Goal: Feedback & Contribution: Submit feedback/report problem

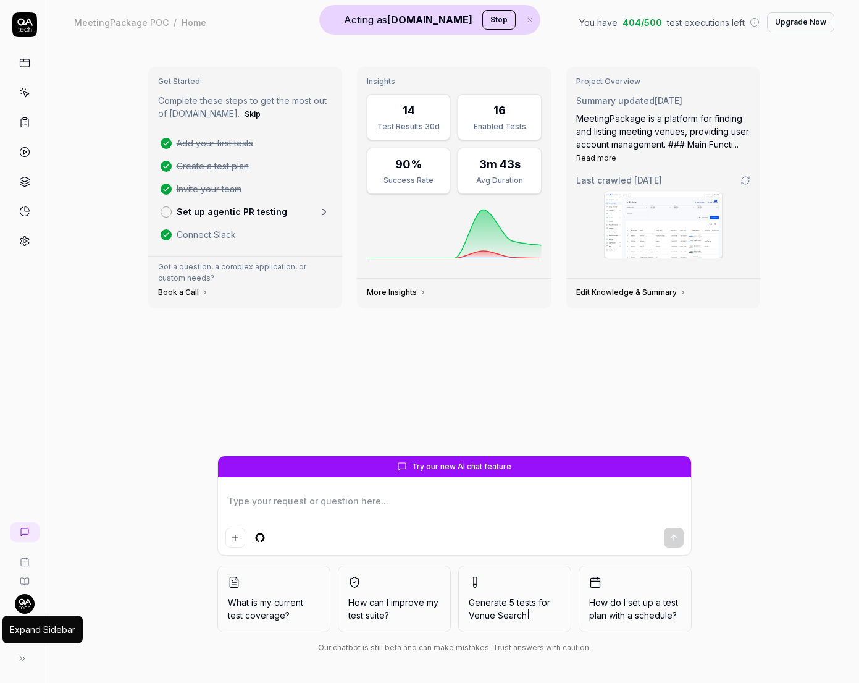
click at [22, 661] on icon at bounding box center [22, 658] width 10 height 10
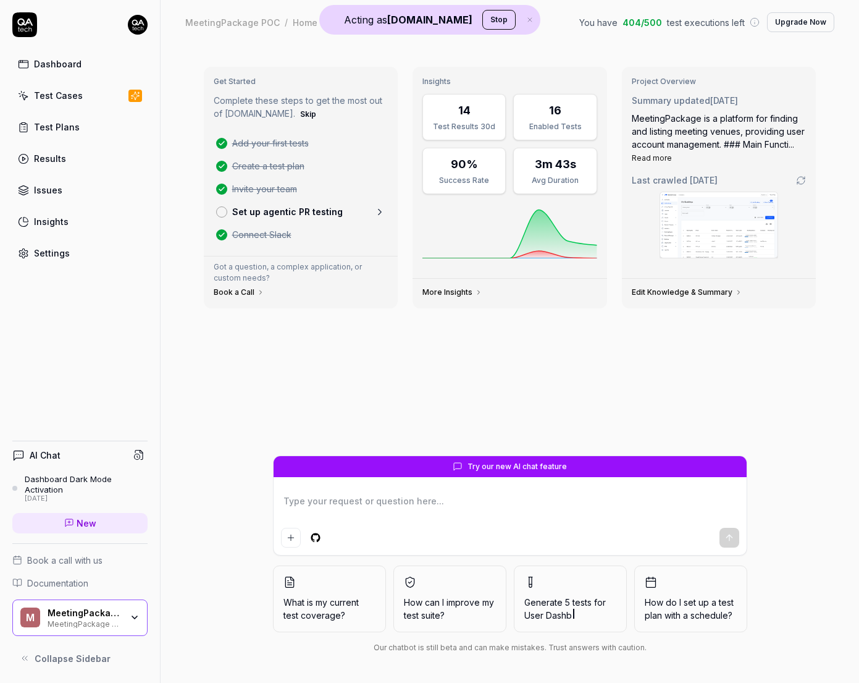
click at [120, 619] on div "MeetingPackage POC" at bounding box center [85, 623] width 74 height 10
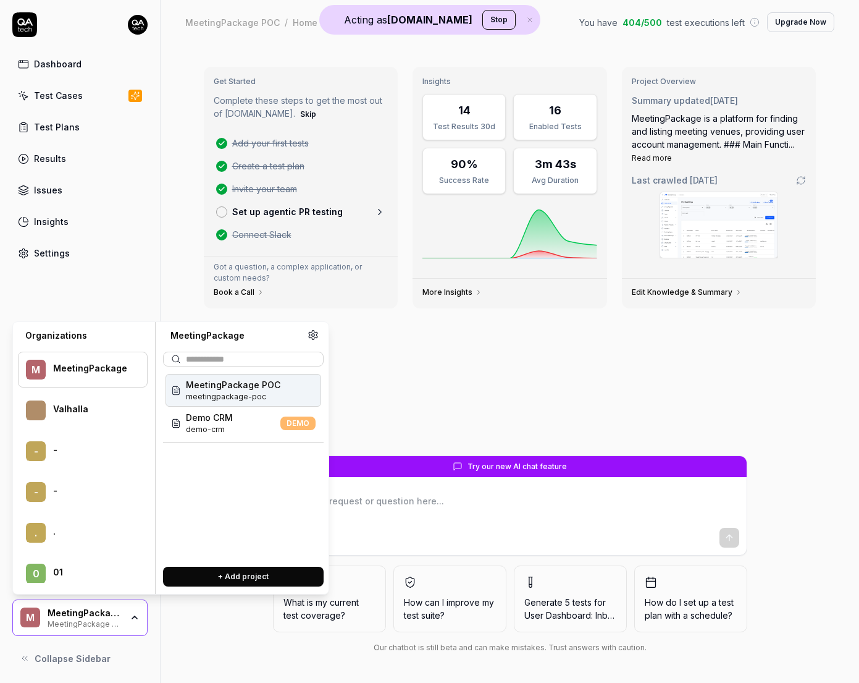
scroll to position [74773, 0]
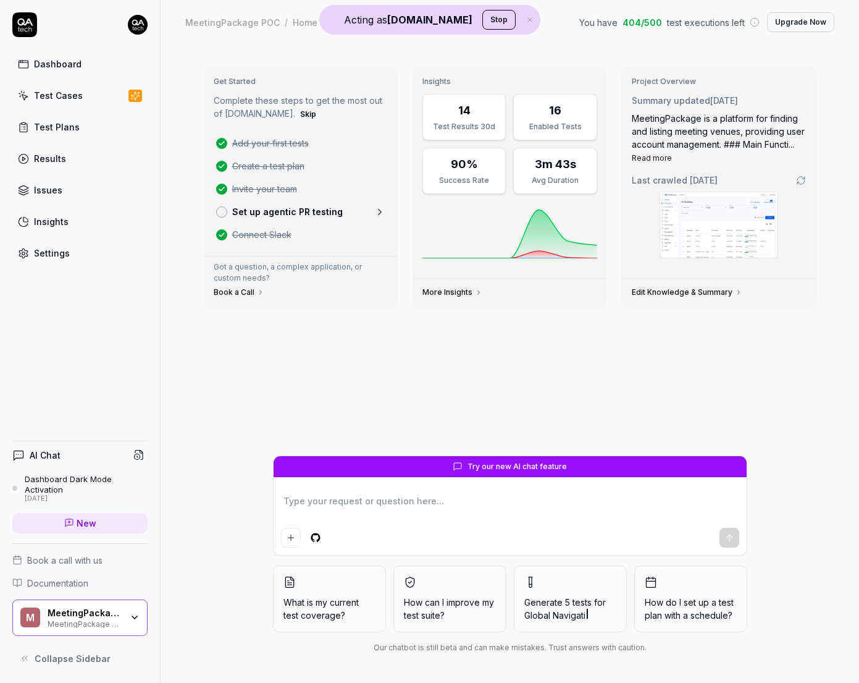
click at [497, 365] on div "Get Started Complete these steps to get the most out of [DOMAIN_NAME]. Skip Add…" at bounding box center [510, 256] width 633 height 398
click at [488, 23] on button "Stop" at bounding box center [499, 20] width 33 height 20
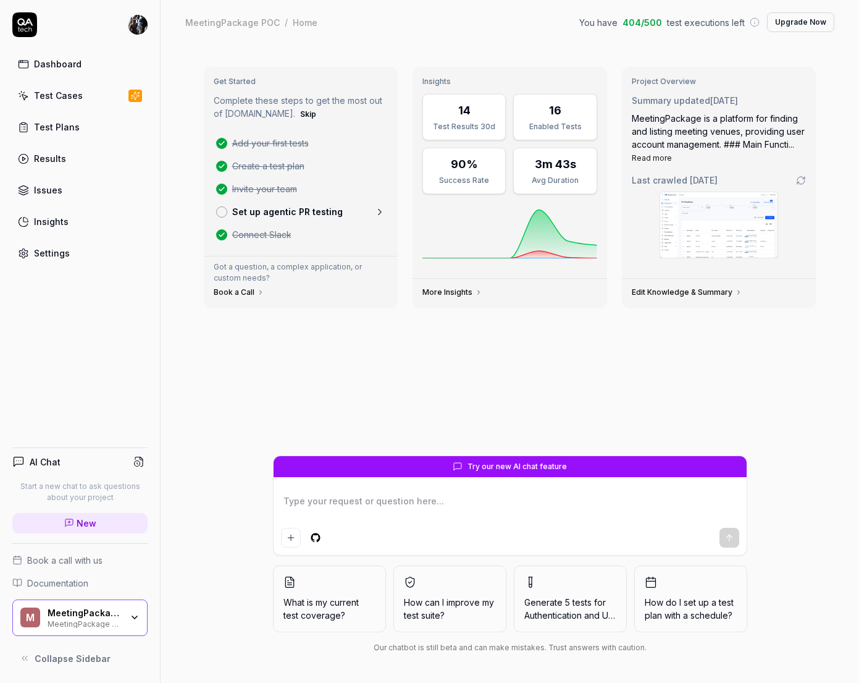
click at [120, 622] on div "MeetingPackage POC" at bounding box center [85, 623] width 74 height 10
click at [154, 261] on div "Dashboard Test Cases Test Plans Results Issues Insights Settings" at bounding box center [80, 138] width 160 height 253
click at [135, 46] on div "Dashboard Test Cases Test Plans Results Issues Insights Settings" at bounding box center [80, 138] width 160 height 253
click at [135, 33] on html "Dashboard Test Cases Test Plans Results Issues Insights Settings AI Chat Start …" at bounding box center [429, 341] width 859 height 683
type textarea "*"
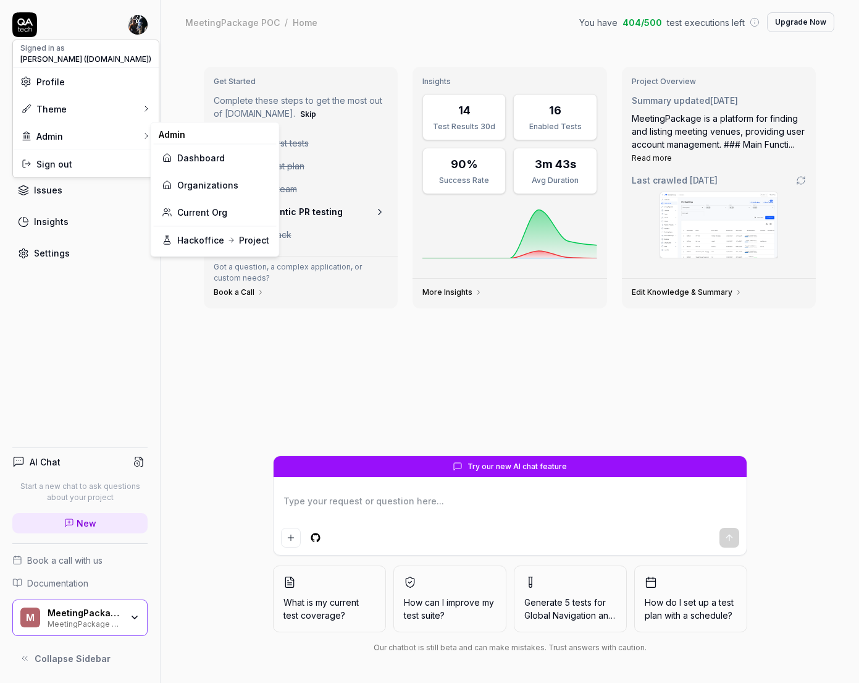
click at [200, 165] on link "Dashboard" at bounding box center [215, 157] width 108 height 27
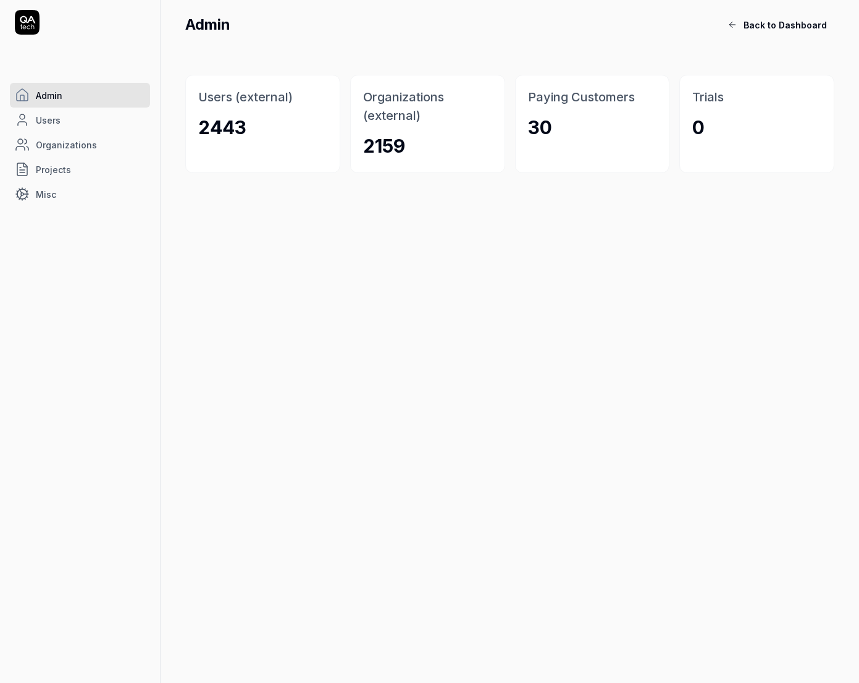
click at [90, 122] on link "Users" at bounding box center [80, 119] width 140 height 25
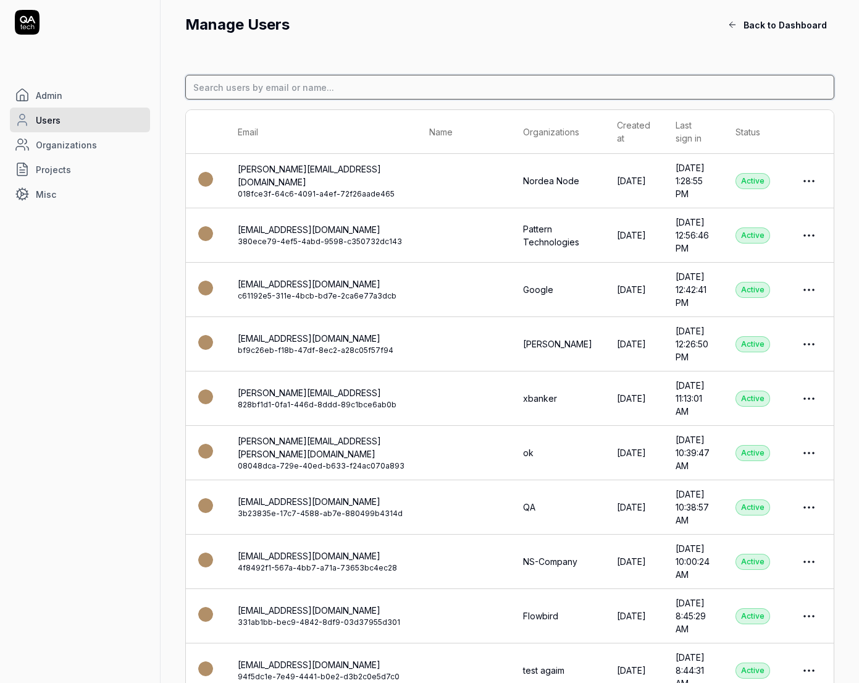
click at [337, 87] on input at bounding box center [509, 87] width 649 height 25
type input "myshell"
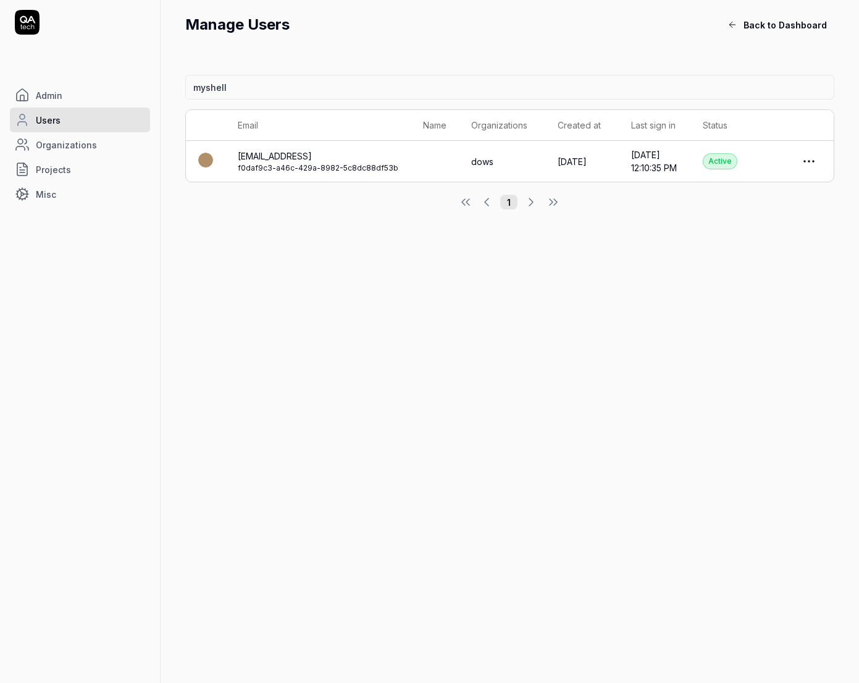
click at [33, 23] on icon at bounding box center [27, 22] width 25 height 25
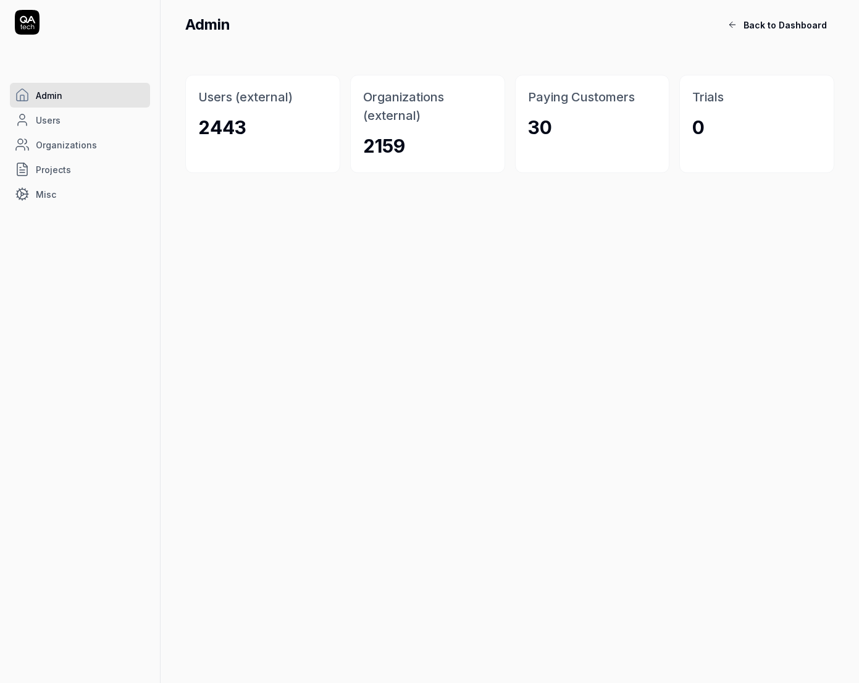
click at [738, 23] on icon at bounding box center [733, 25] width 10 height 10
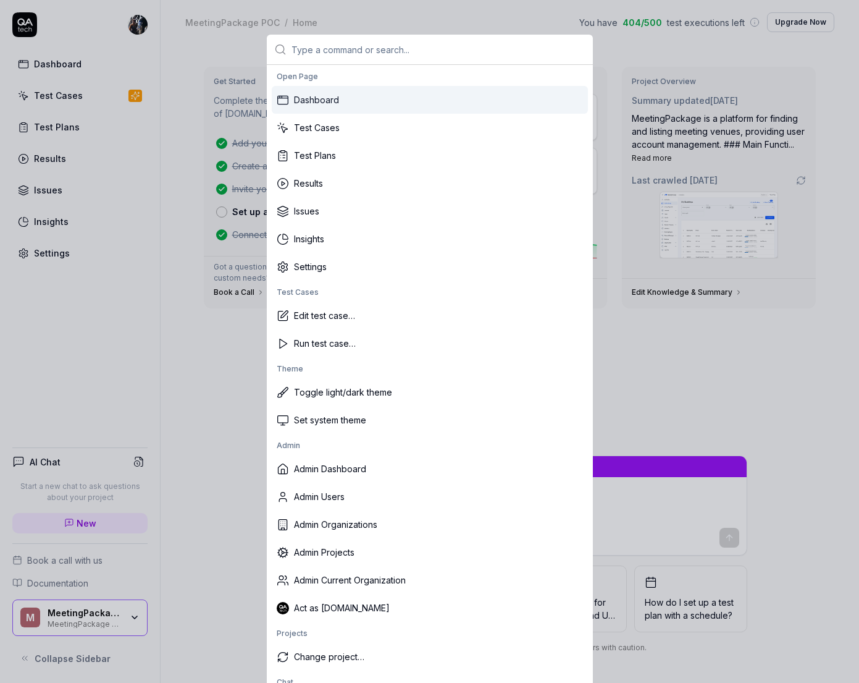
scroll to position [6, 0]
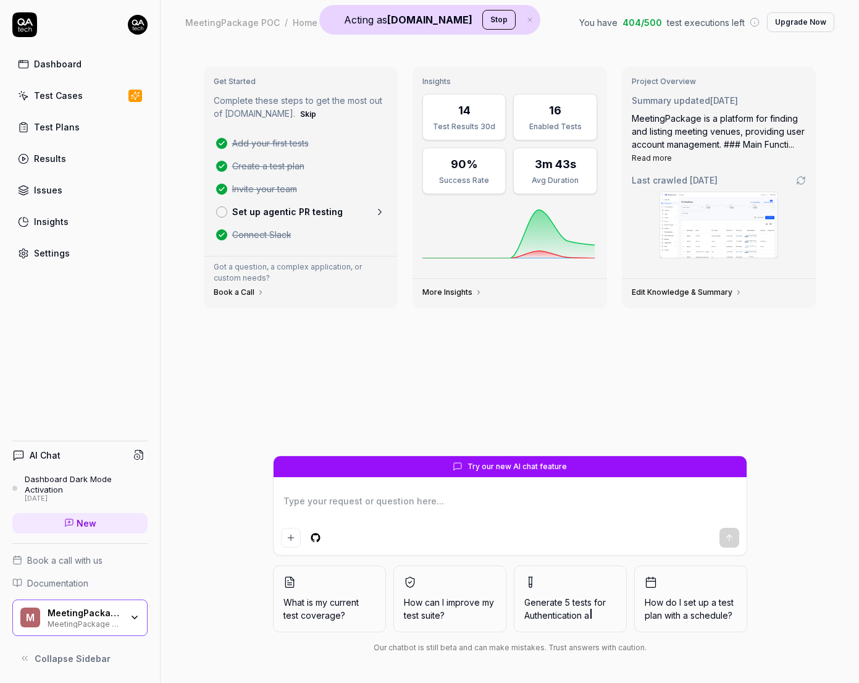
click at [129, 620] on div "MeetingPackage MeetingPackage POC" at bounding box center [89, 617] width 82 height 21
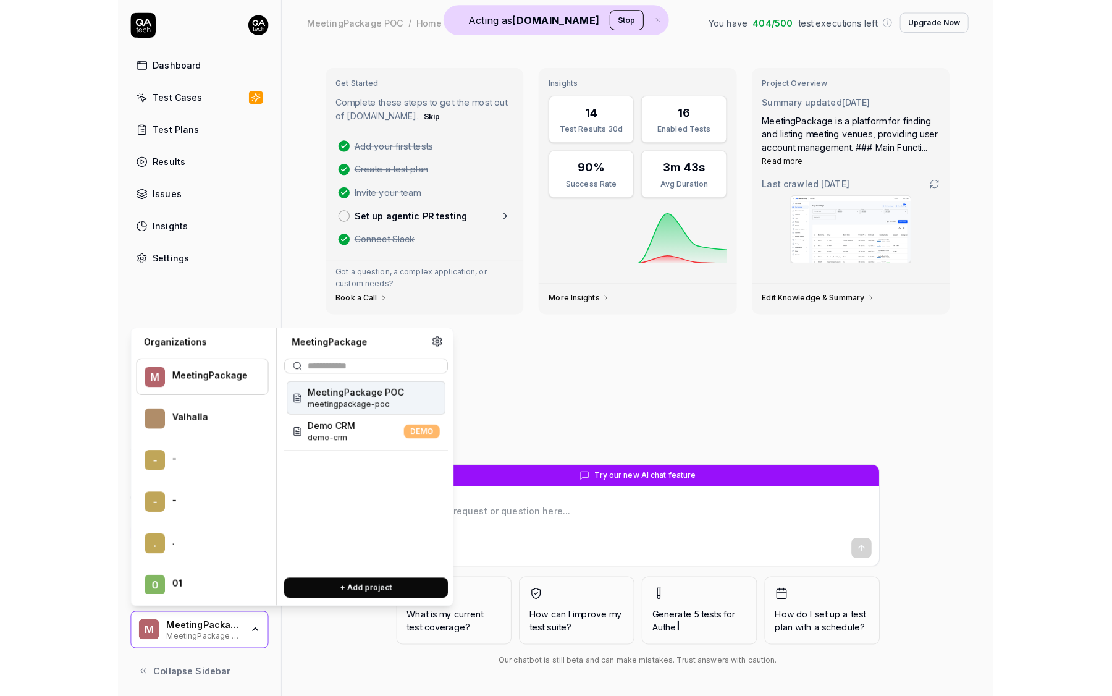
scroll to position [20191, 0]
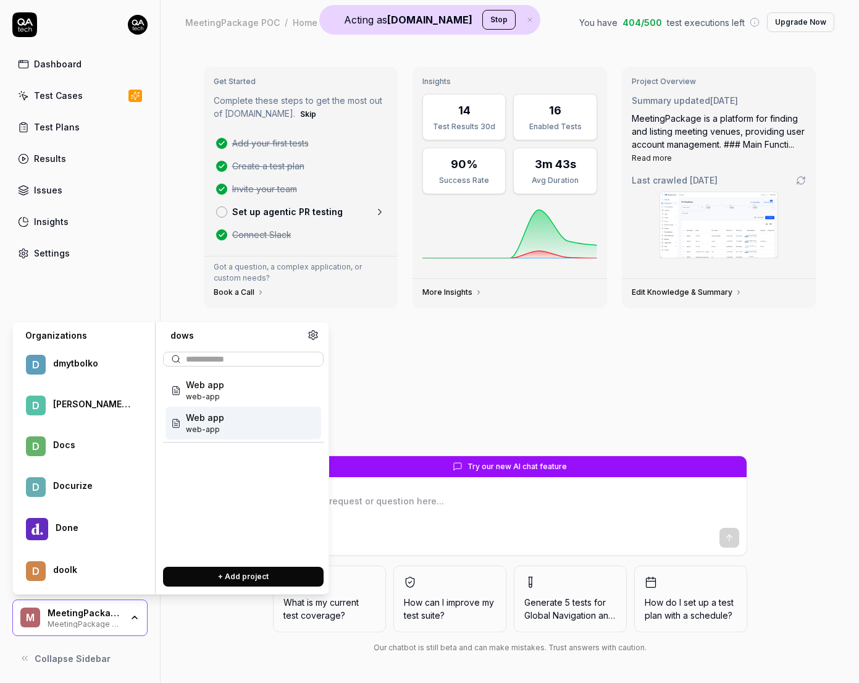
click at [264, 437] on div "Web app web-app" at bounding box center [244, 423] width 156 height 33
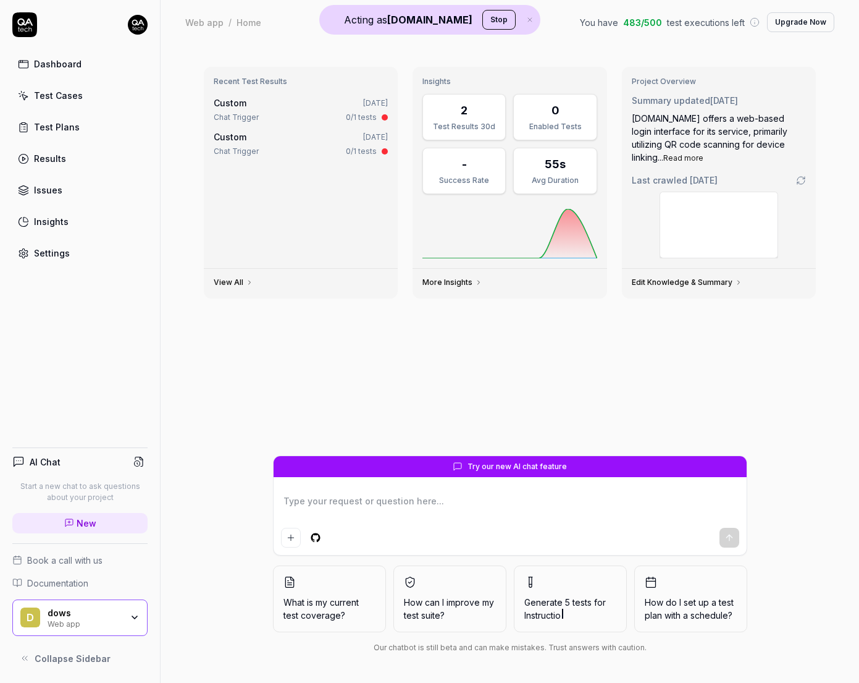
type textarea "*"
type textarea "h"
type textarea "*"
type textarea "ho"
type textarea "*"
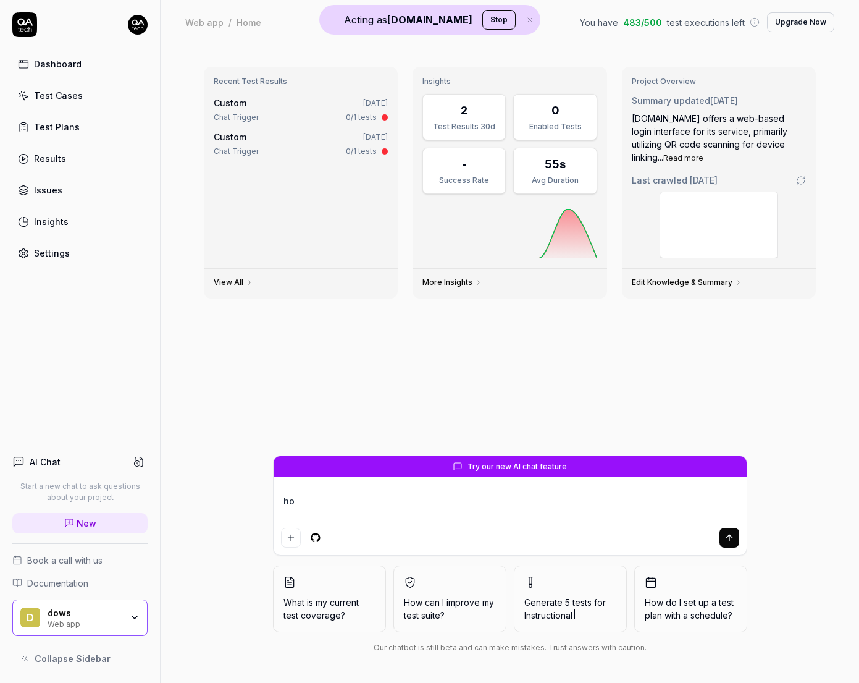
type textarea "how"
type textarea "*"
type textarea "how"
type textarea "*"
type textarea "how d"
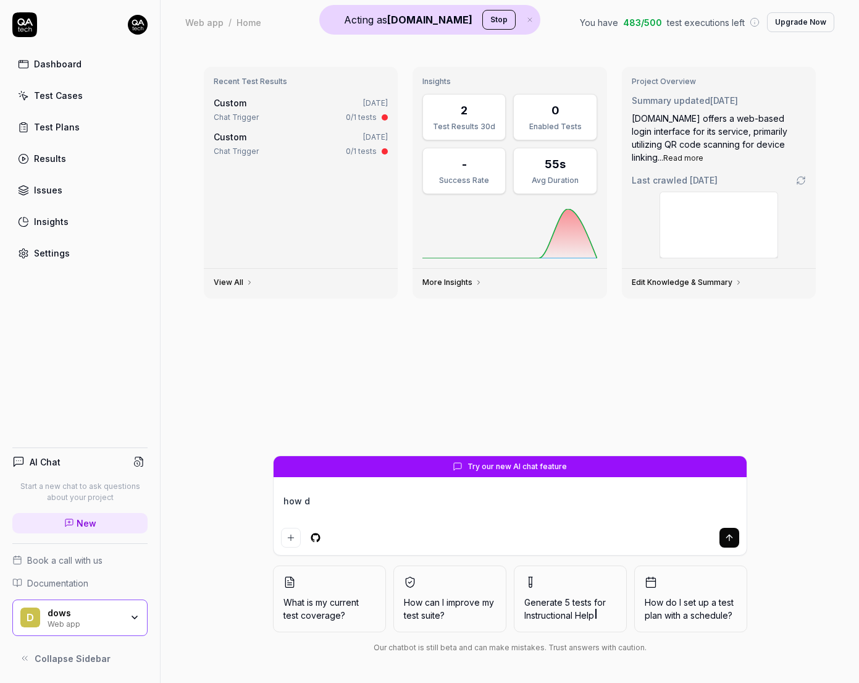
type textarea "*"
type textarea "how do"
type textarea "*"
type textarea "how do"
type textarea "*"
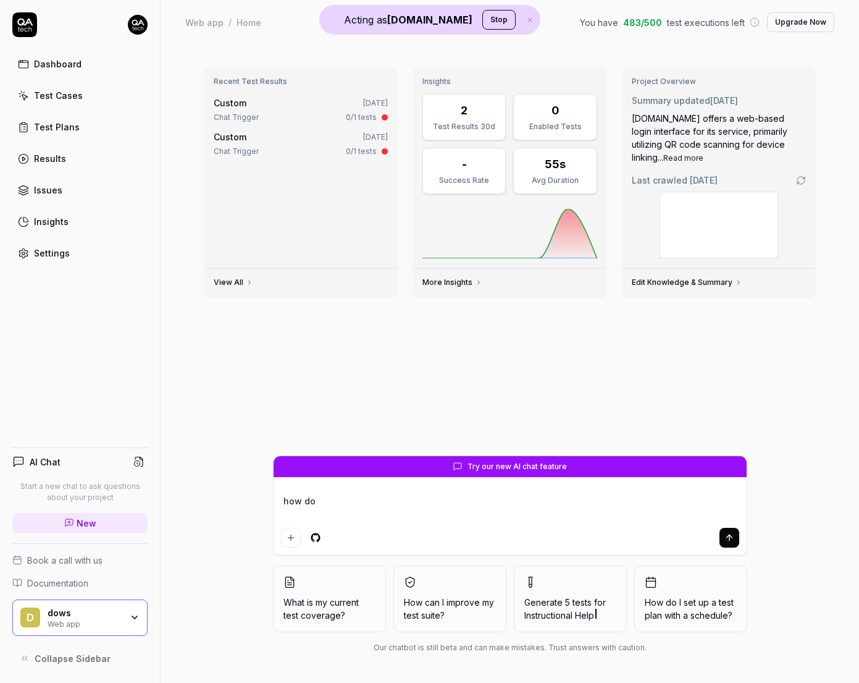
type textarea "how do I"
type textarea "*"
type textarea "how do I"
type textarea "*"
type textarea "how do I s"
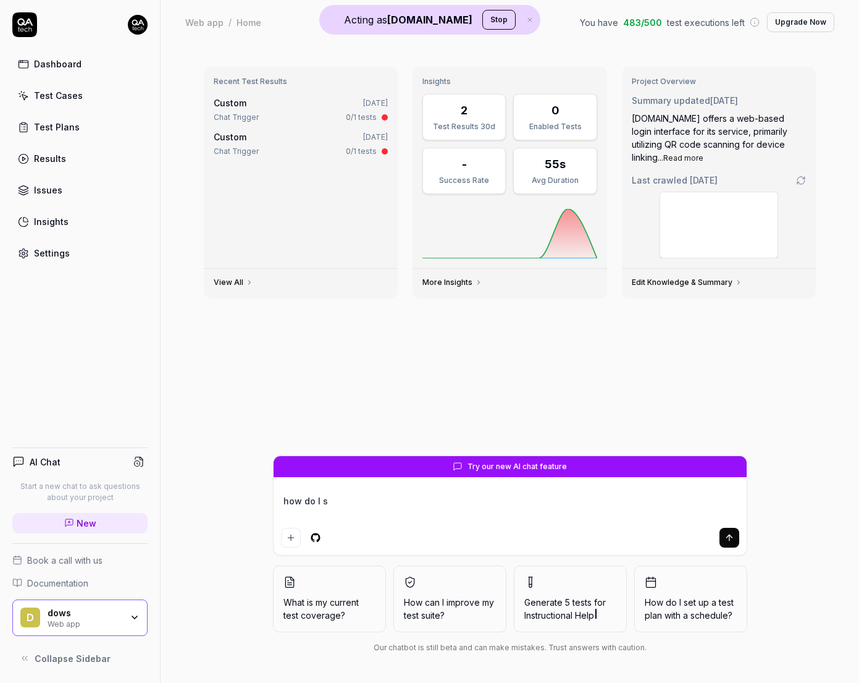
type textarea "*"
type textarea "how do I se"
type textarea "*"
type textarea "how do I set"
type textarea "*"
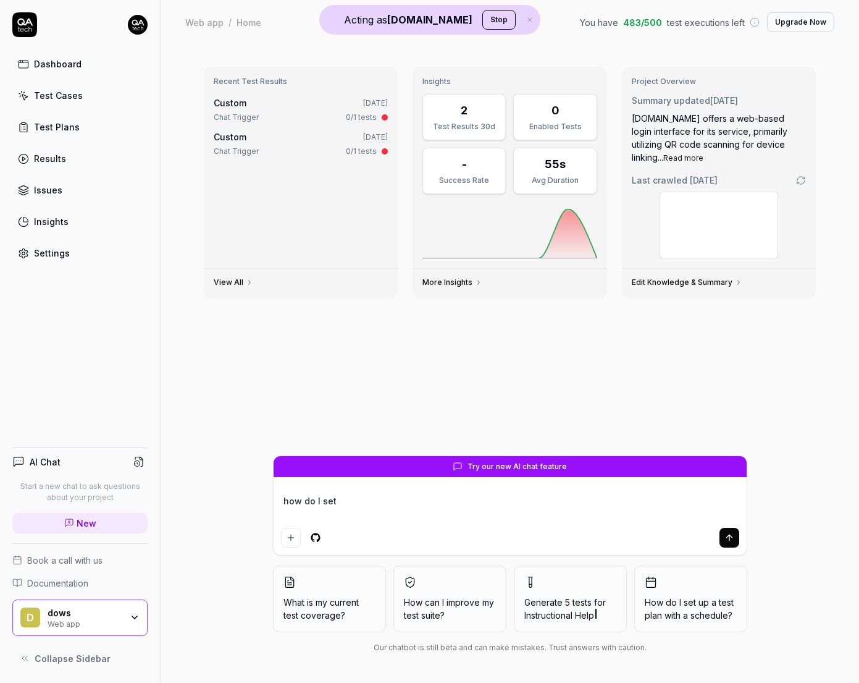
type textarea "how do I set"
type textarea "*"
type textarea "how do I set u"
type textarea "*"
type textarea "how do I set up"
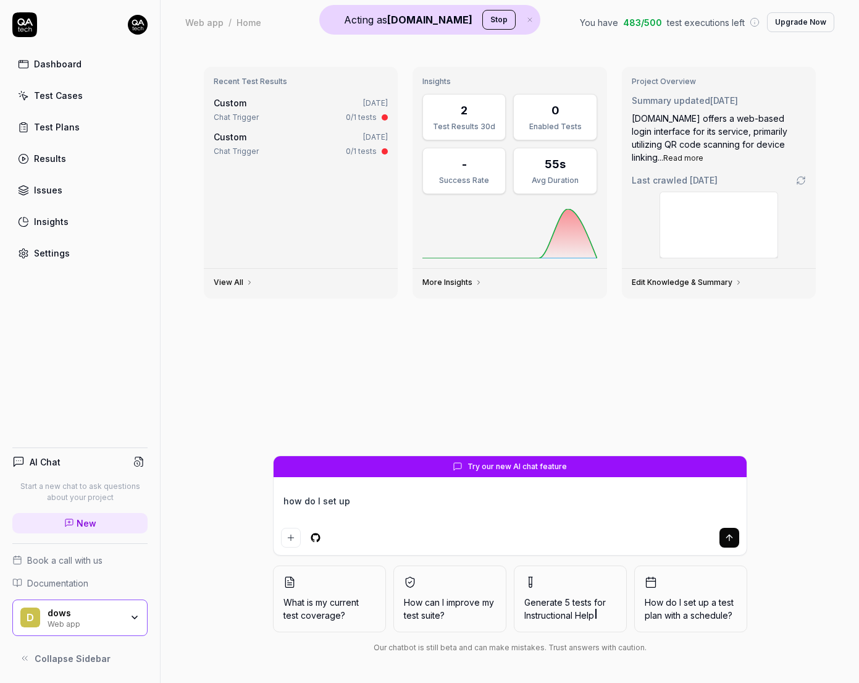
type textarea "*"
type textarea "how do I set up"
type textarea "*"
type textarea "how do I set up e"
type textarea "*"
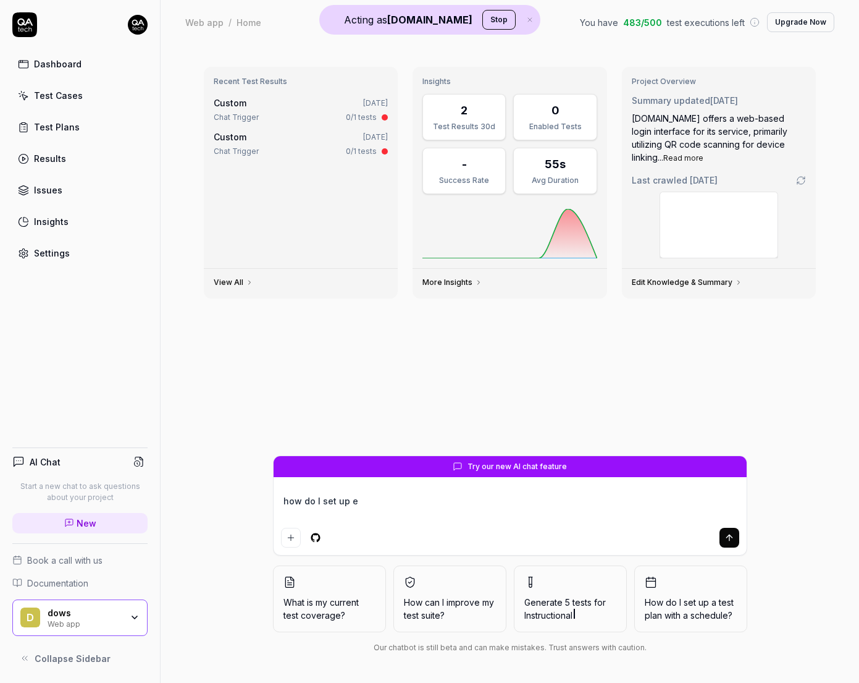
type textarea "how do I set up em"
type textarea "*"
type textarea "how do I set up ema"
type textarea "*"
type textarea "how do I set up emai"
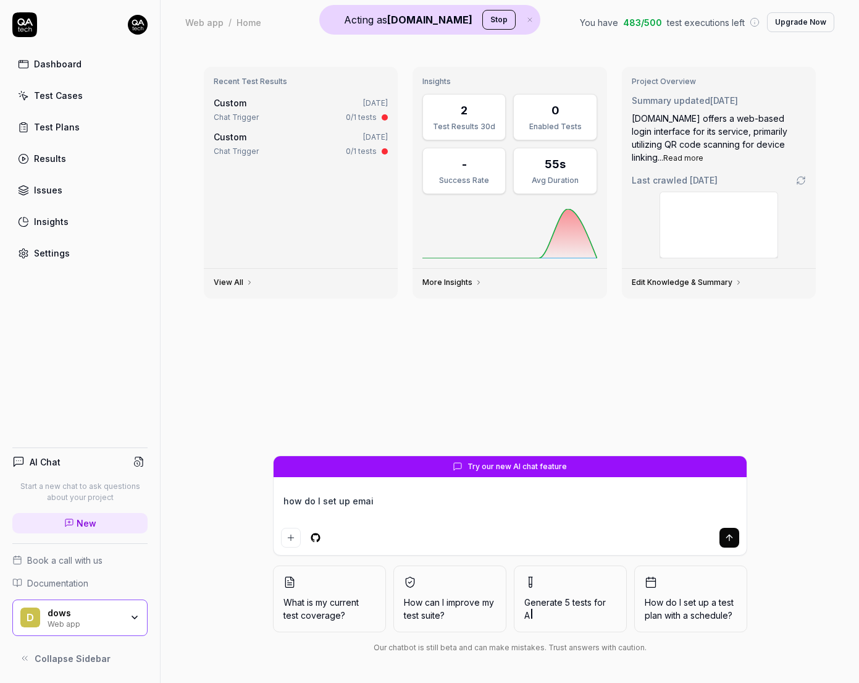
type textarea "*"
type textarea "how do I set up email"
type textarea "*"
type textarea "how do I set up email"
type textarea "*"
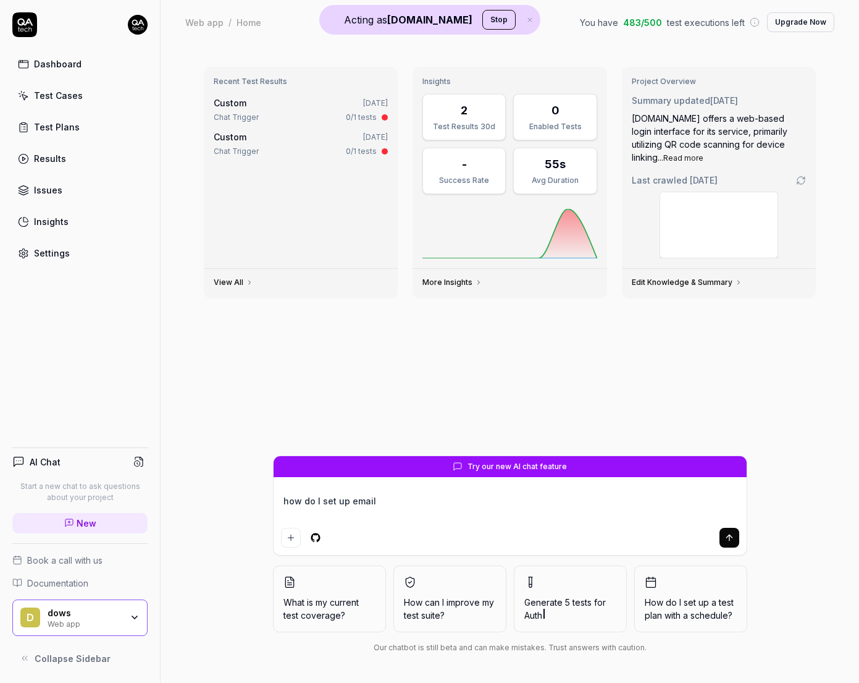
type textarea "how do I set up email v"
type textarea "*"
type textarea "how do I set up email ve"
type textarea "*"
type textarea "how do I set up email ver"
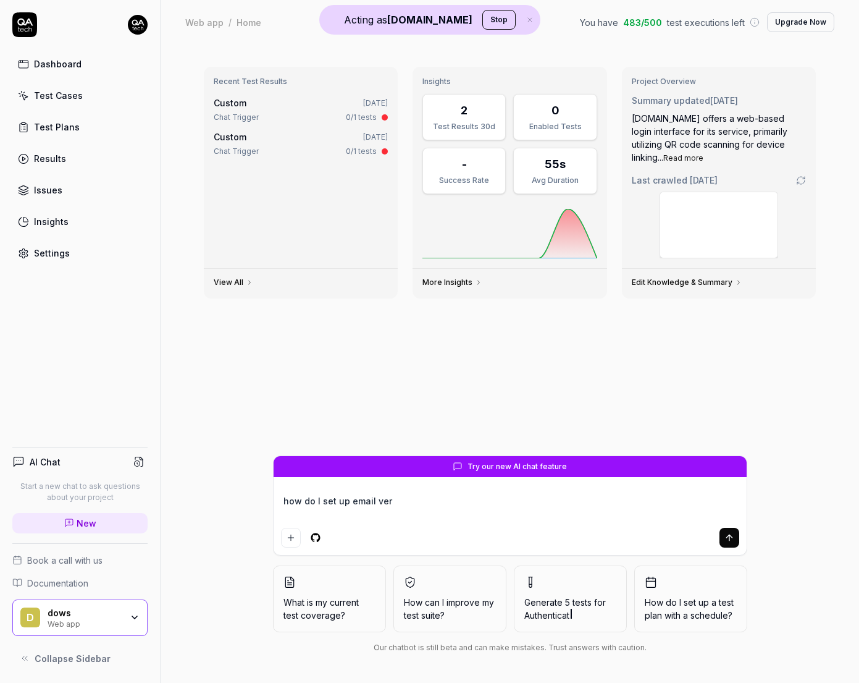
type textarea "*"
type textarea "how do I set up email veri"
type textarea "*"
type textarea "how do I set up email verif"
type textarea "*"
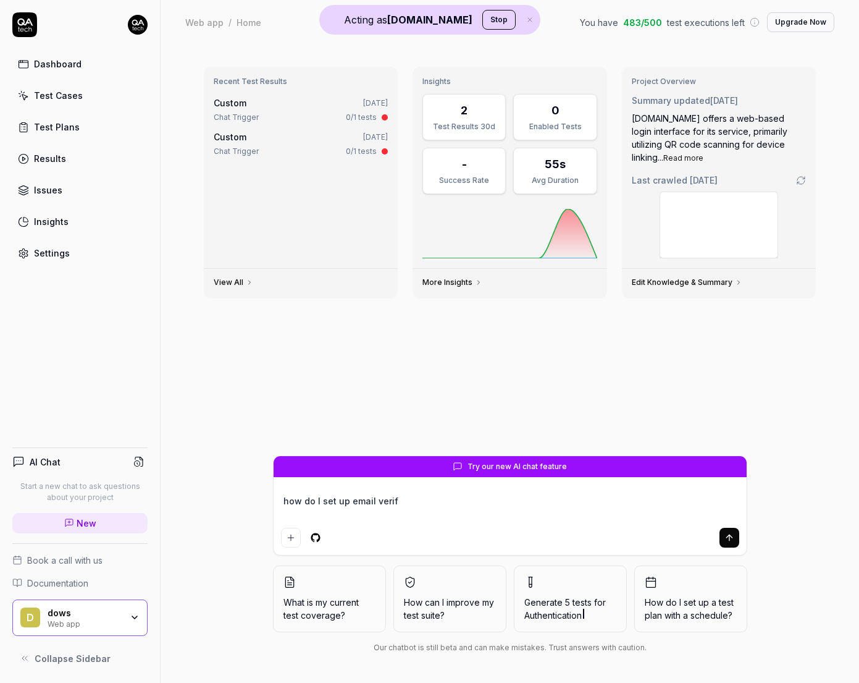
type textarea "how do I set up email verifi"
type textarea "*"
type textarea "how do I set up email verific"
type textarea "*"
type textarea "how do I set up email verifica"
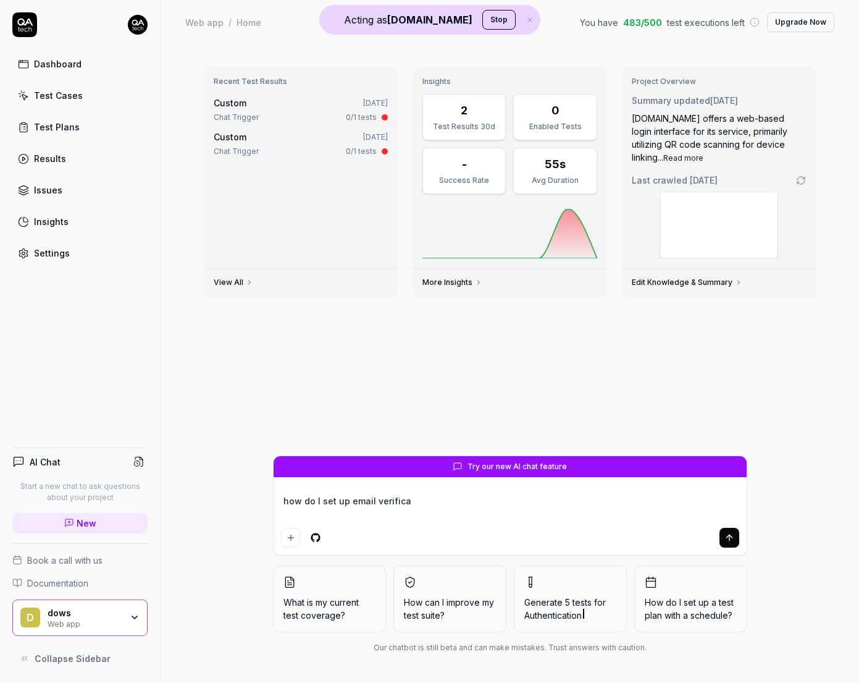
type textarea "*"
type textarea "how do I set up email verificat"
type textarea "*"
type textarea "how do I set up email verificati"
type textarea "*"
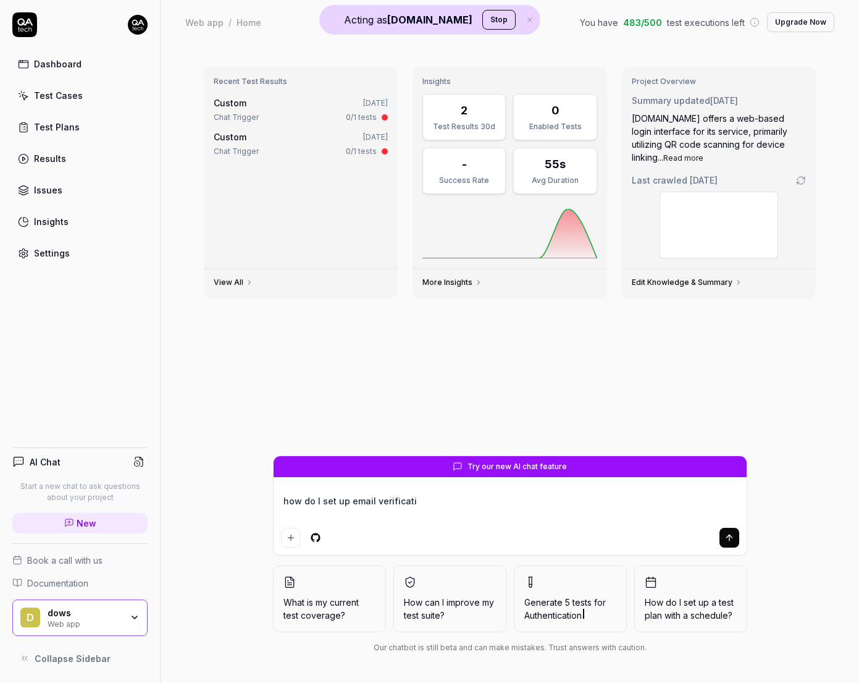
type textarea "how do I set up email verificatio"
type textarea "*"
type textarea "how do I set up email verification"
type textarea "*"
type textarea "how do I set up email verification"
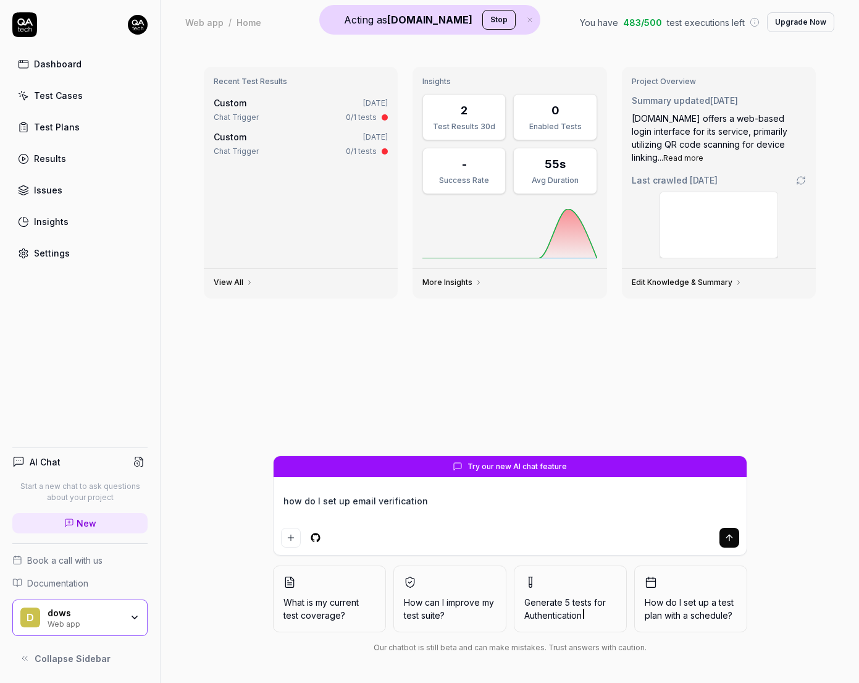
type textarea "*"
type textarea "how do I set up email verification fo"
type textarea "*"
type textarea "how do I set up email verification for"
type textarea "*"
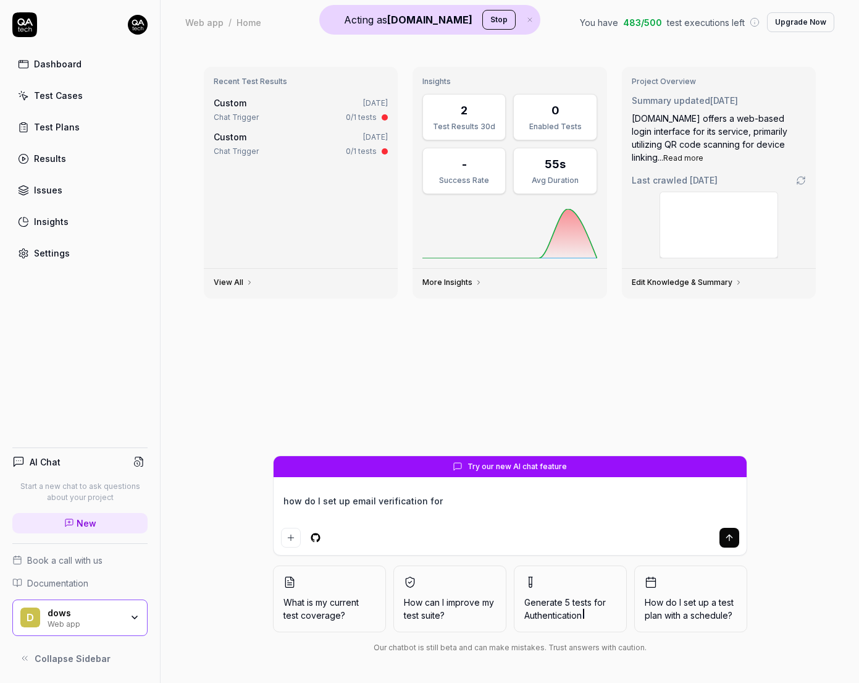
type textarea "how do I set up email verification for"
type textarea "*"
type textarea "how do I set up email verification for l"
type textarea "*"
type textarea "how do I set up email verification for lo"
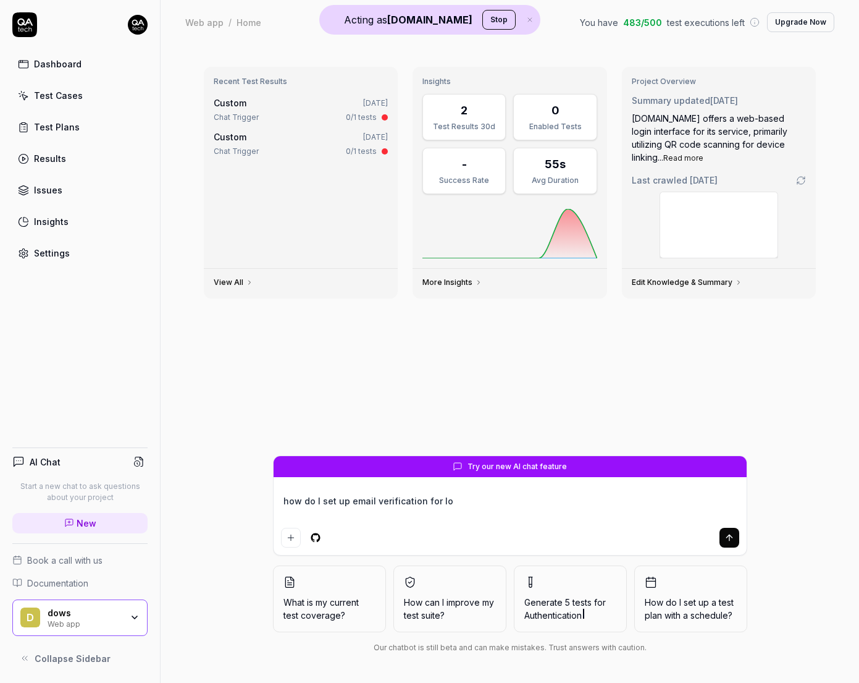
type textarea "*"
type textarea "how do I set up email verification for log"
type textarea "*"
type textarea "how do I set up email verification for loggi"
type textarea "*"
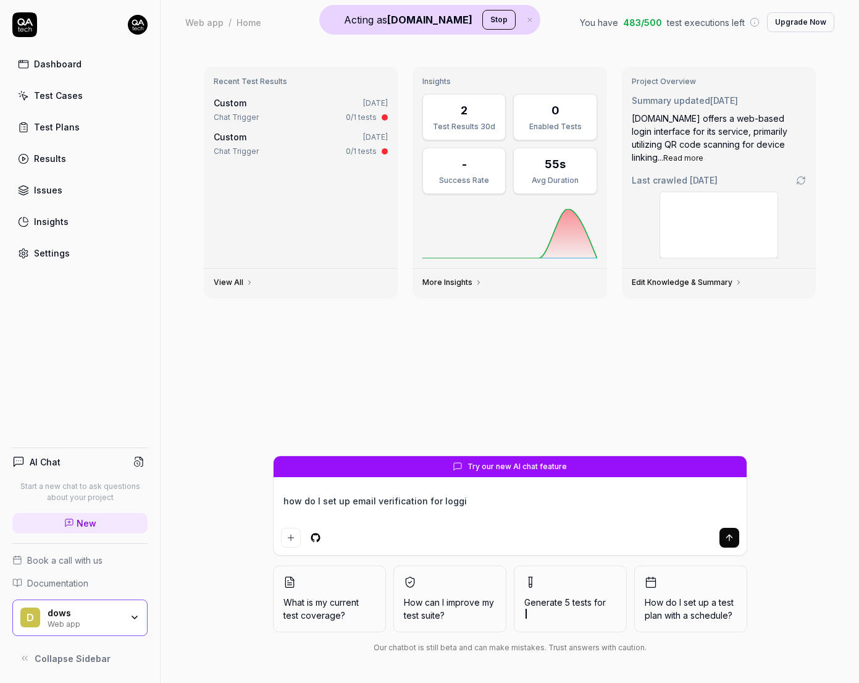
type textarea "how do I set up email verification for loggin"
type textarea "*"
type textarea "how do I set up email verification for logging"
type textarea "*"
type textarea "how do I set up email verification for logging"
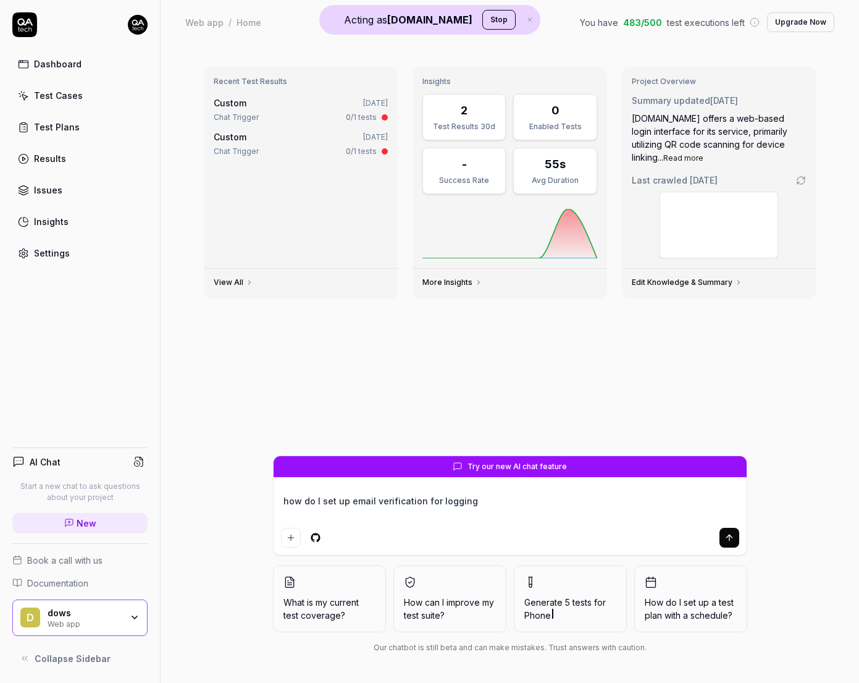
type textarea "*"
type textarea "how do I set up email verification for logging i"
type textarea "*"
type textarea "how do I set up email verification for logging in"
type textarea "*"
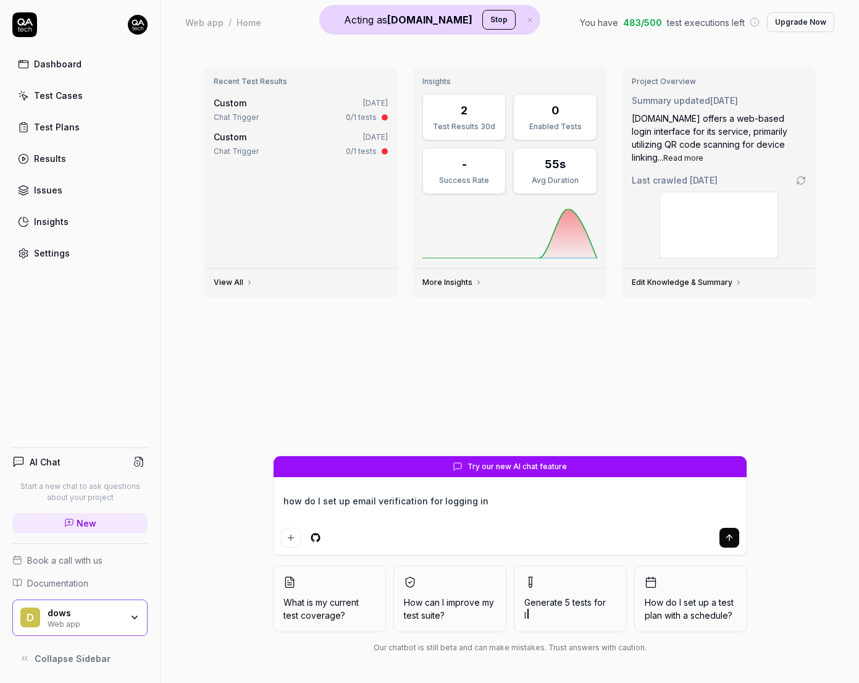
type textarea "how do I set up email verification for logging in"
type textarea "*"
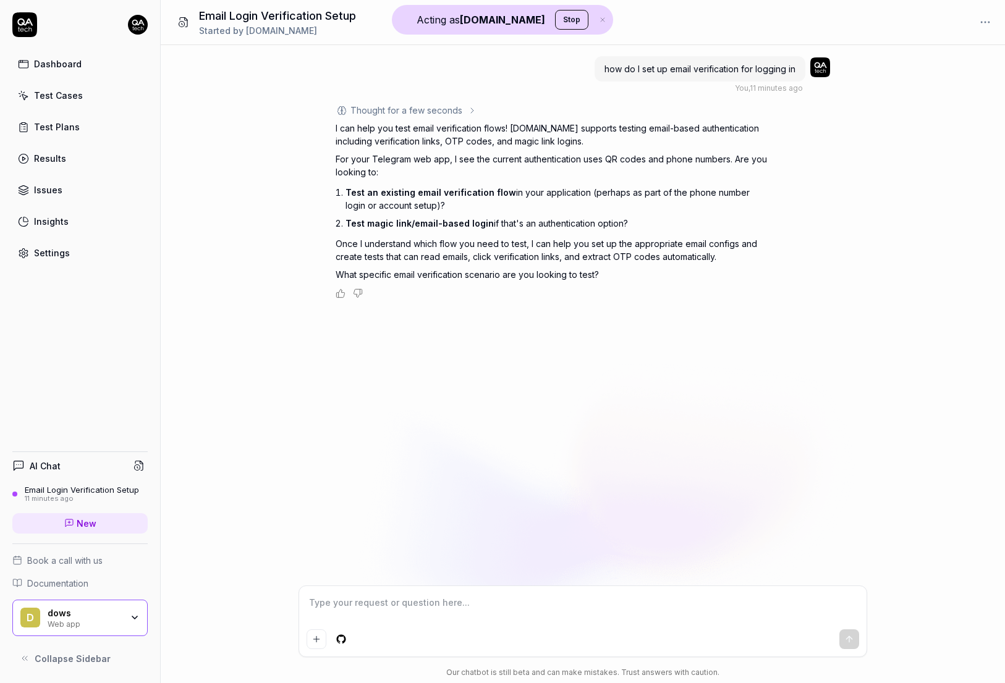
click at [41, 63] on div "Dashboard" at bounding box center [58, 63] width 48 height 13
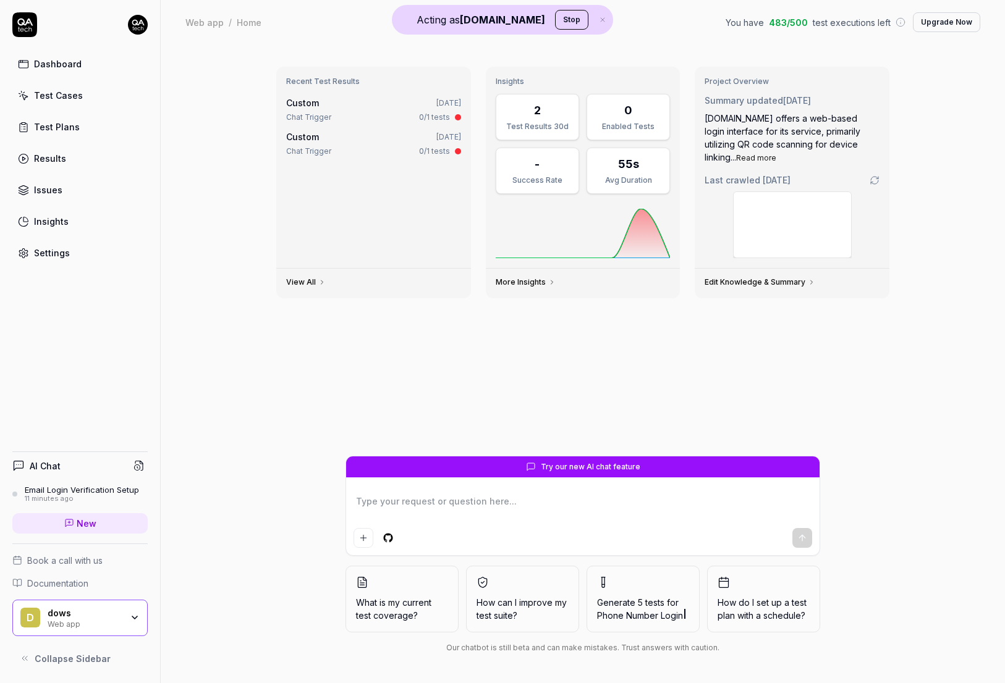
click at [56, 249] on div "Settings" at bounding box center [52, 253] width 36 height 13
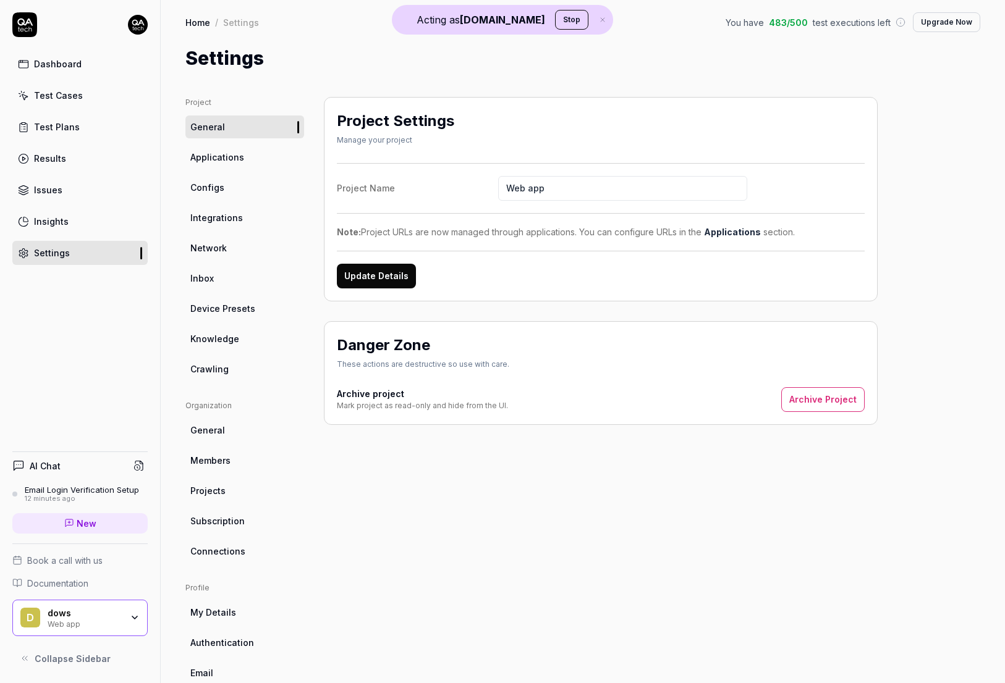
click at [218, 285] on link "Inbox" at bounding box center [244, 278] width 119 height 23
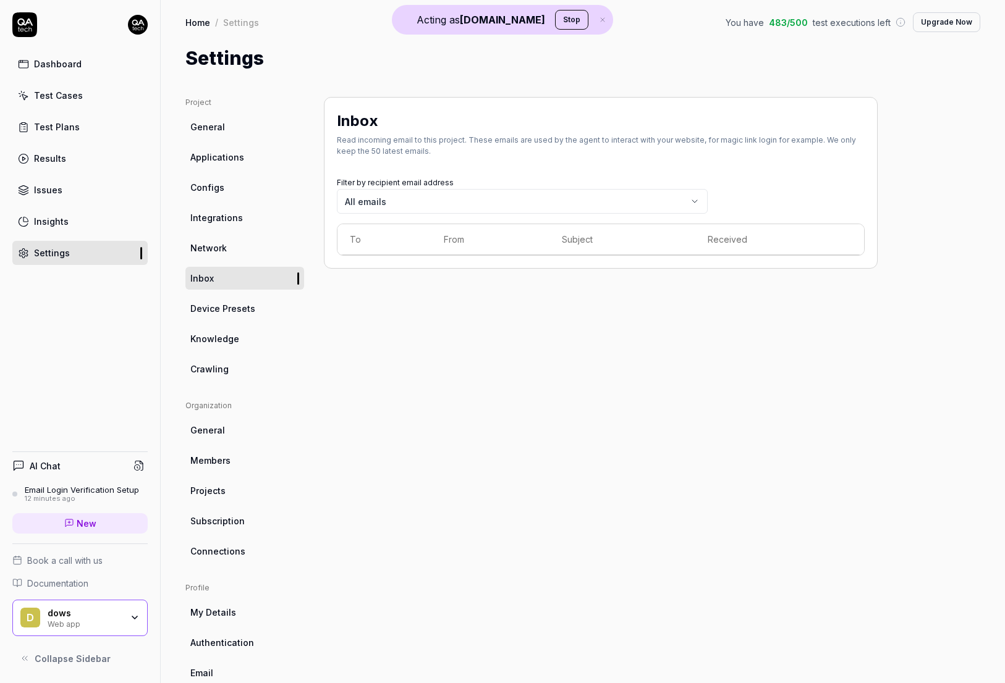
click at [691, 198] on body "Acting as [DOMAIN_NAME] Stop Dashboard Test Cases Test Plans Results Issues Ins…" at bounding box center [502, 341] width 1005 height 683
click at [228, 185] on link "Configs" at bounding box center [244, 187] width 119 height 23
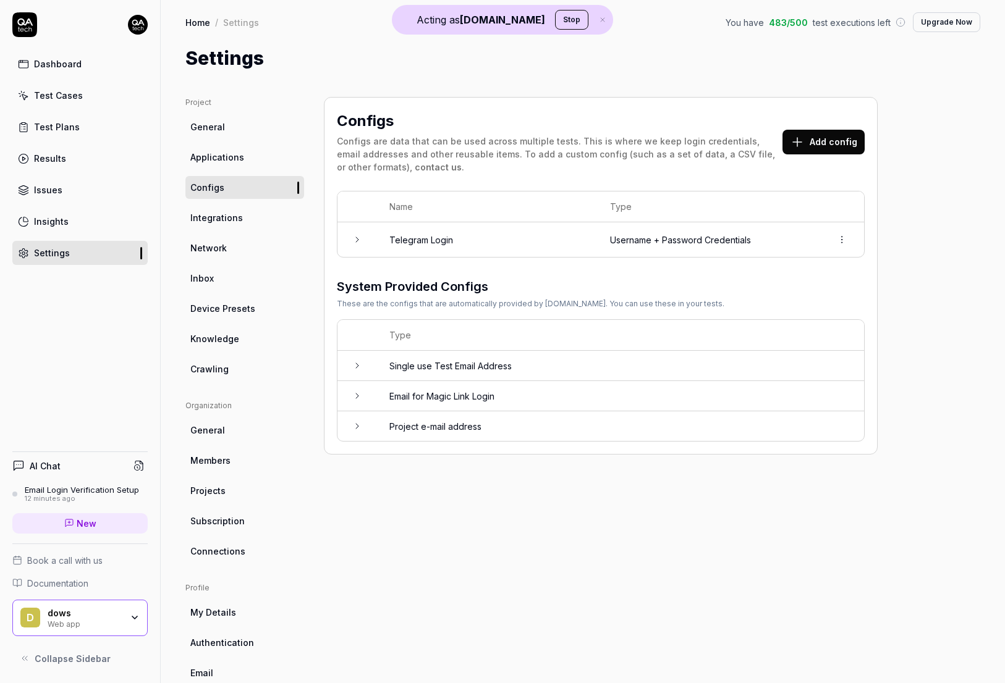
click at [429, 396] on td "Email for Magic Link Login" at bounding box center [620, 396] width 487 height 30
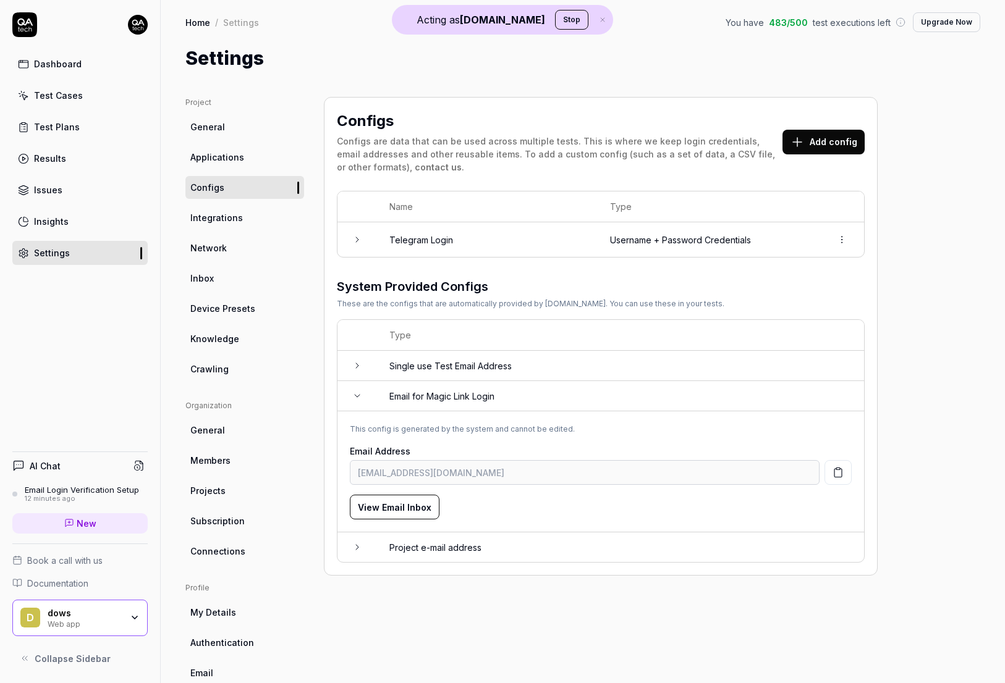
click at [379, 505] on button "View Email Inbox" at bounding box center [395, 507] width 90 height 25
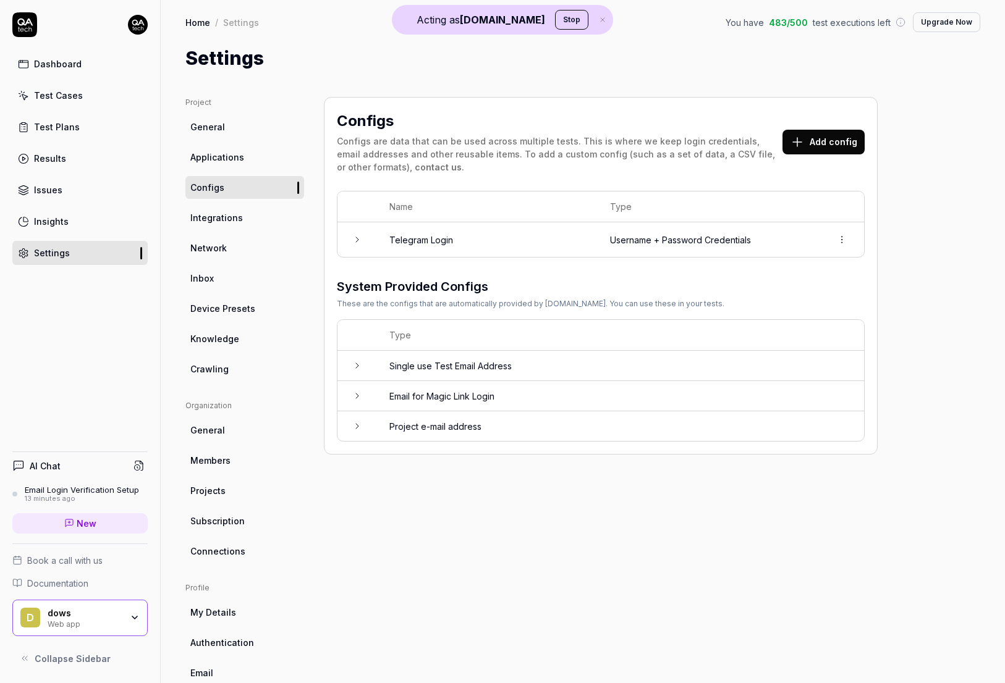
click at [483, 394] on td "Email for Magic Link Login" at bounding box center [620, 396] width 487 height 30
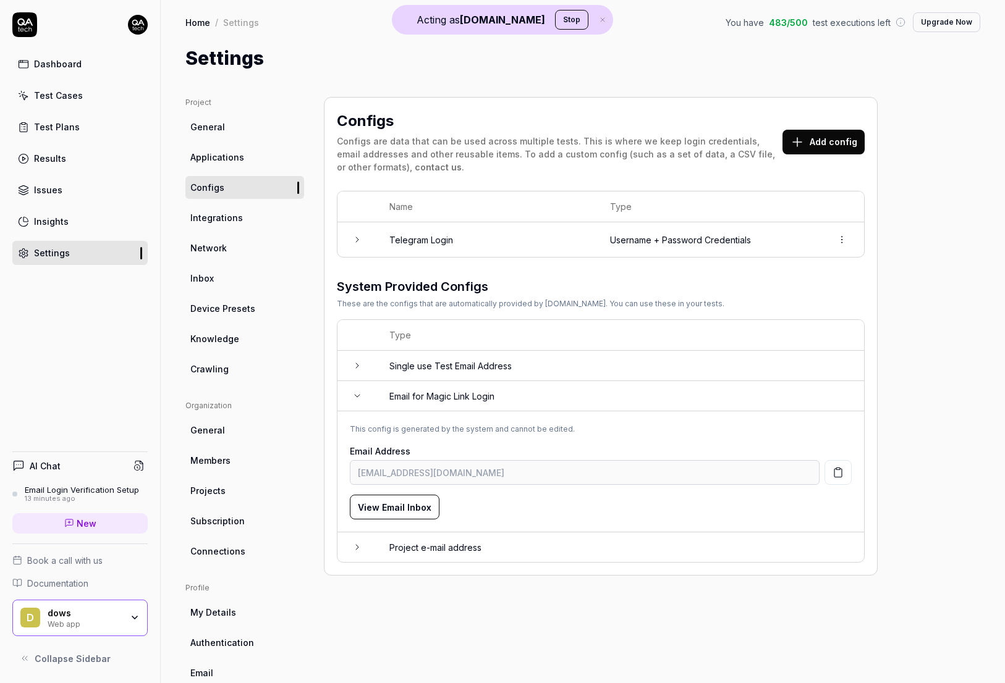
click at [61, 61] on div "Dashboard" at bounding box center [58, 63] width 48 height 13
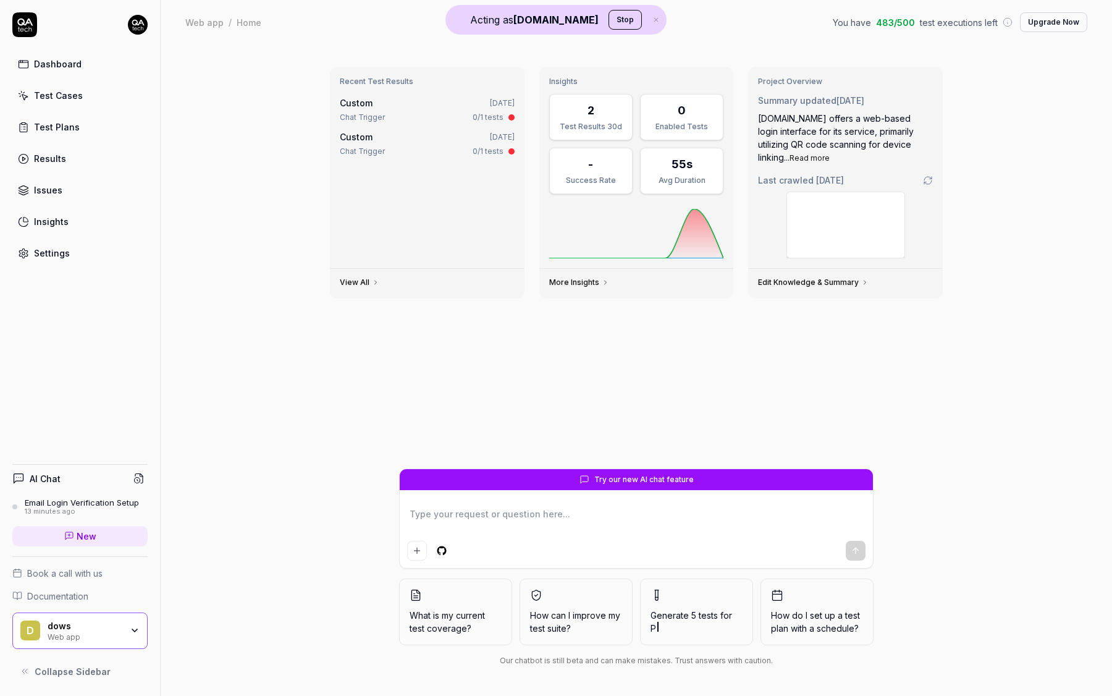
click at [542, 516] on textarea at bounding box center [636, 520] width 458 height 31
type textarea "*"
type textarea "c"
type textarea "*"
type textarea "ca"
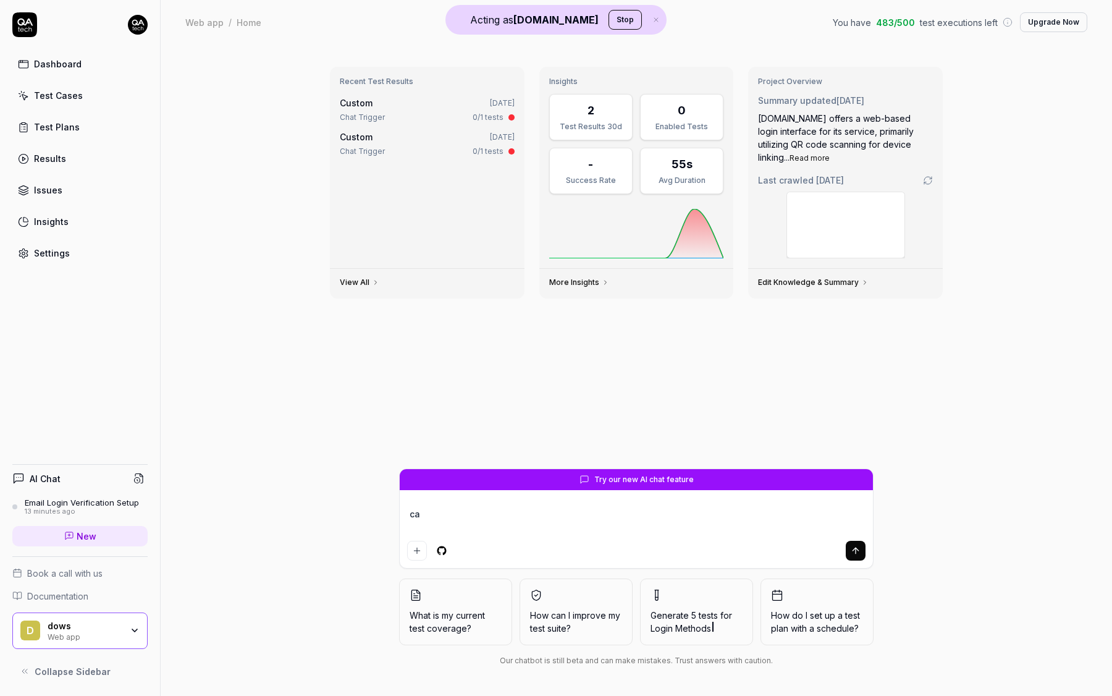
type textarea "*"
type textarea "can"
type textarea "*"
type textarea "can"
type textarea "*"
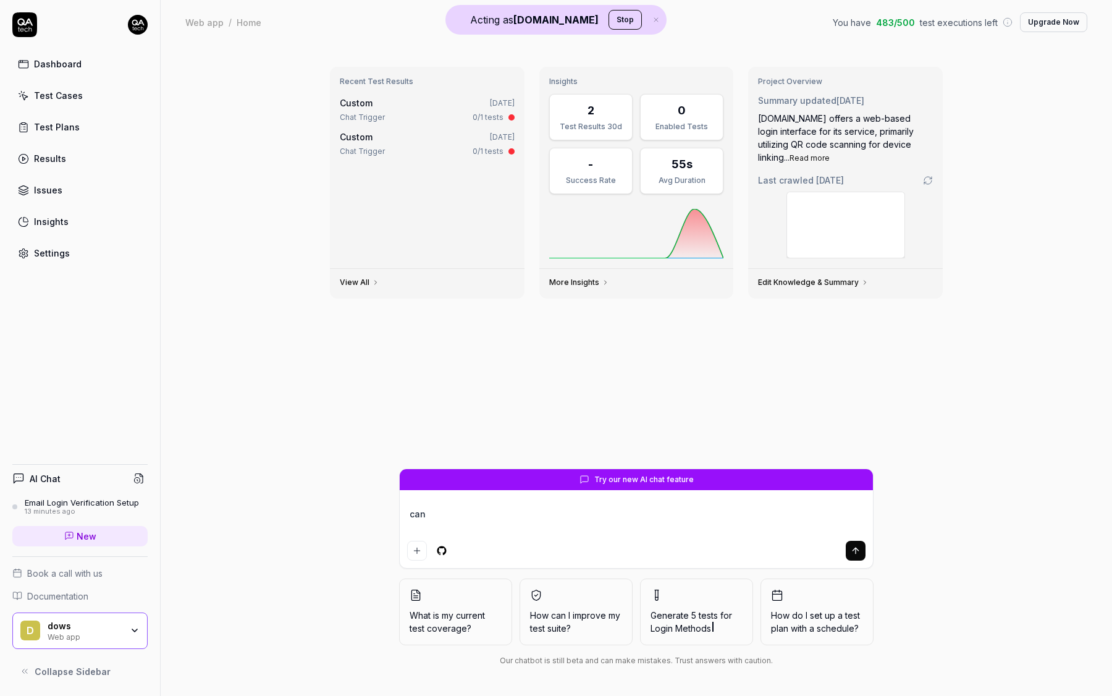
type textarea "can y"
type textarea "*"
type textarea "can yo"
type textarea "*"
type textarea "can you"
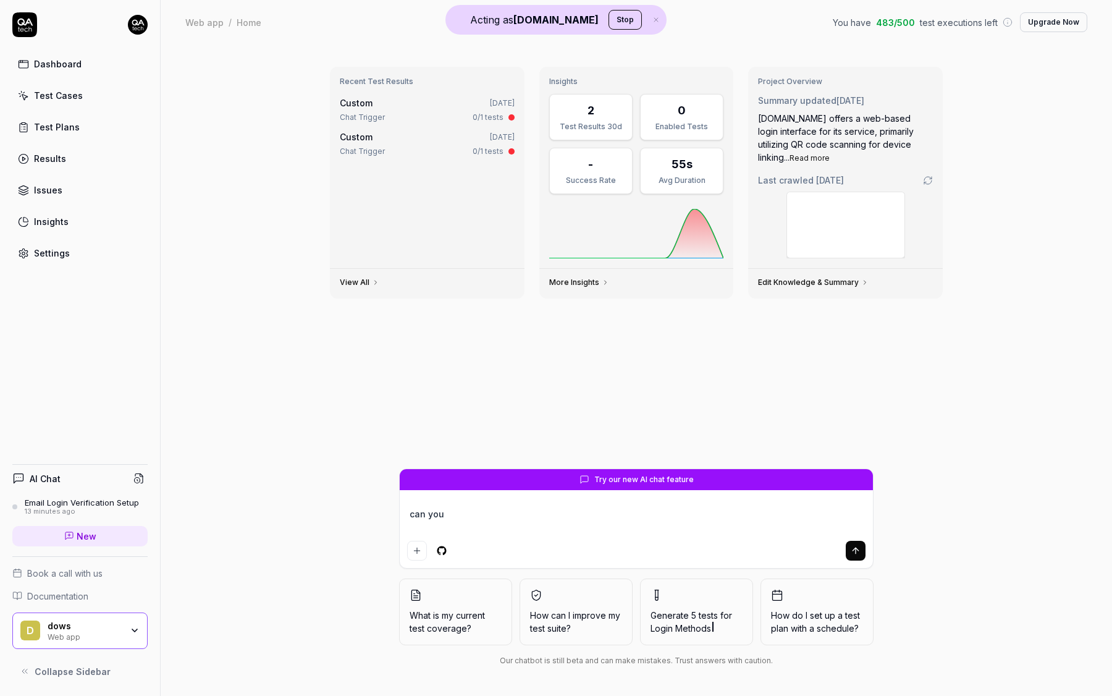
type textarea "*"
type textarea "can you"
type textarea "*"
type textarea "can you s"
type textarea "*"
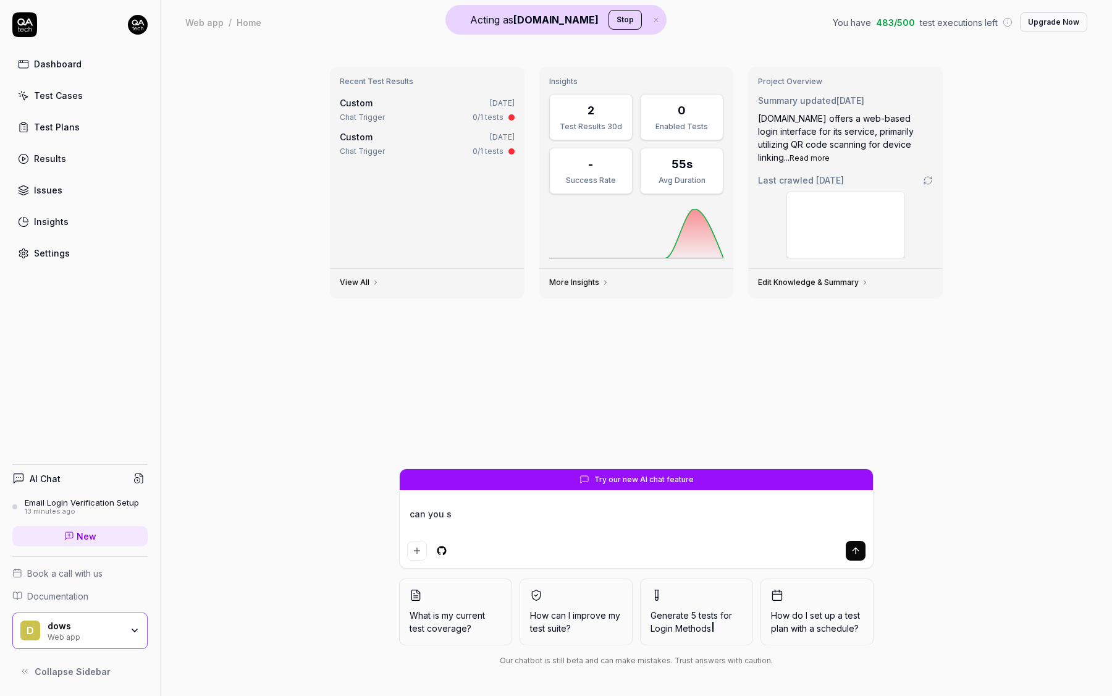
type textarea "can you se"
type textarea "*"
type textarea "can you set"
type textarea "*"
type textarea "can you set up"
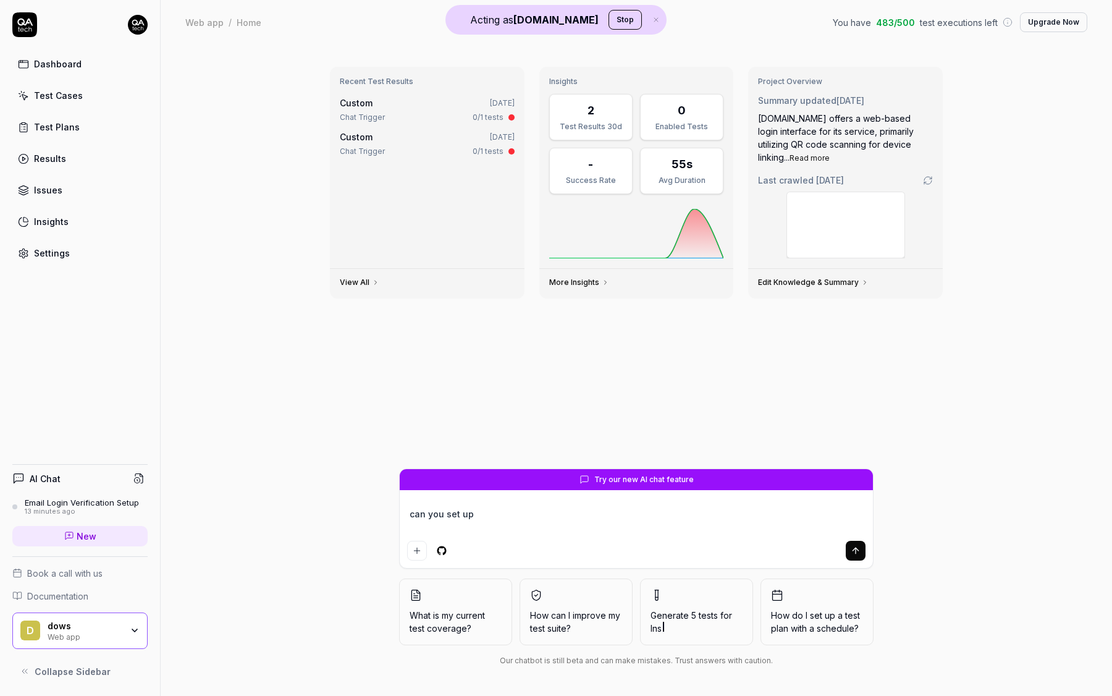
type textarea "*"
type textarea "can you set up"
type textarea "*"
type textarea "can you set up a"
type textarea "*"
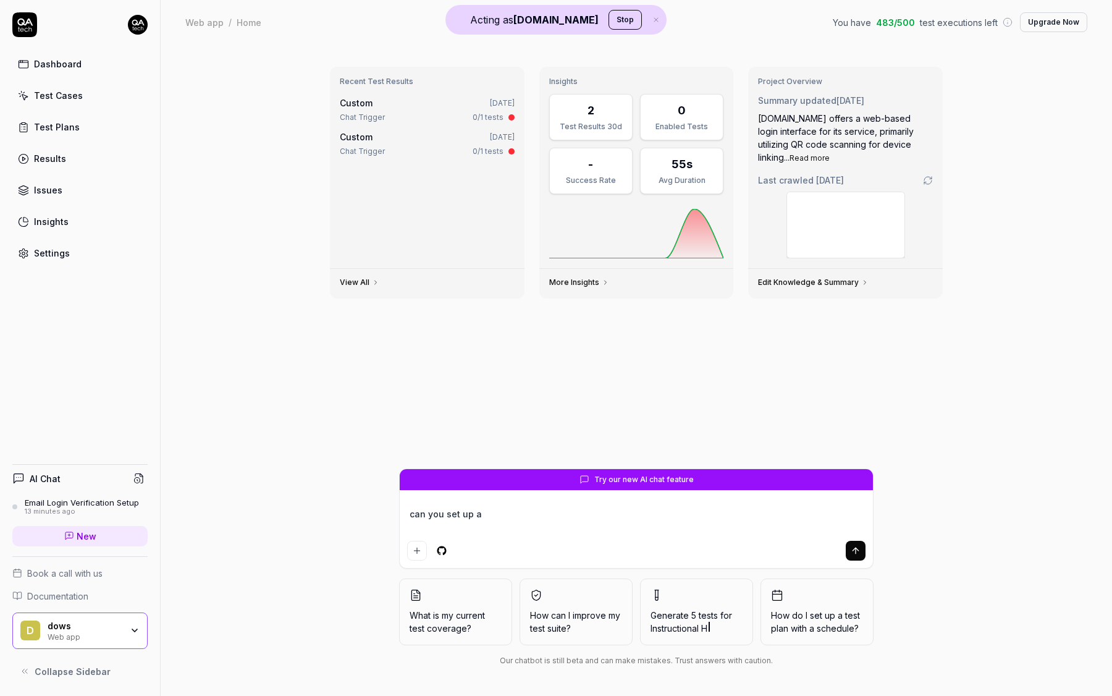
type textarea "can you set up an"
type textarea "*"
type textarea "can you set up an"
type textarea "*"
type textarea "can you set up an a"
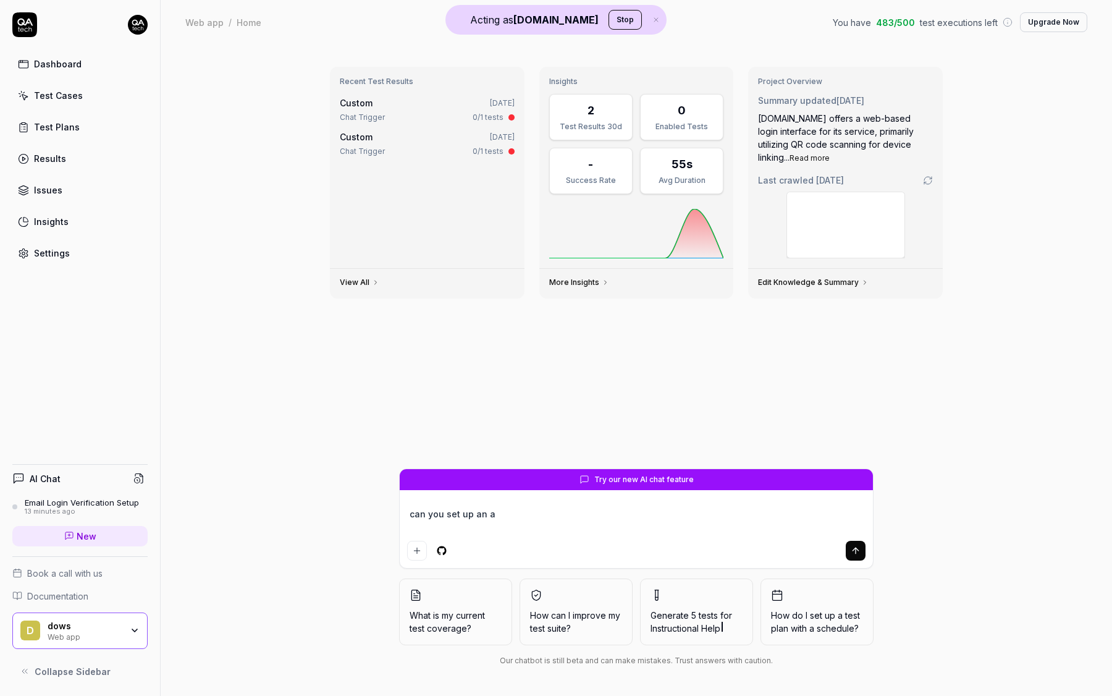
type textarea "*"
type textarea "can you set up an ac"
type textarea "*"
type textarea "can you set up an acc"
type textarea "*"
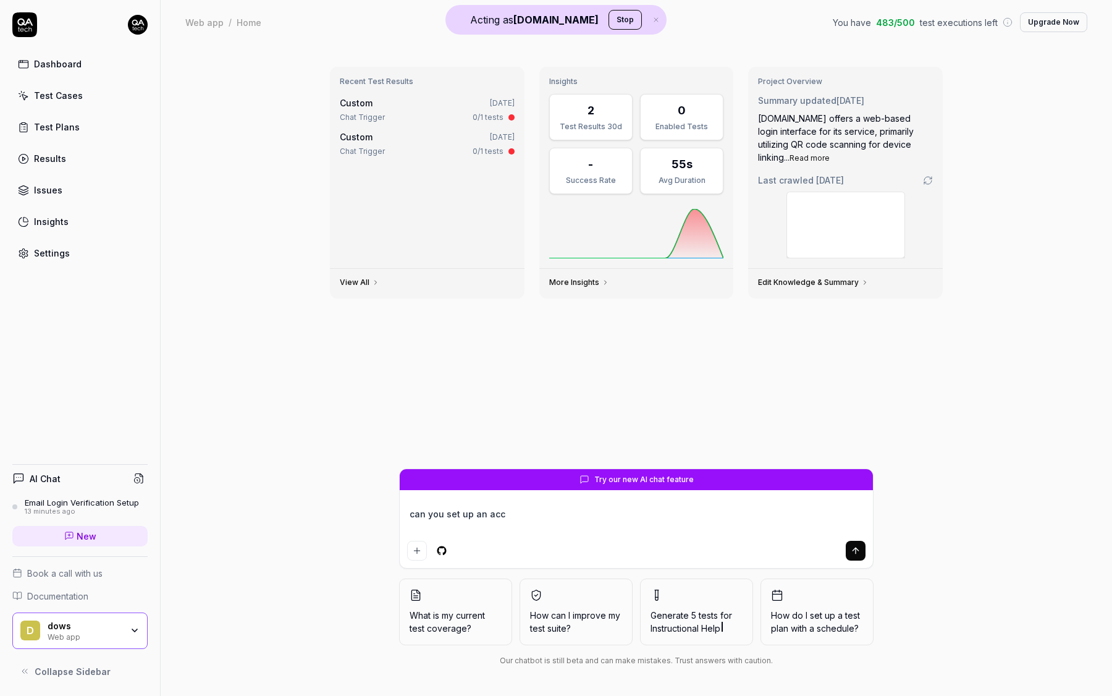
type textarea "can you set up an acco"
type textarea "*"
type textarea "can you set up an accou"
type textarea "*"
type textarea "can you set up an accoun"
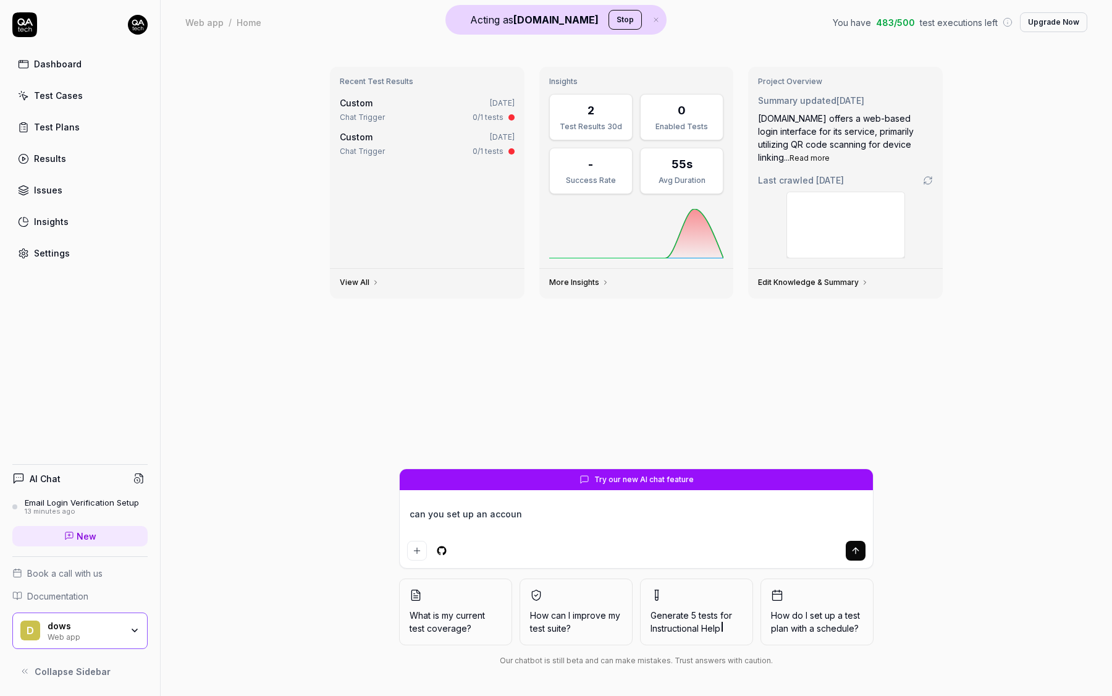
type textarea "*"
type textarea "can you set up an account"
type textarea "*"
type textarea "can you set up an account w"
type textarea "*"
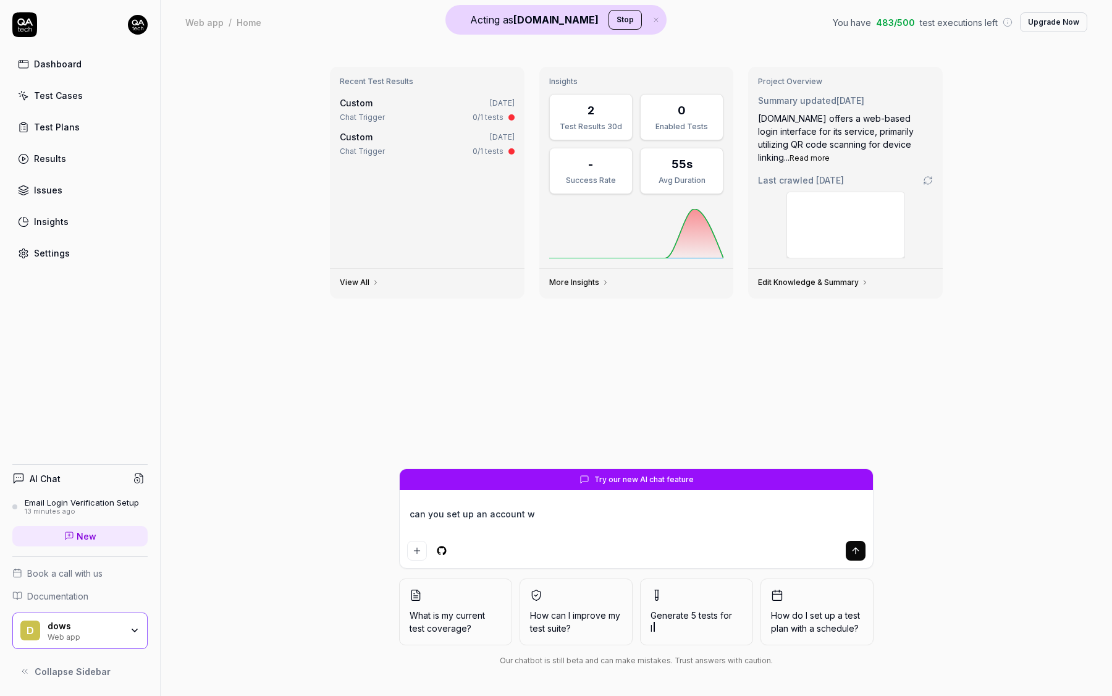
type textarea "can you set up an account wi"
type textarea "*"
type textarea "can you set up an account wit"
type textarea "*"
type textarea "can you set up an account with"
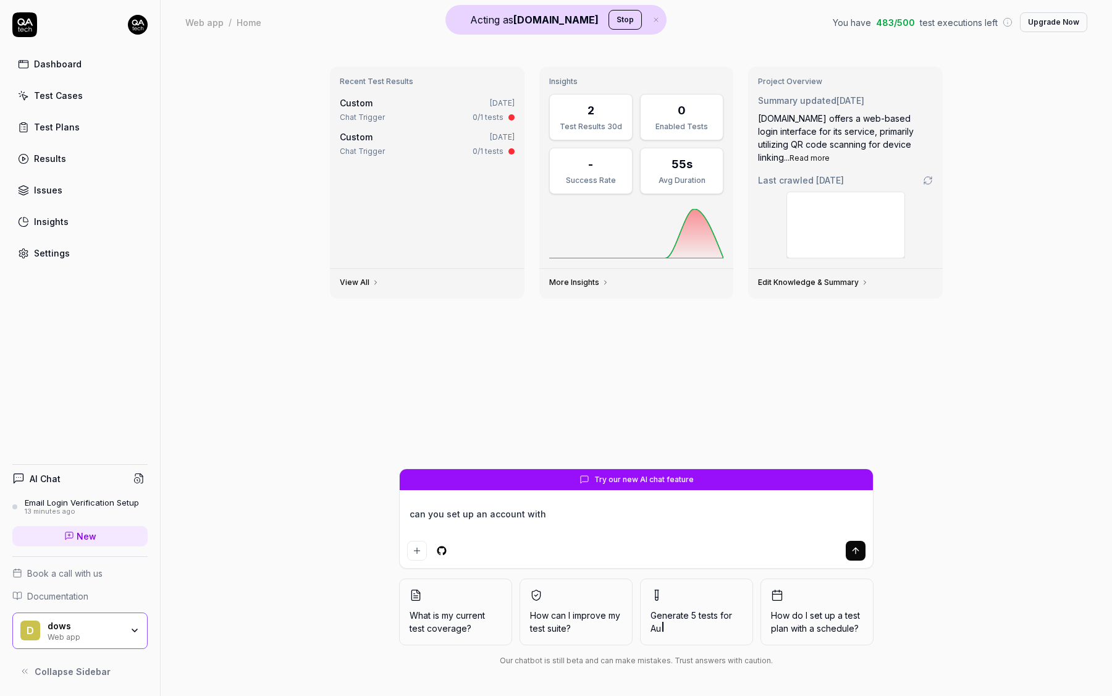
type textarea "*"
type textarea "can you set up an account with"
click at [535, 513] on textarea "can you set up an account with" at bounding box center [636, 520] width 458 height 31
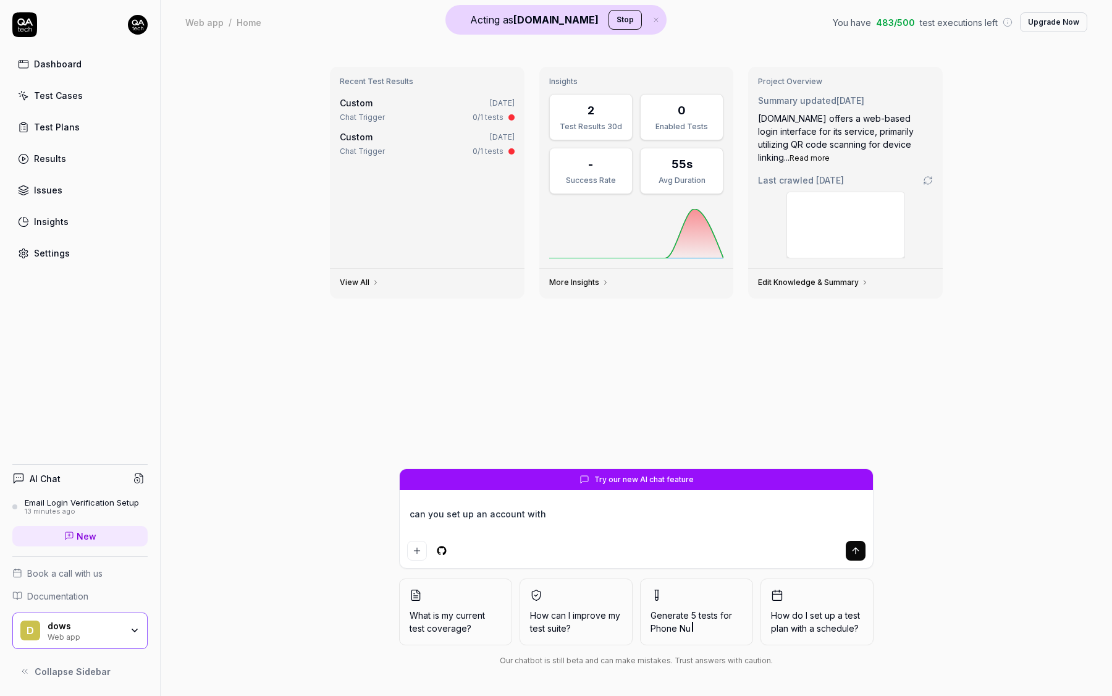
type textarea "*"
type textarea "can you set up an account with"
click at [118, 627] on div "dows" at bounding box center [85, 625] width 74 height 11
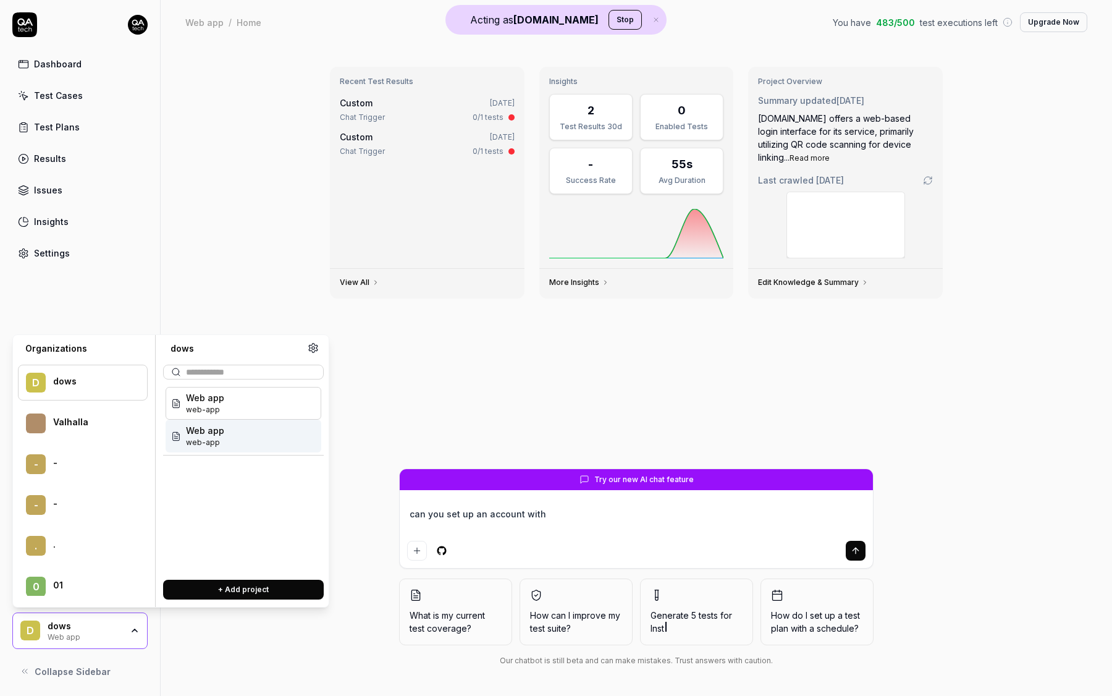
click at [235, 444] on div "Web app web-app" at bounding box center [244, 435] width 156 height 33
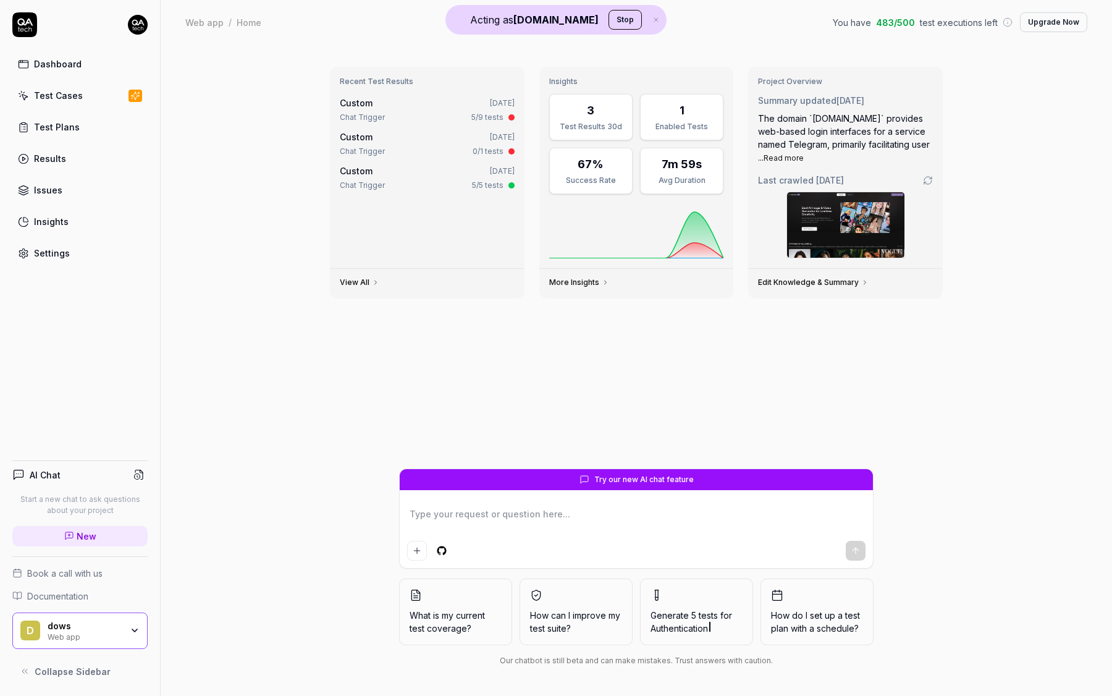
click at [38, 250] on div "Settings" at bounding box center [52, 253] width 36 height 13
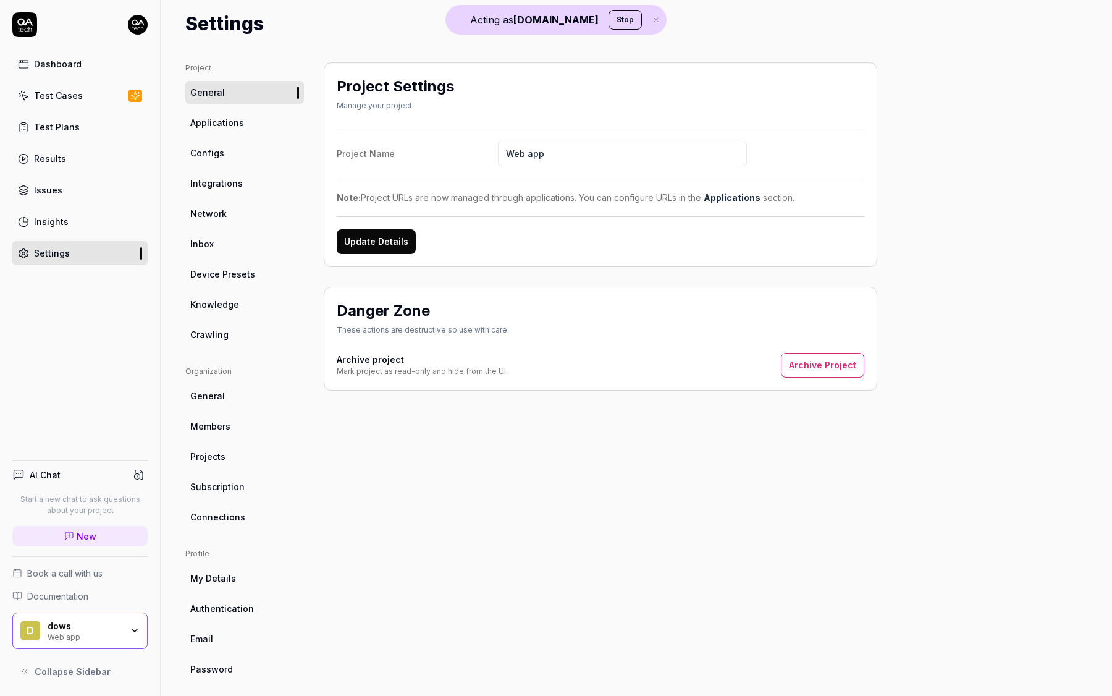
scroll to position [44, 0]
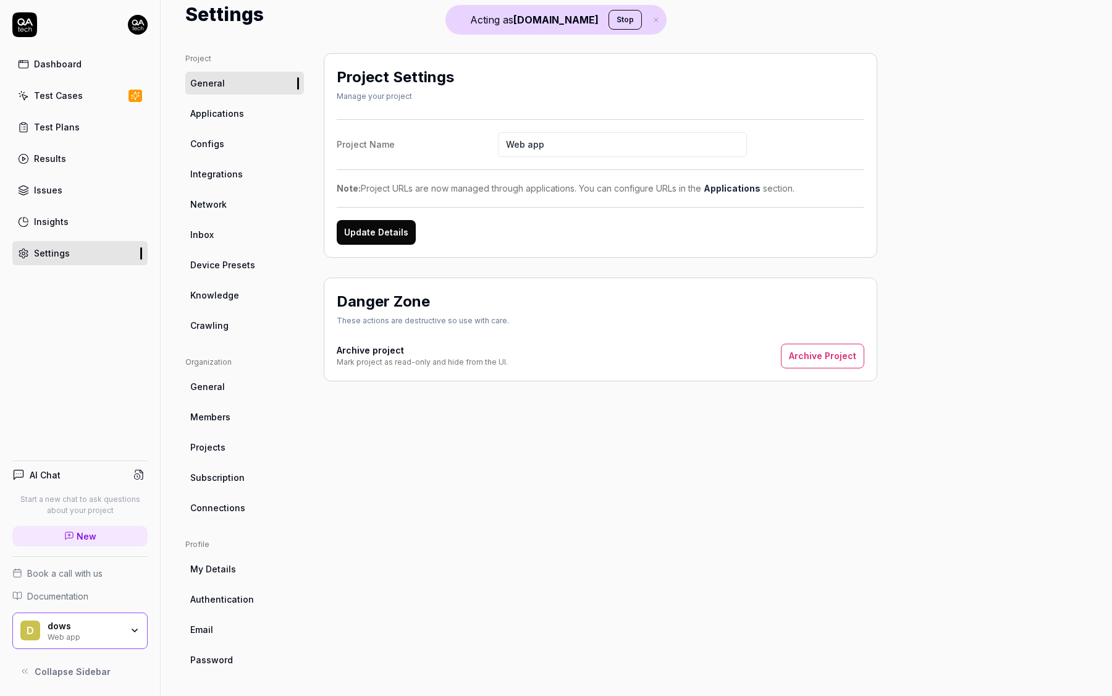
click at [221, 326] on span "Crawling" at bounding box center [209, 325] width 38 height 13
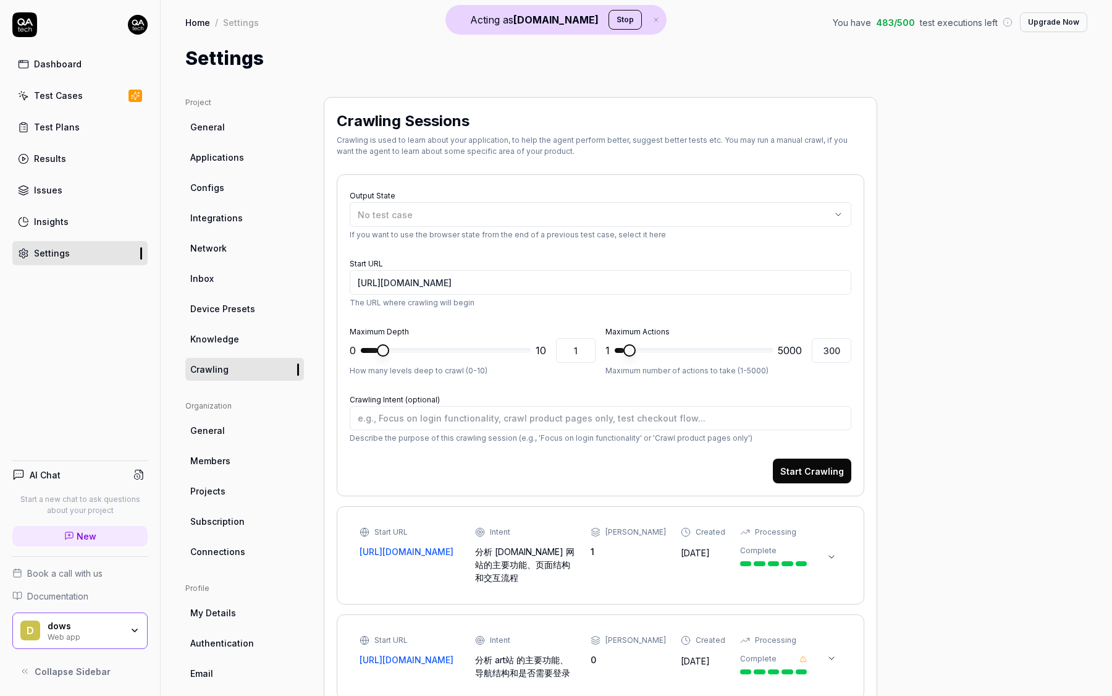
click at [46, 72] on link "Dashboard" at bounding box center [79, 64] width 135 height 24
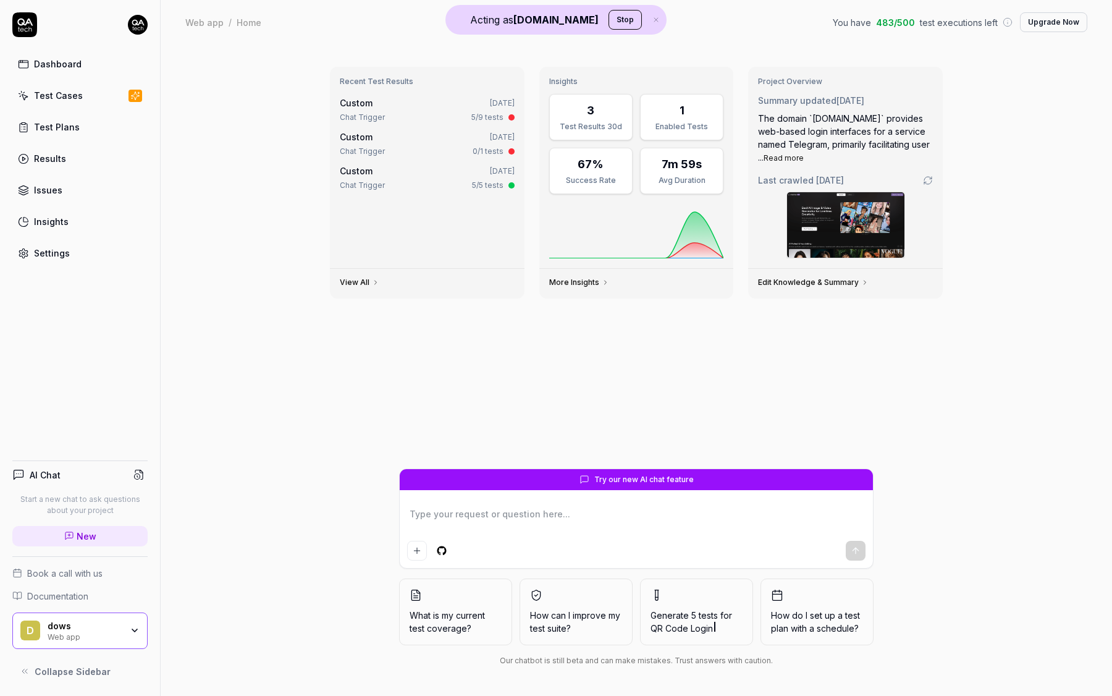
click at [511, 508] on textarea at bounding box center [636, 520] width 458 height 31
type textarea "*"
type textarea "c"
type textarea "*"
type textarea "ca"
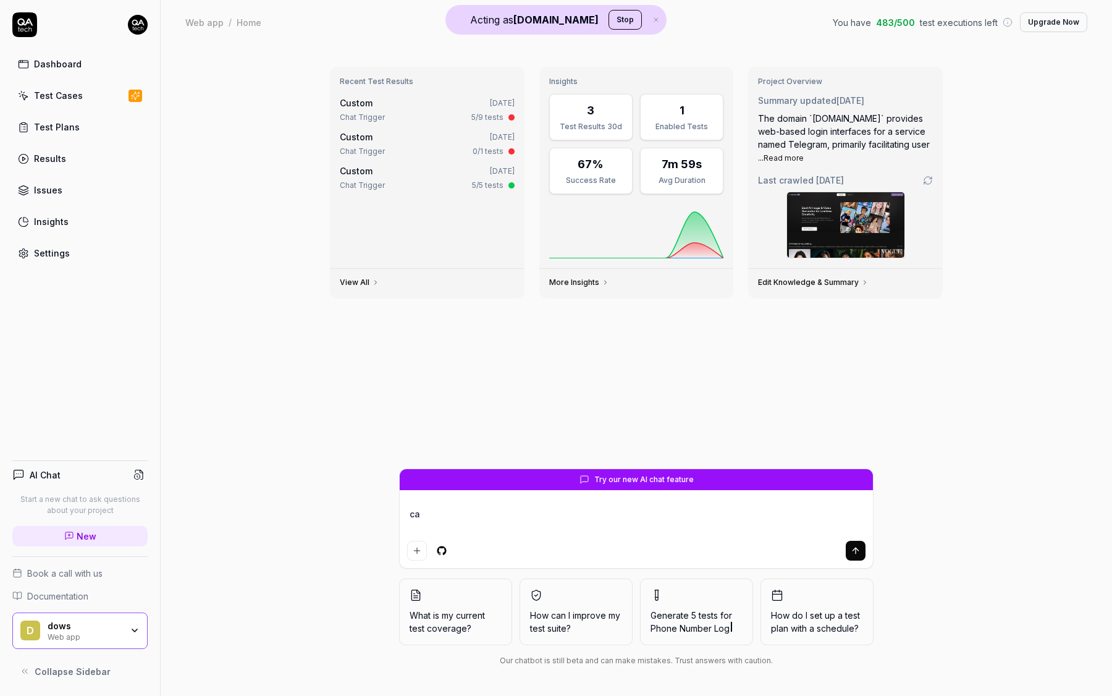
type textarea "*"
type textarea "can"
type textarea "*"
type textarea "can"
type textarea "*"
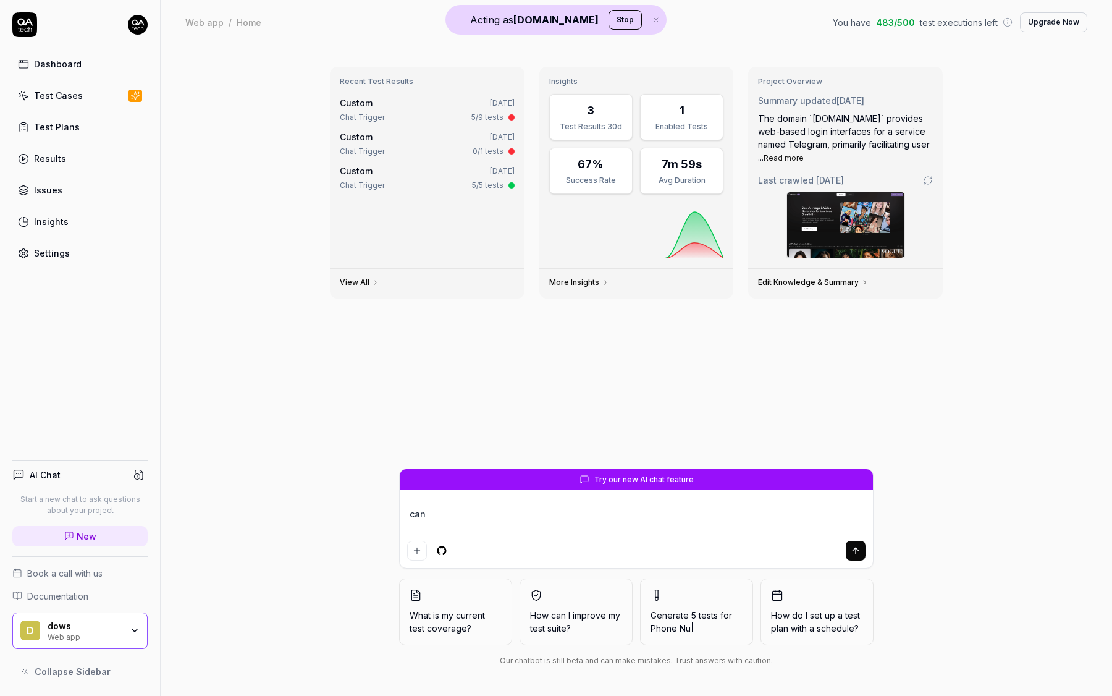
type textarea "can y"
type textarea "*"
type textarea "can yo"
type textarea "*"
type textarea "can you"
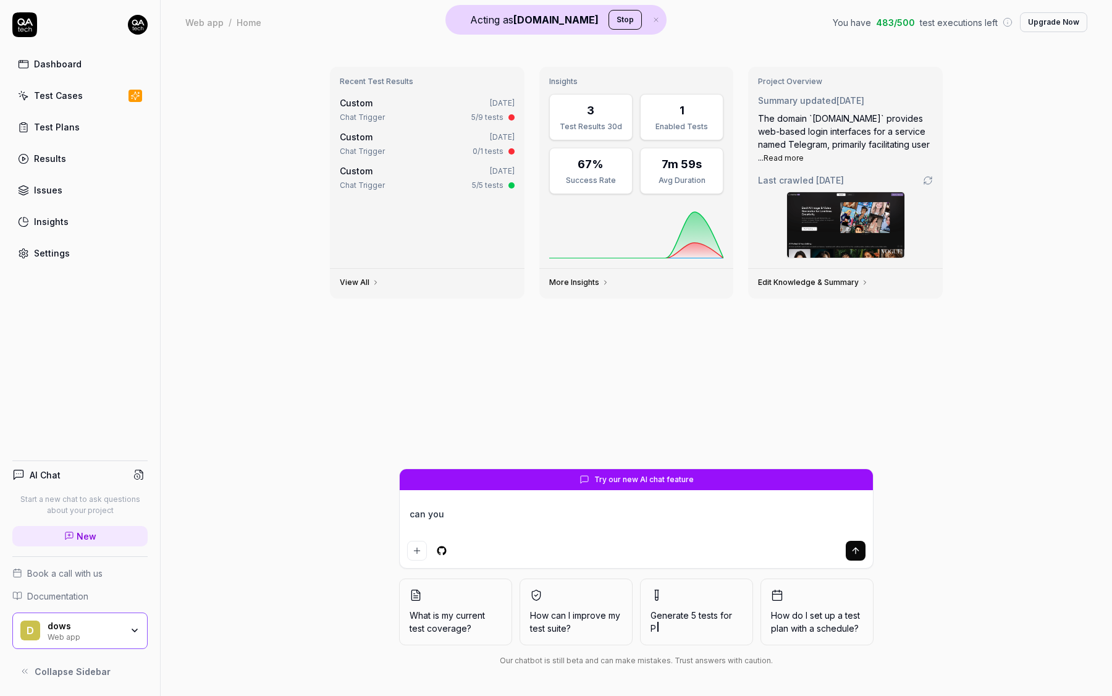
type textarea "*"
type textarea "can you"
type textarea "*"
type textarea "can you c"
type textarea "*"
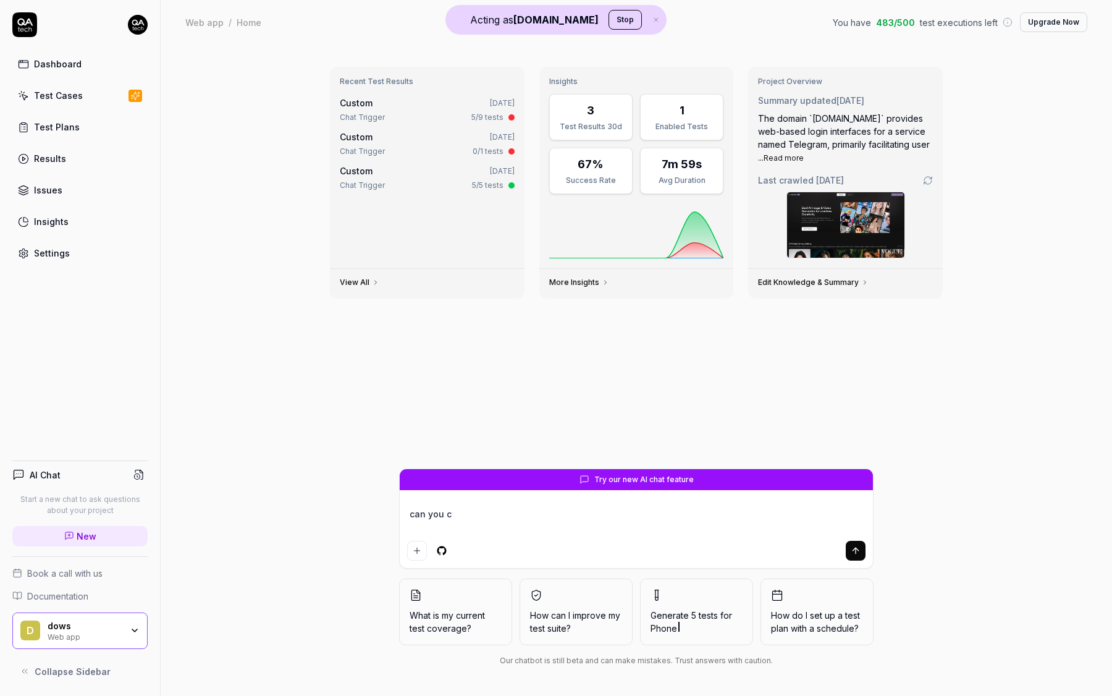
type textarea "can you cr"
type textarea "*"
type textarea "can you crea"
type textarea "*"
type textarea "can you creat"
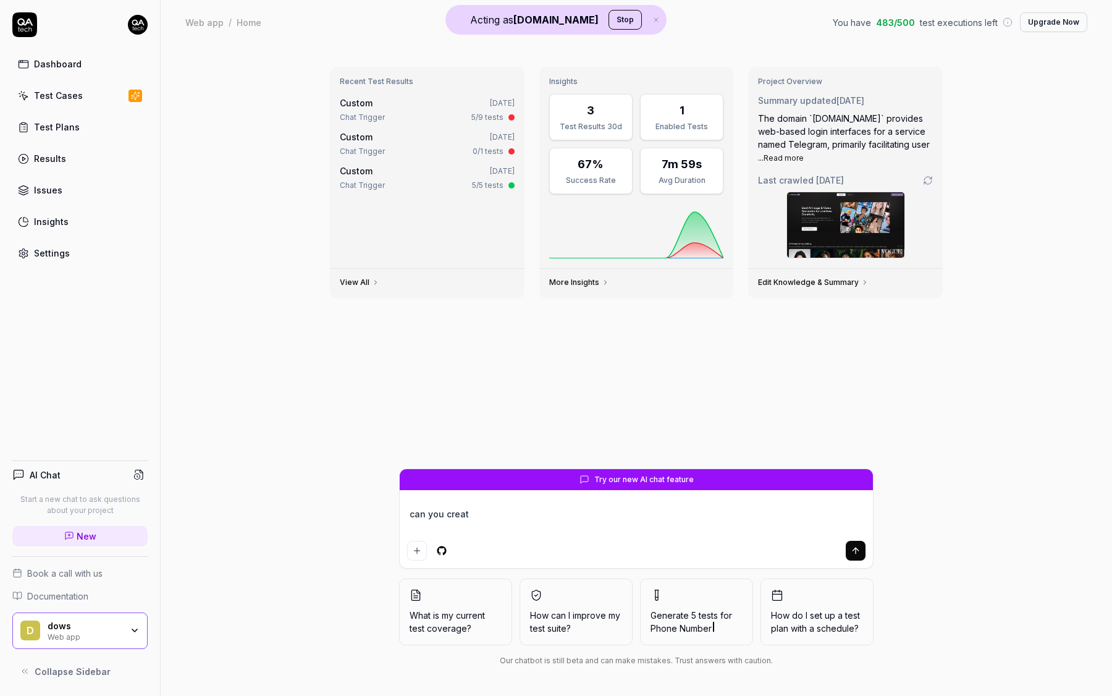
type textarea "*"
type textarea "can you create"
type textarea "*"
type textarea "can you create"
type textarea "*"
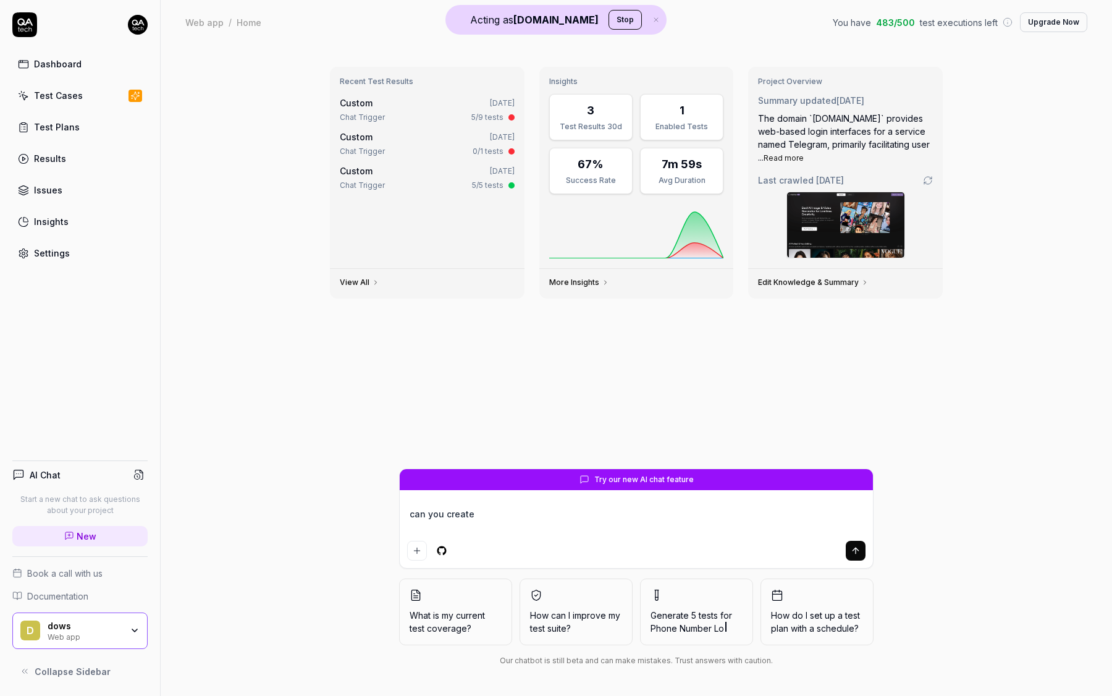
type textarea "can you create a"
type textarea "*"
type textarea "can you create an"
type textarea "*"
type textarea "can you create an"
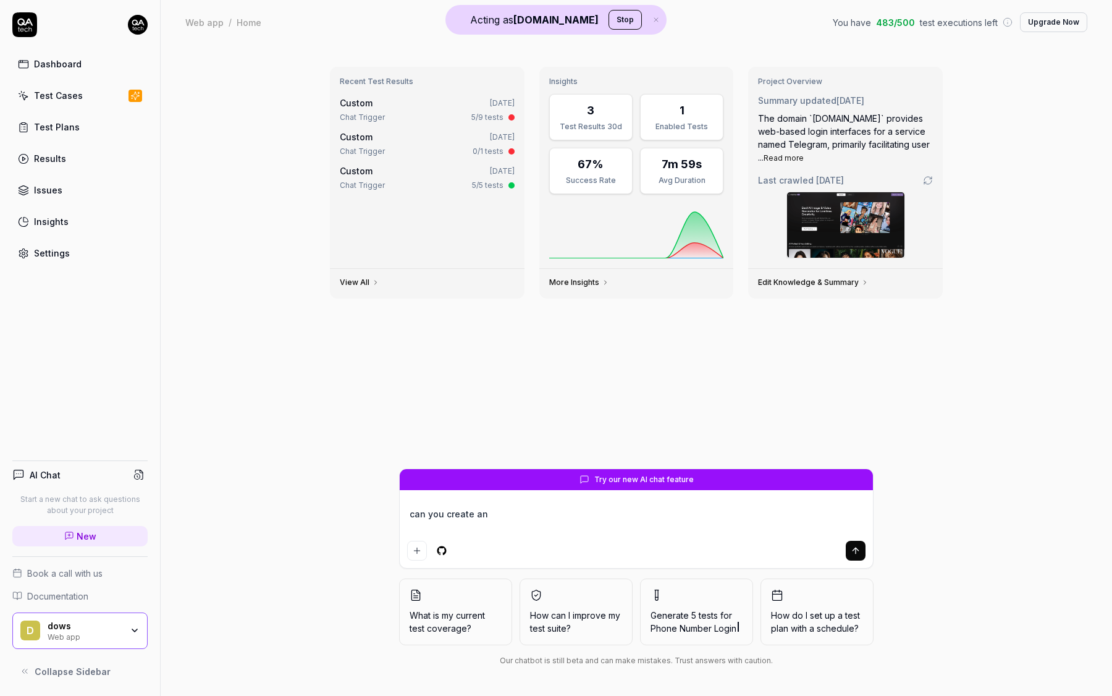
type textarea "*"
type textarea "can you create an a"
type textarea "*"
type textarea "can you create an ac"
type textarea "*"
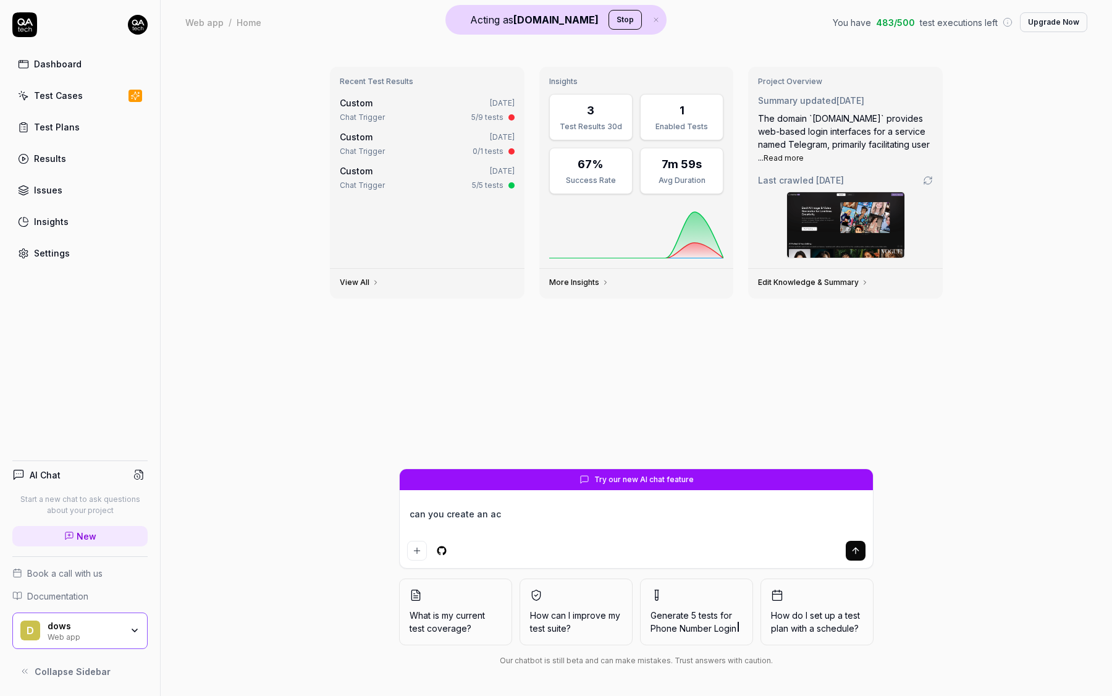
type textarea "can you create an acc"
type textarea "*"
type textarea "can you create an acco"
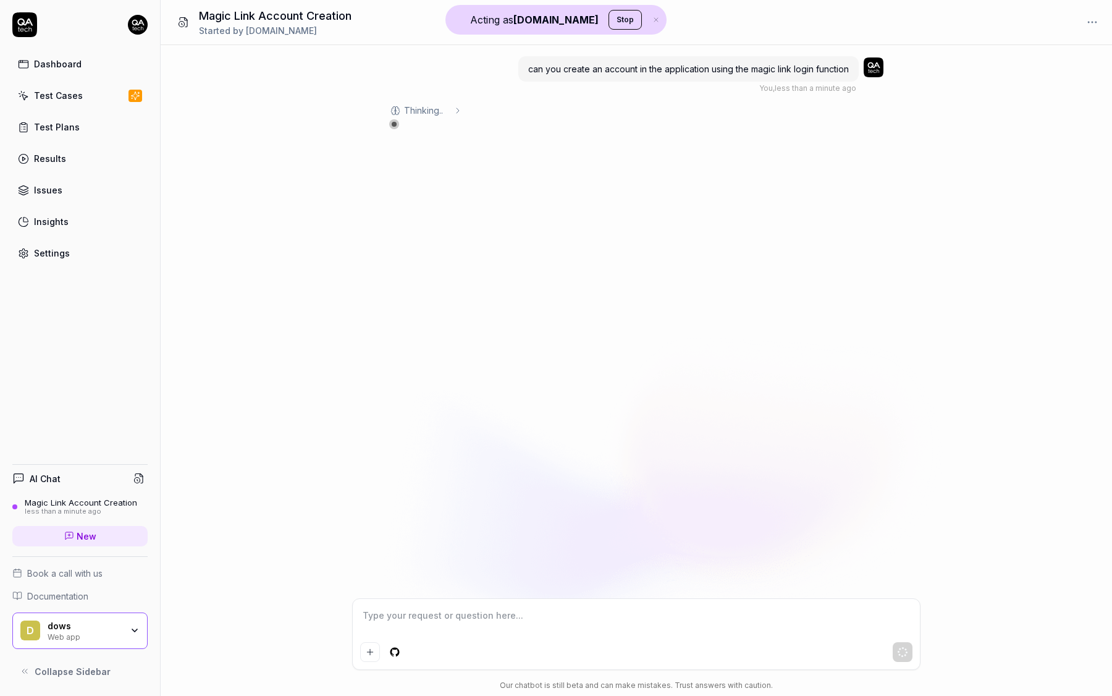
click at [455, 107] on icon at bounding box center [458, 111] width 10 height 10
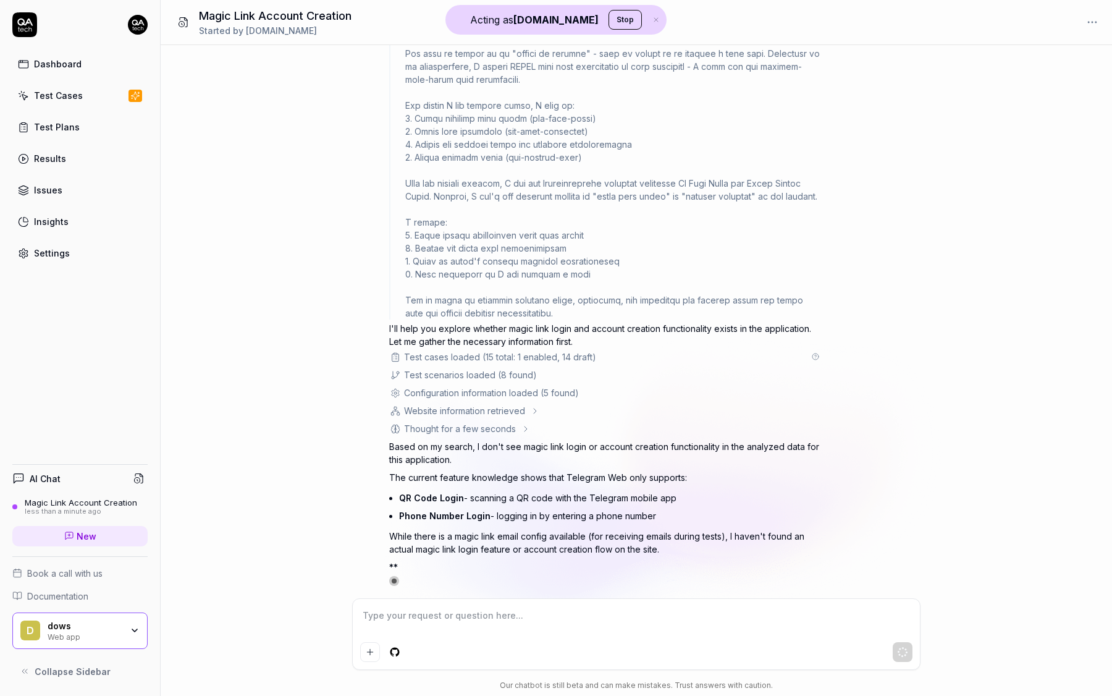
scroll to position [272, 0]
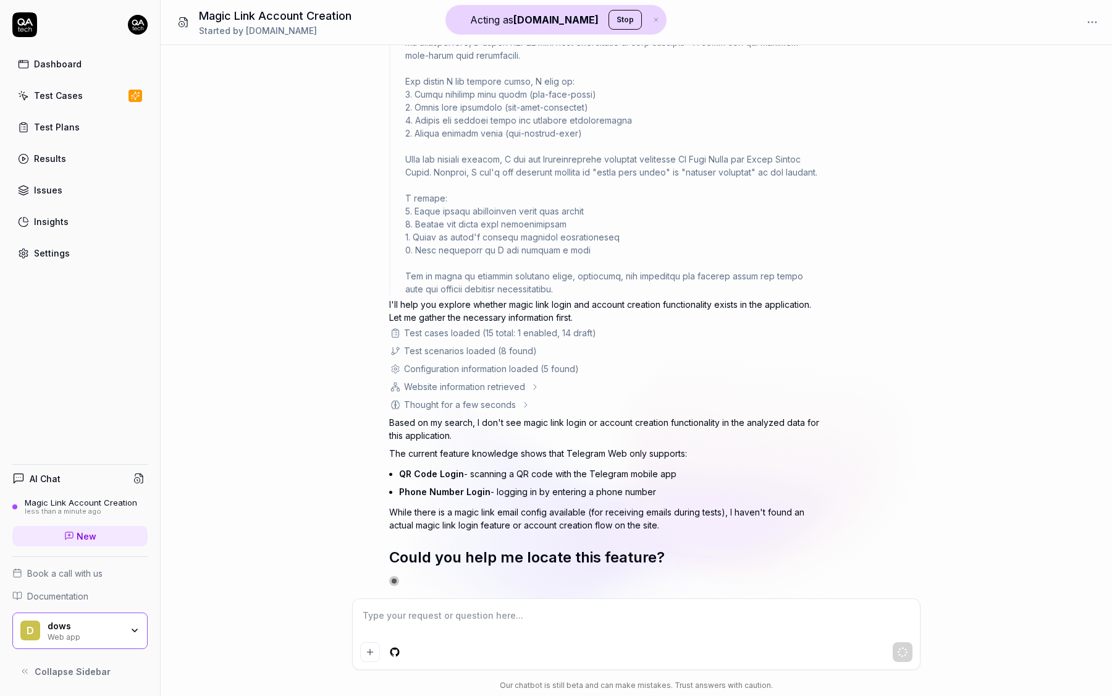
click at [107, 622] on div "dows" at bounding box center [85, 625] width 74 height 11
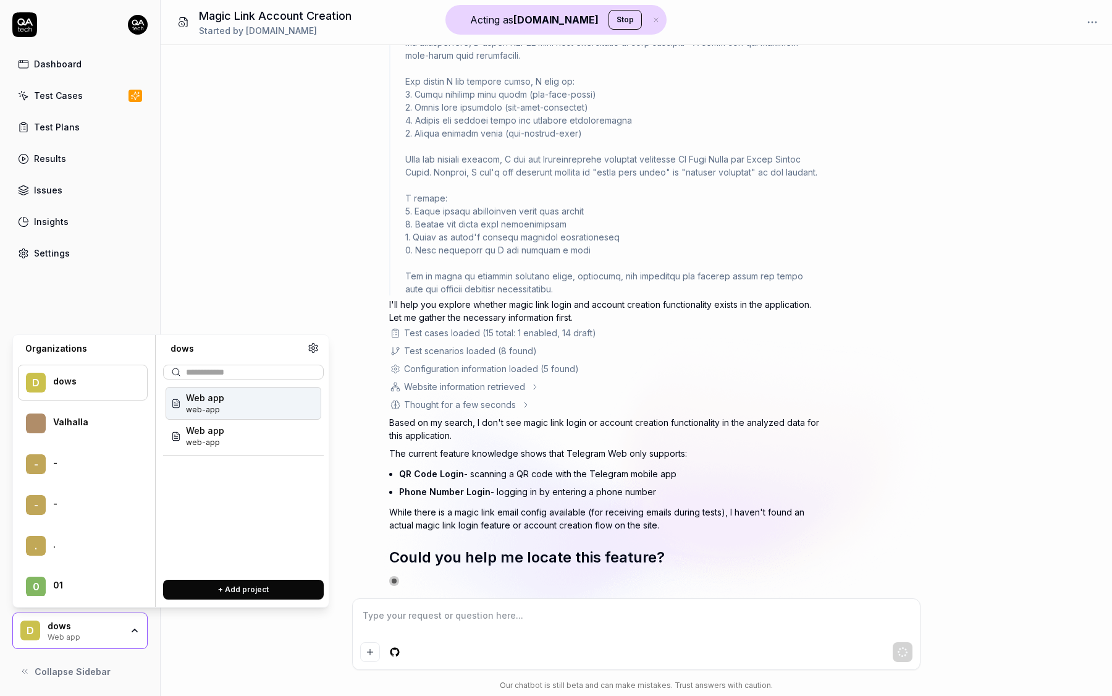
click at [308, 217] on div "can you create an account in the application using the magic link login functio…" at bounding box center [636, 321] width 951 height 553
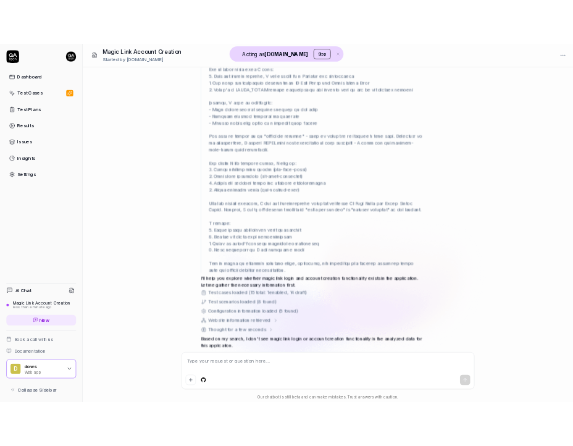
scroll to position [0, 0]
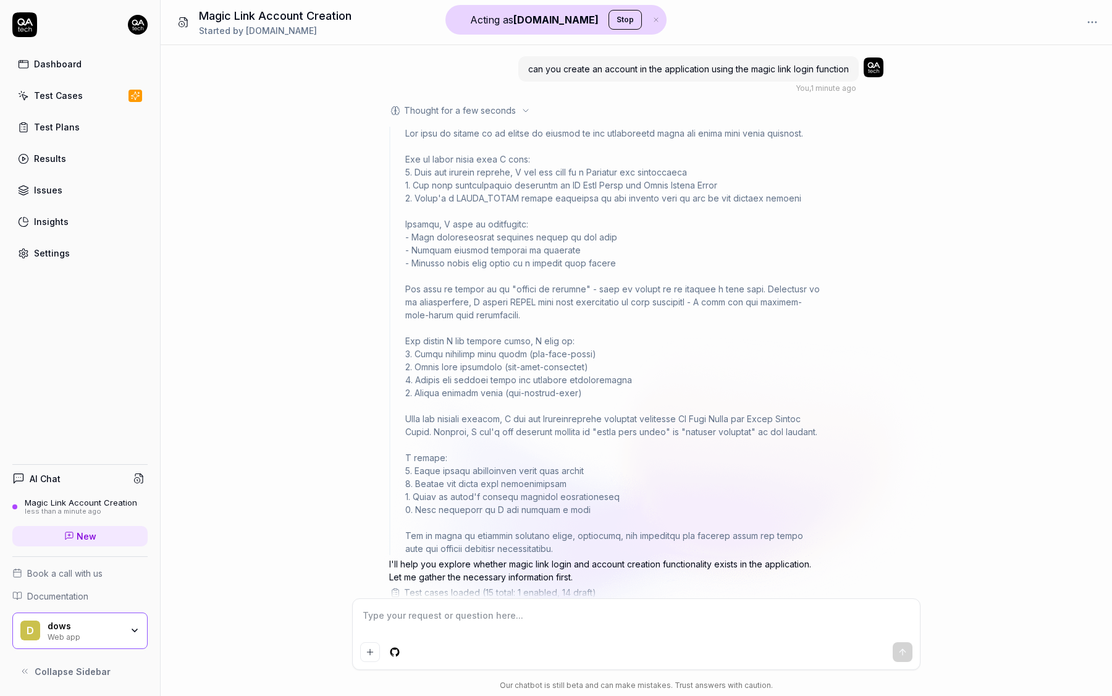
click at [524, 110] on icon at bounding box center [525, 110] width 5 height 2
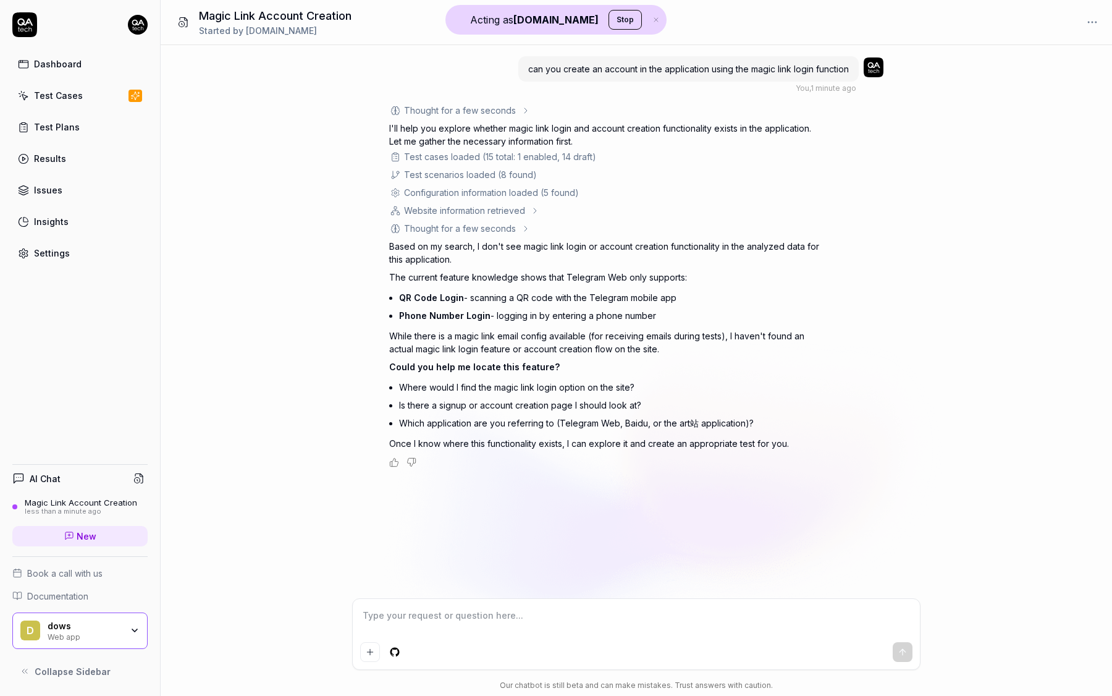
click at [435, 613] on textarea at bounding box center [636, 621] width 552 height 31
click at [95, 639] on div "Web app" at bounding box center [85, 636] width 74 height 10
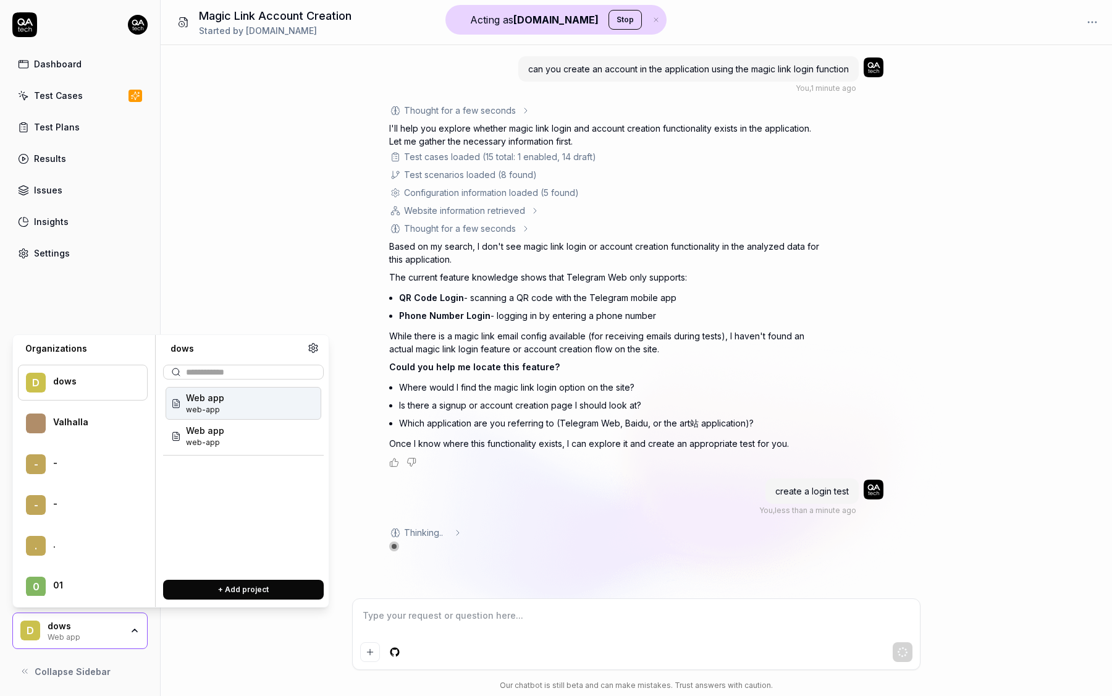
click at [331, 301] on div "can you create an account in the application using the magic link login functio…" at bounding box center [636, 321] width 951 height 553
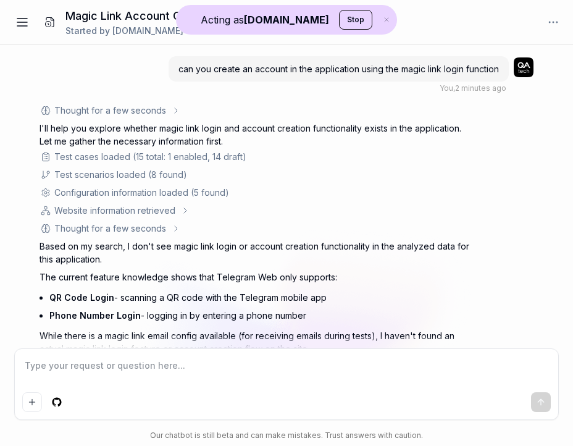
click at [27, 23] on icon at bounding box center [22, 22] width 15 height 15
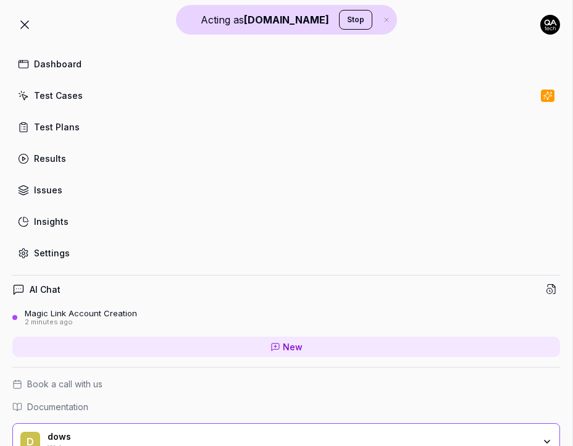
click at [50, 66] on div "Dashboard" at bounding box center [58, 63] width 48 height 13
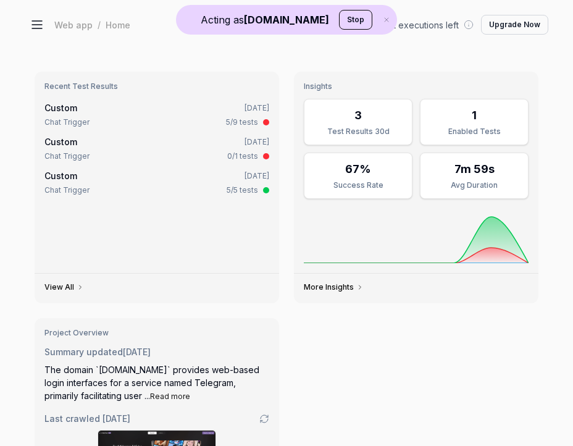
click at [40, 34] on button at bounding box center [37, 24] width 25 height 25
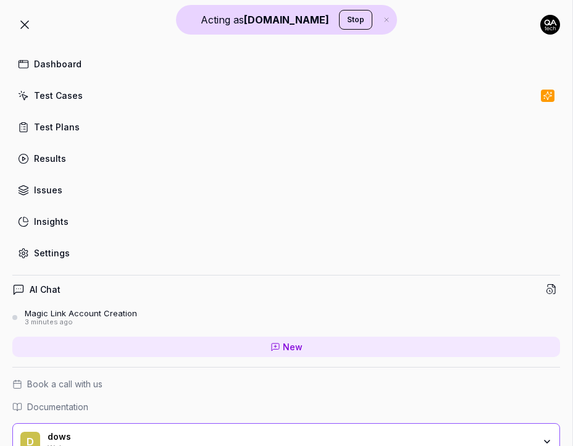
click at [28, 26] on icon at bounding box center [24, 24] width 15 height 15
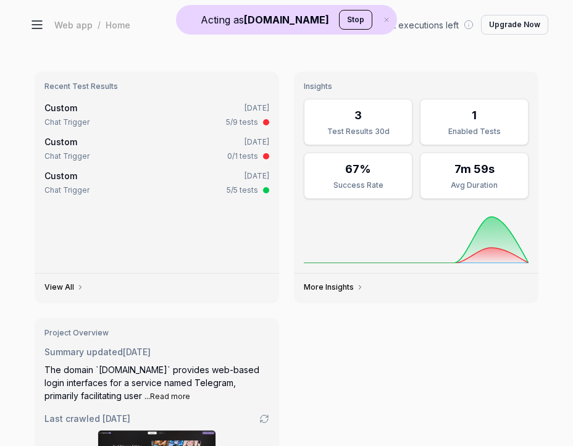
click at [33, 28] on icon at bounding box center [37, 28] width 10 height 0
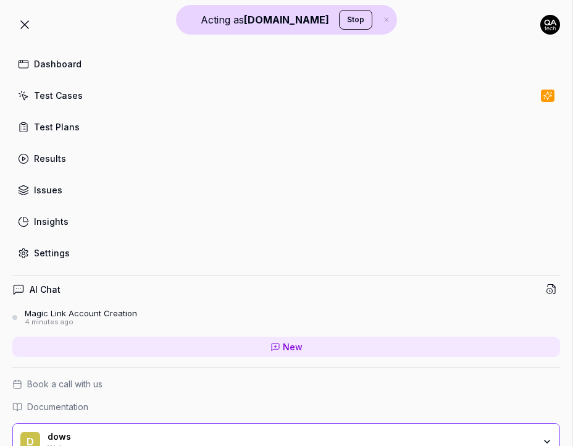
scroll to position [27, 0]
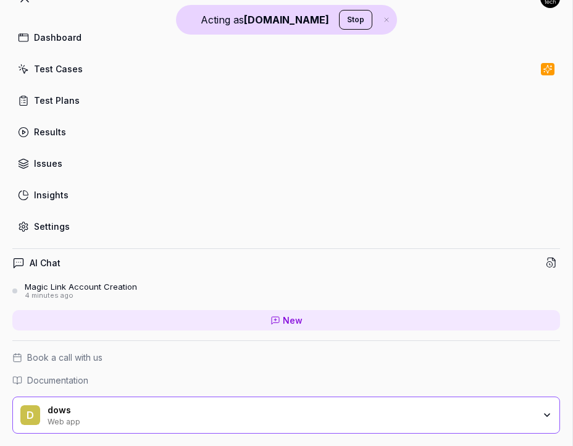
click at [239, 425] on div "d dows Web app" at bounding box center [286, 415] width 548 height 37
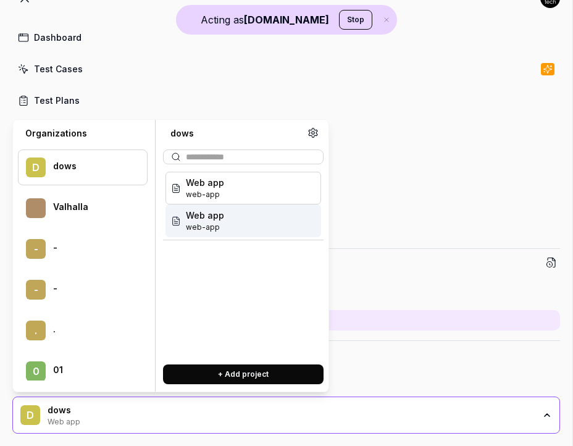
click at [245, 229] on div "Web app web-app" at bounding box center [244, 220] width 156 height 33
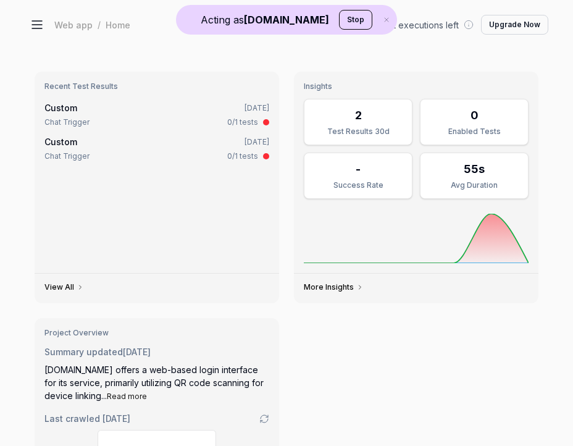
click at [38, 22] on icon at bounding box center [37, 24] width 15 height 15
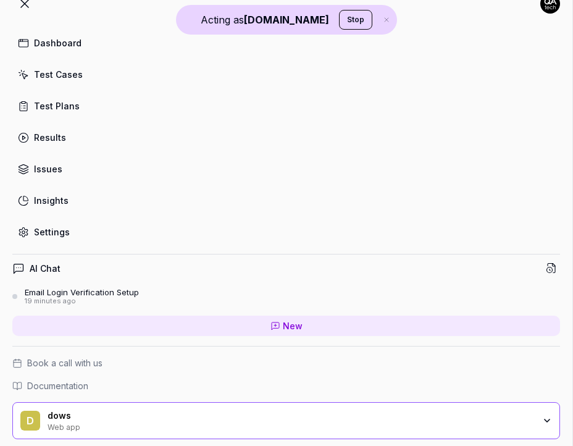
scroll to position [27, 0]
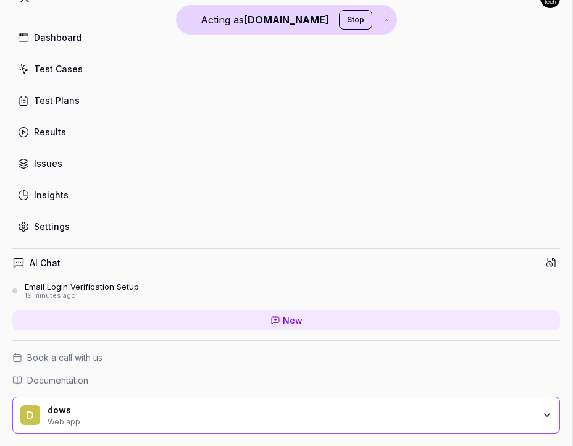
click at [51, 221] on div "Settings" at bounding box center [52, 226] width 36 height 13
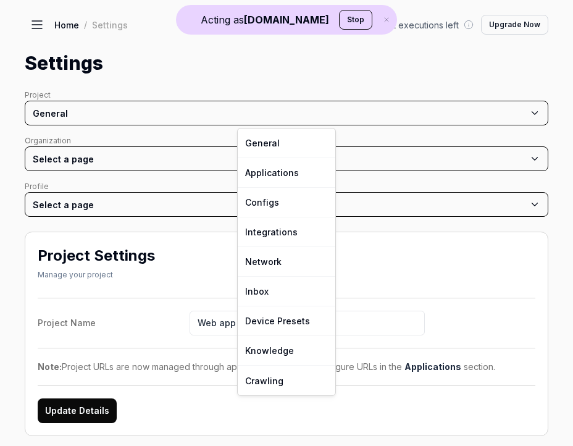
click at [169, 117] on html "Acting as [DOMAIN_NAME] Stop Dashboard Test Cases Test Plans Results Issues Ins…" at bounding box center [286, 223] width 573 height 446
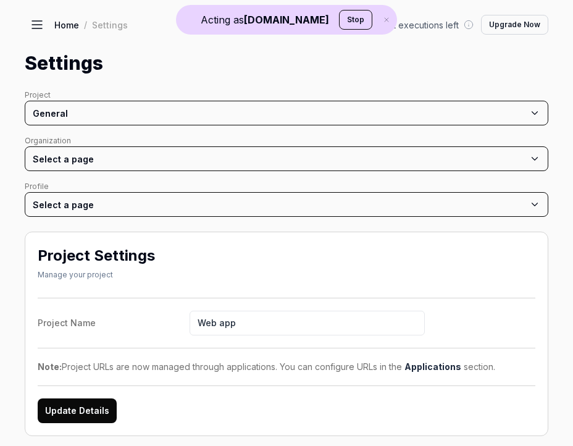
click at [164, 159] on html "Acting as [DOMAIN_NAME] Stop Dashboard Test Cases Test Plans Results Issues Ins…" at bounding box center [286, 223] width 573 height 446
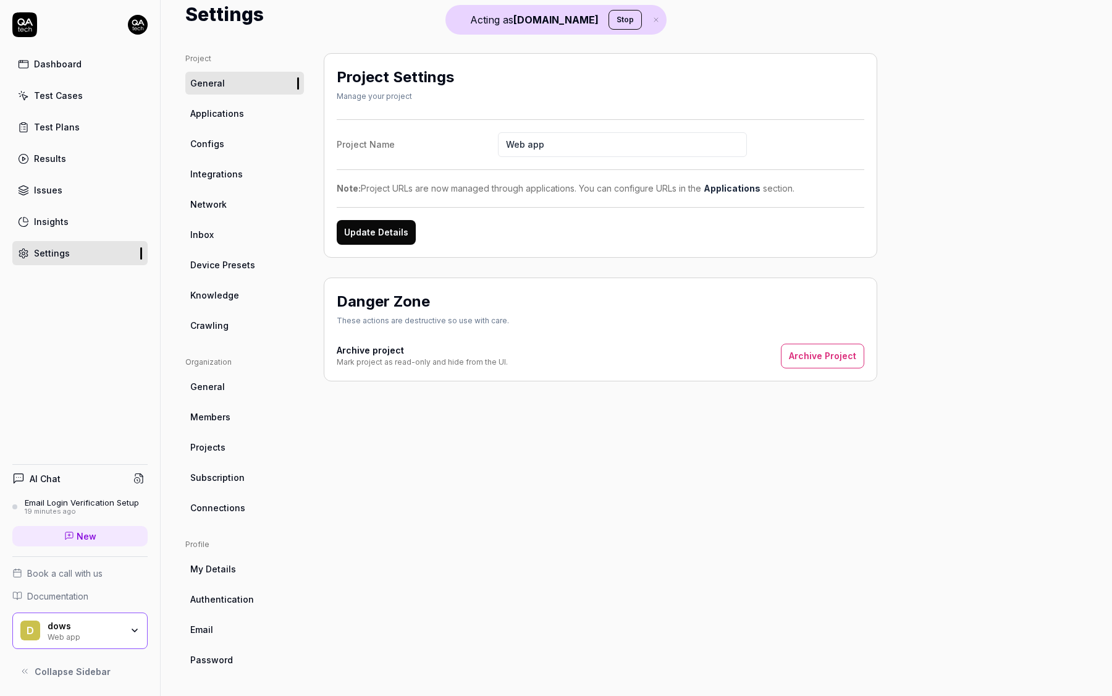
scroll to position [44, 0]
click at [99, 623] on div "dows" at bounding box center [85, 625] width 74 height 11
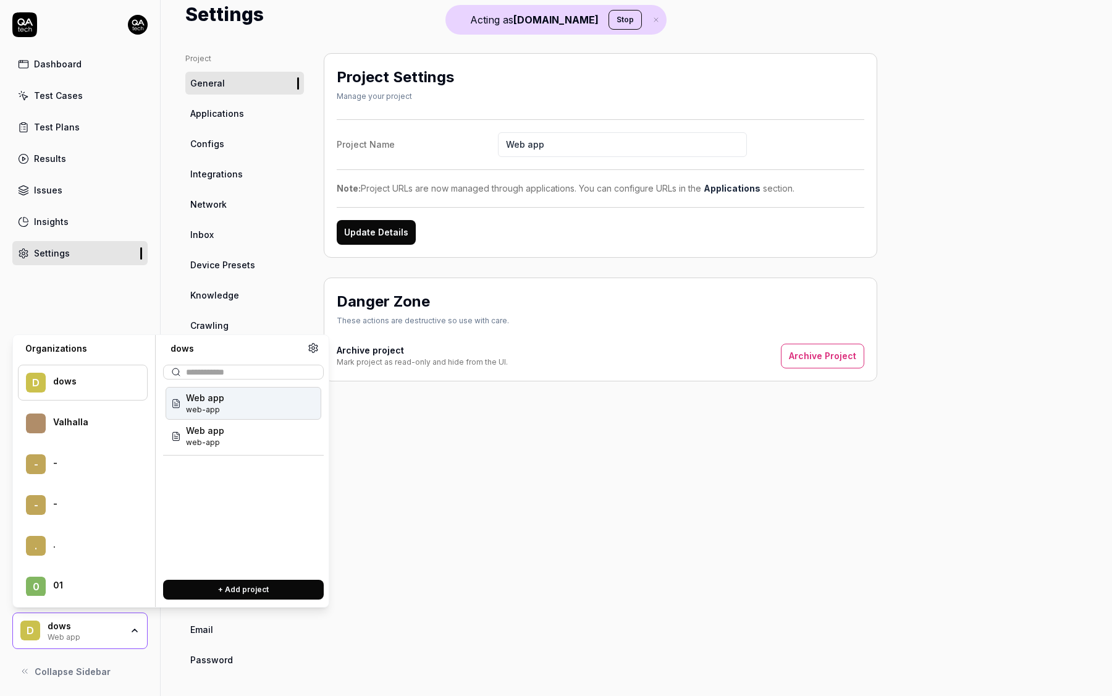
click at [246, 589] on button "+ Add project" at bounding box center [243, 590] width 161 height 20
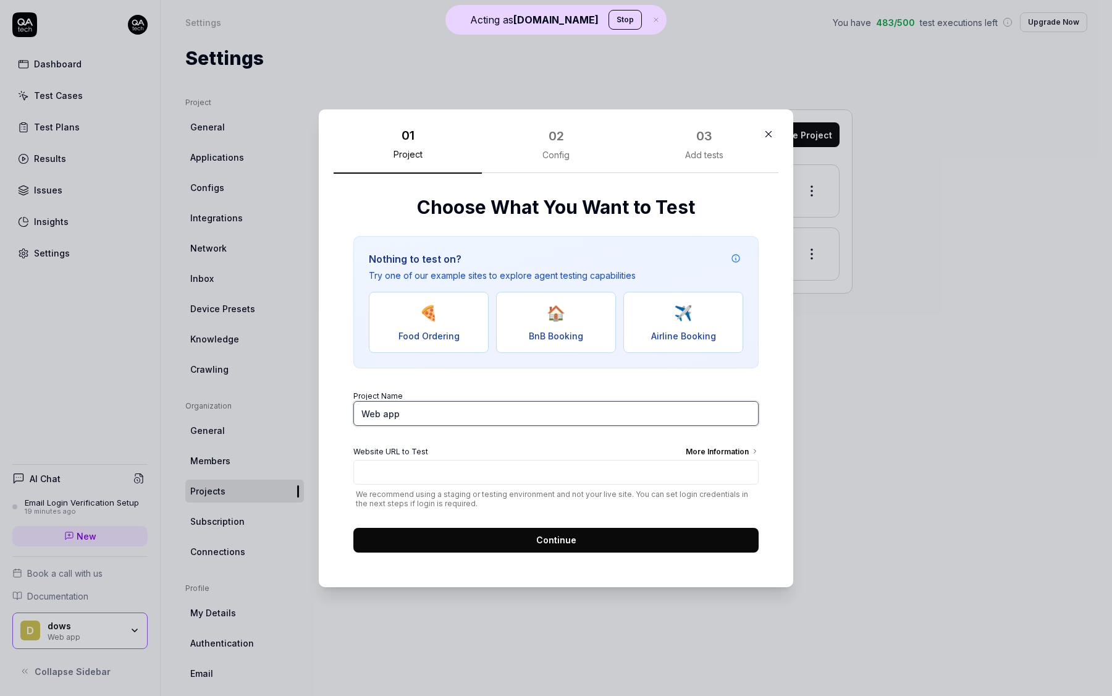
click at [422, 405] on input "Web app" at bounding box center [555, 413] width 405 height 25
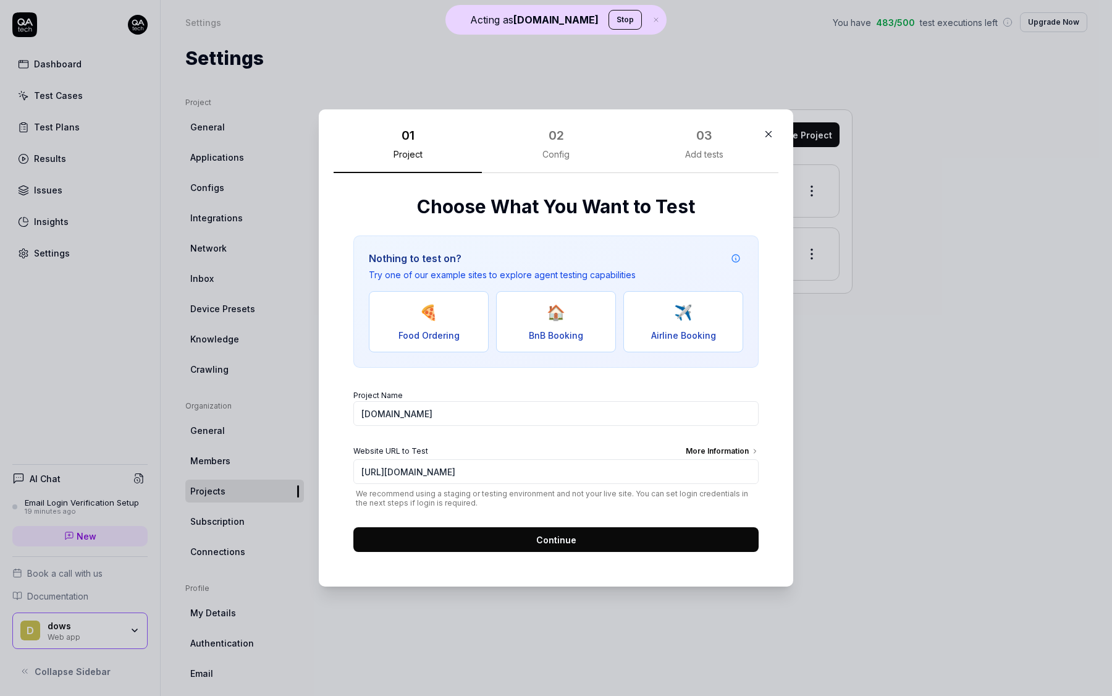
click at [518, 534] on button "Continue" at bounding box center [555, 539] width 405 height 25
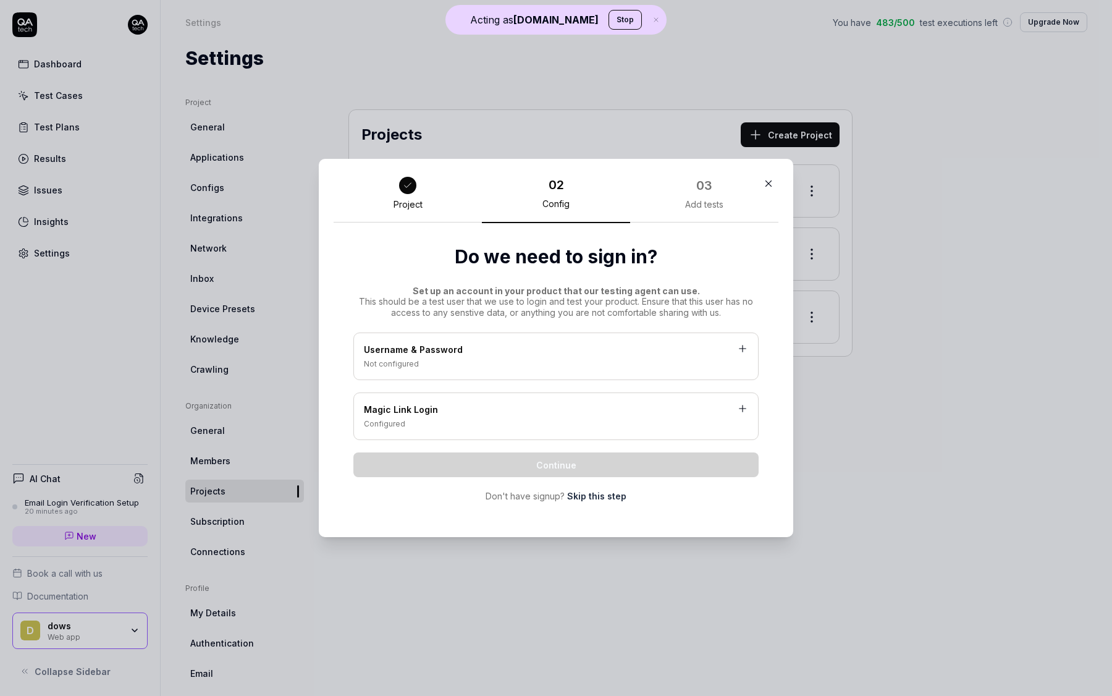
click at [431, 424] on div "Configured" at bounding box center [556, 423] width 384 height 11
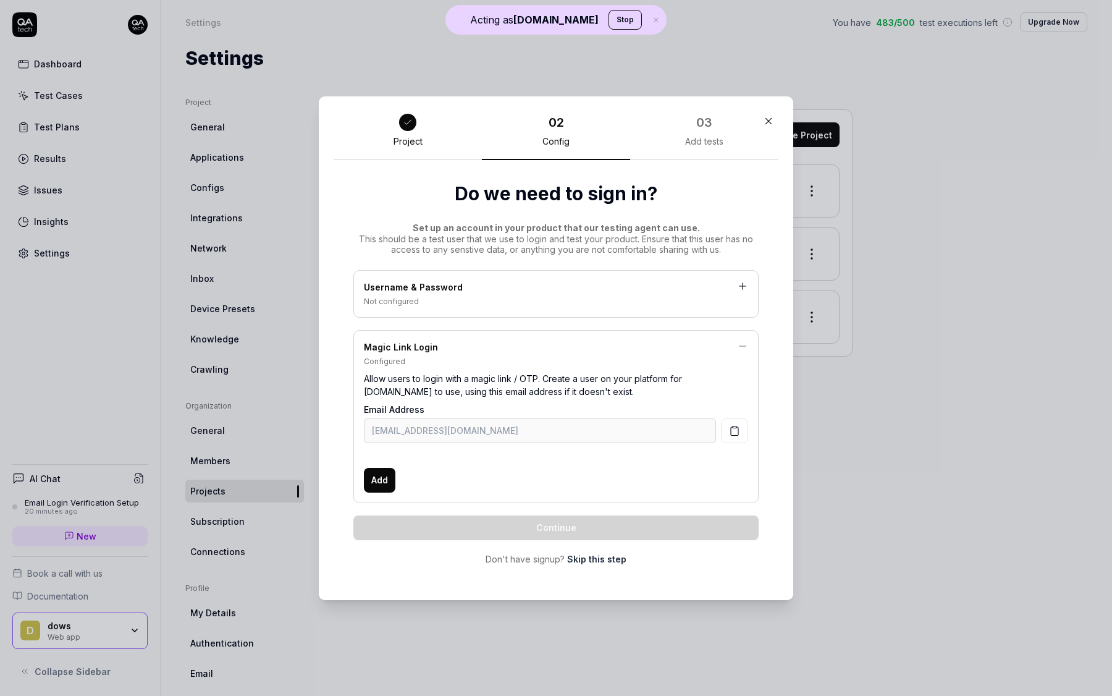
click at [387, 483] on span "Add" at bounding box center [379, 479] width 17 height 13
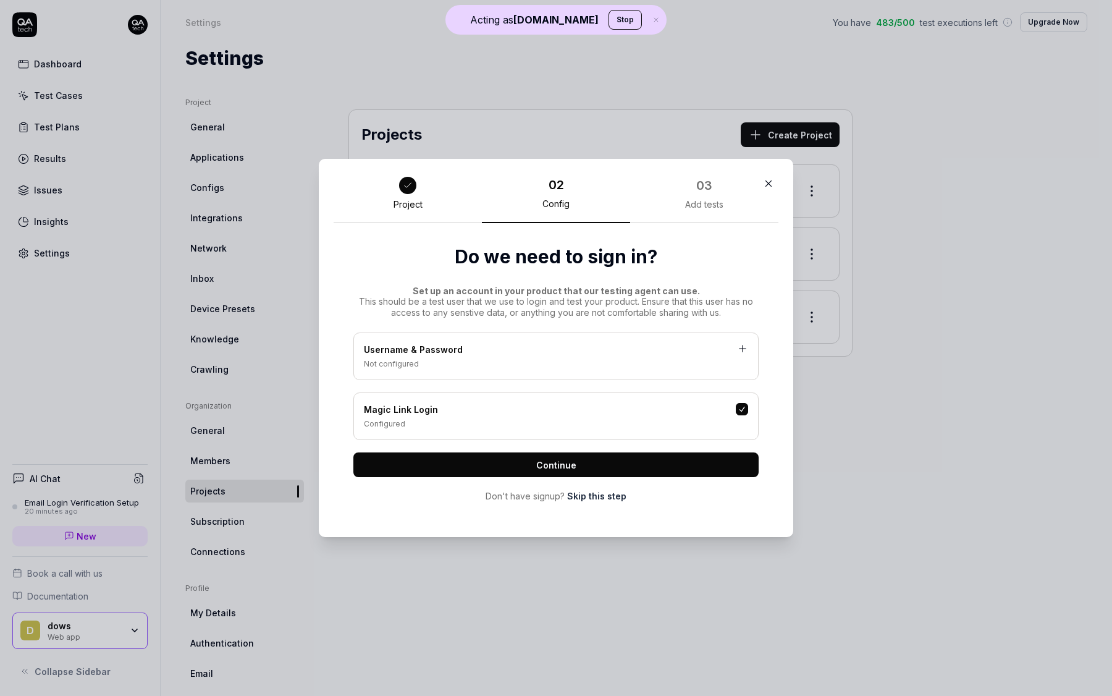
click at [437, 466] on button "Continue" at bounding box center [555, 464] width 405 height 25
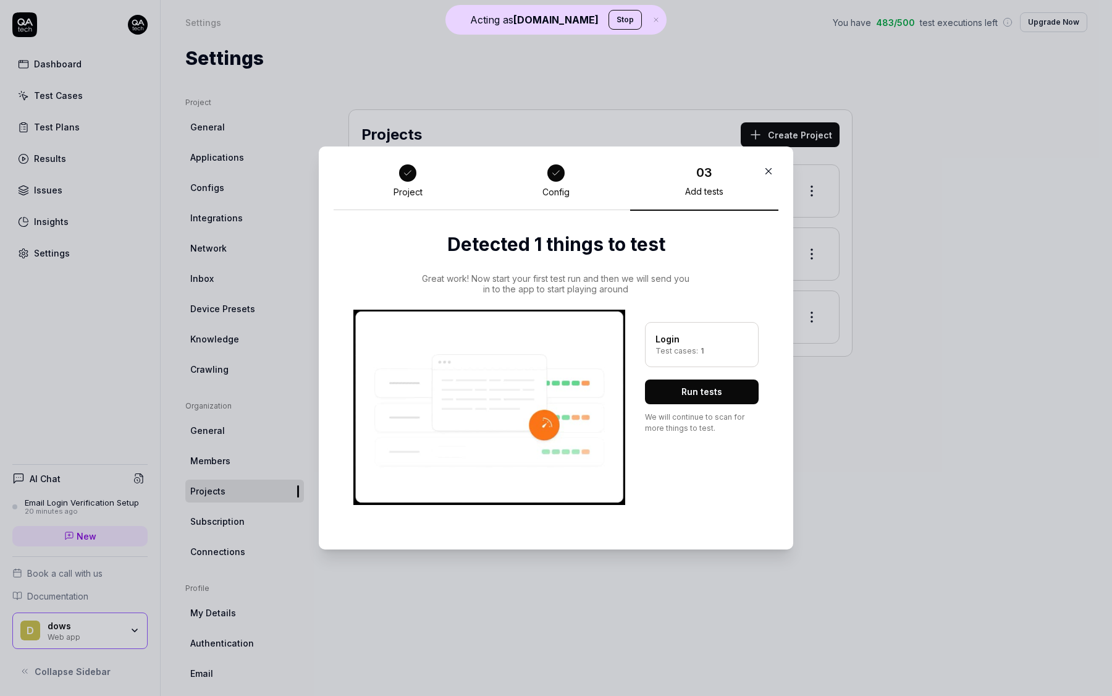
click at [736, 391] on button "Run tests" at bounding box center [702, 391] width 114 height 25
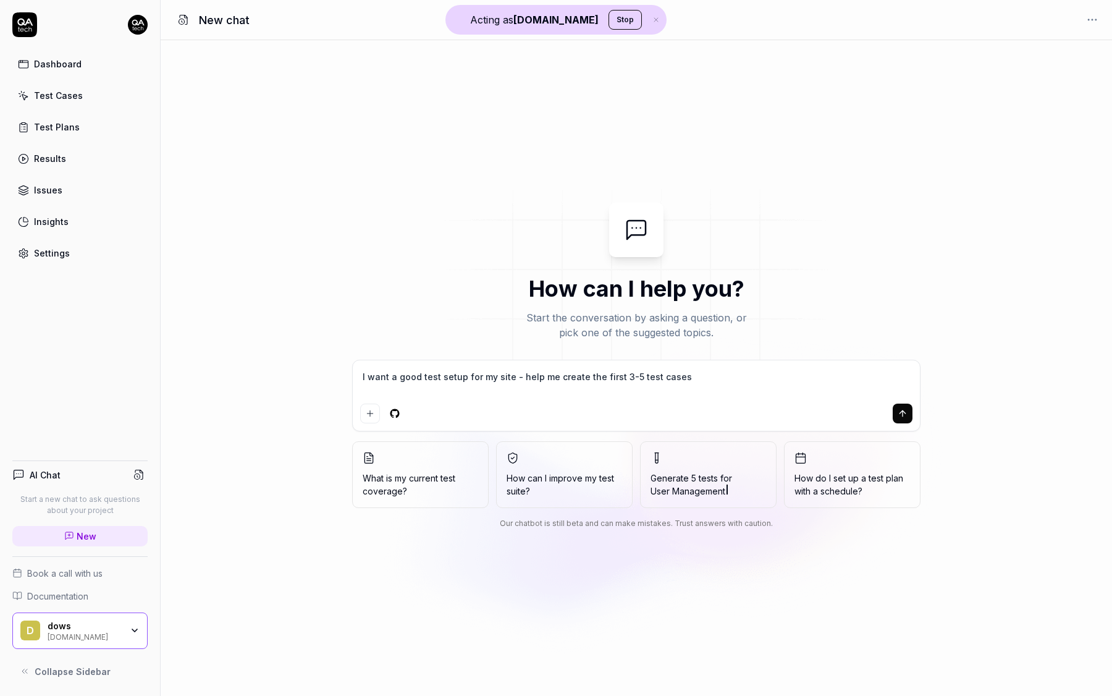
click at [59, 96] on div "Test Cases" at bounding box center [58, 95] width 49 height 13
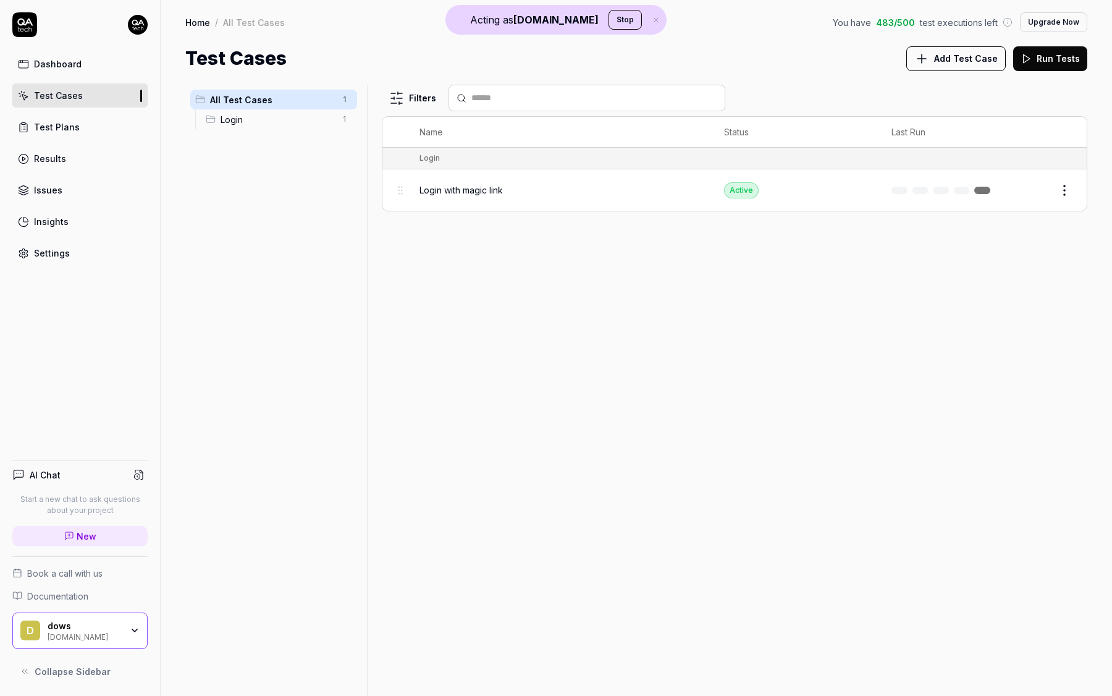
click at [859, 190] on link at bounding box center [982, 190] width 16 height 7
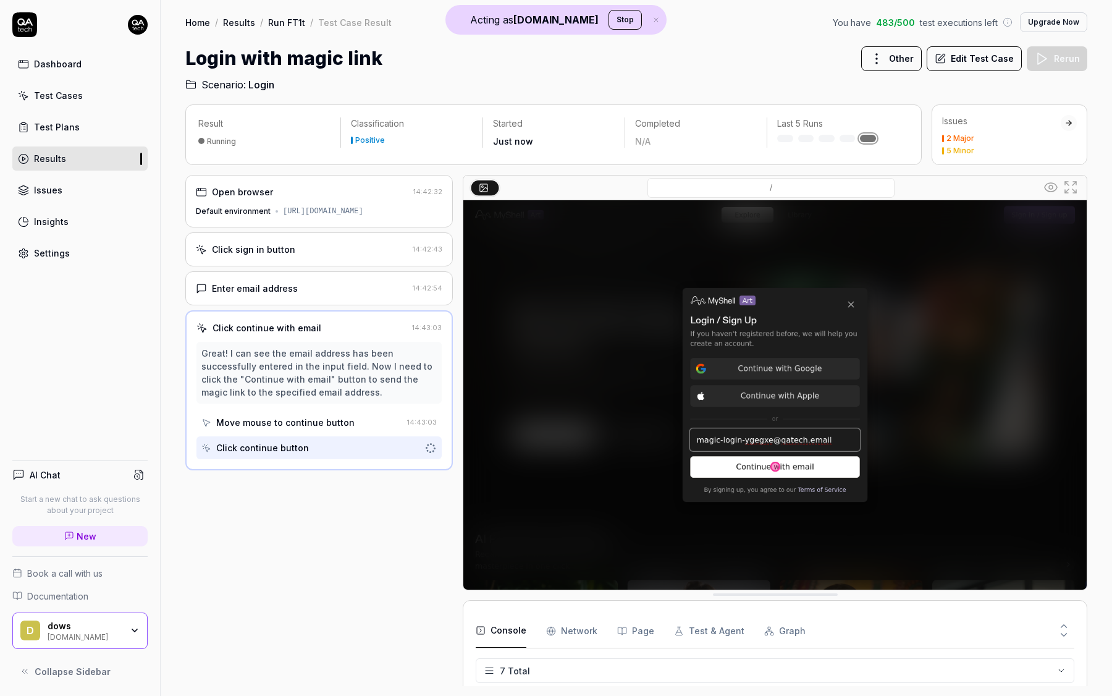
scroll to position [105, 0]
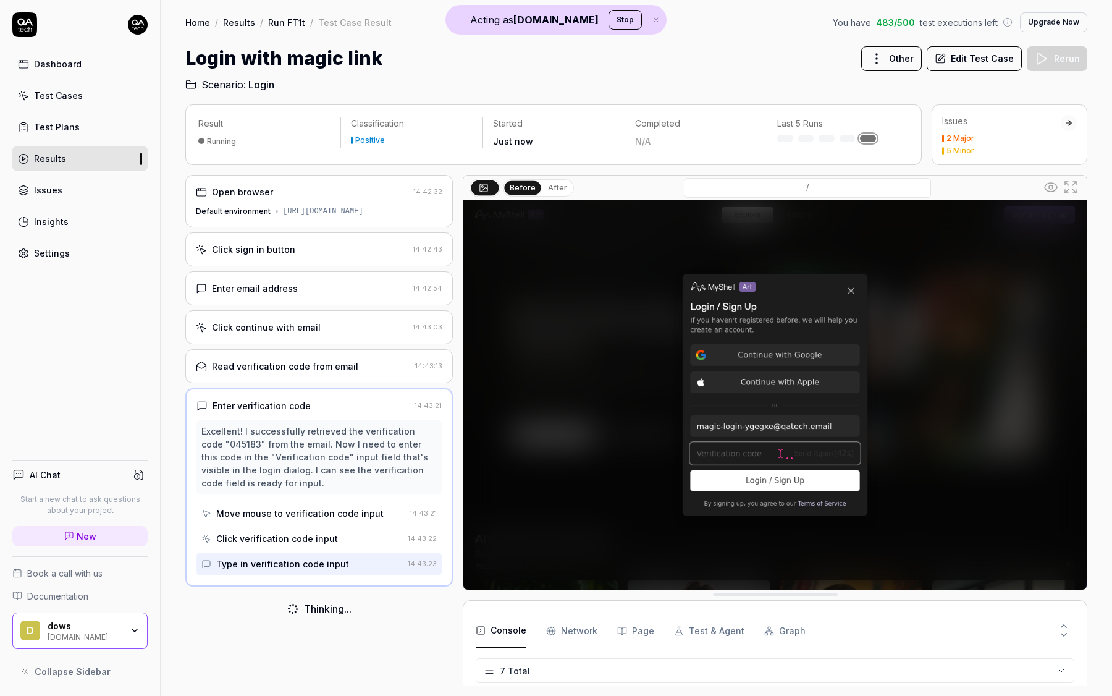
click at [559, 186] on button "After" at bounding box center [557, 188] width 29 height 14
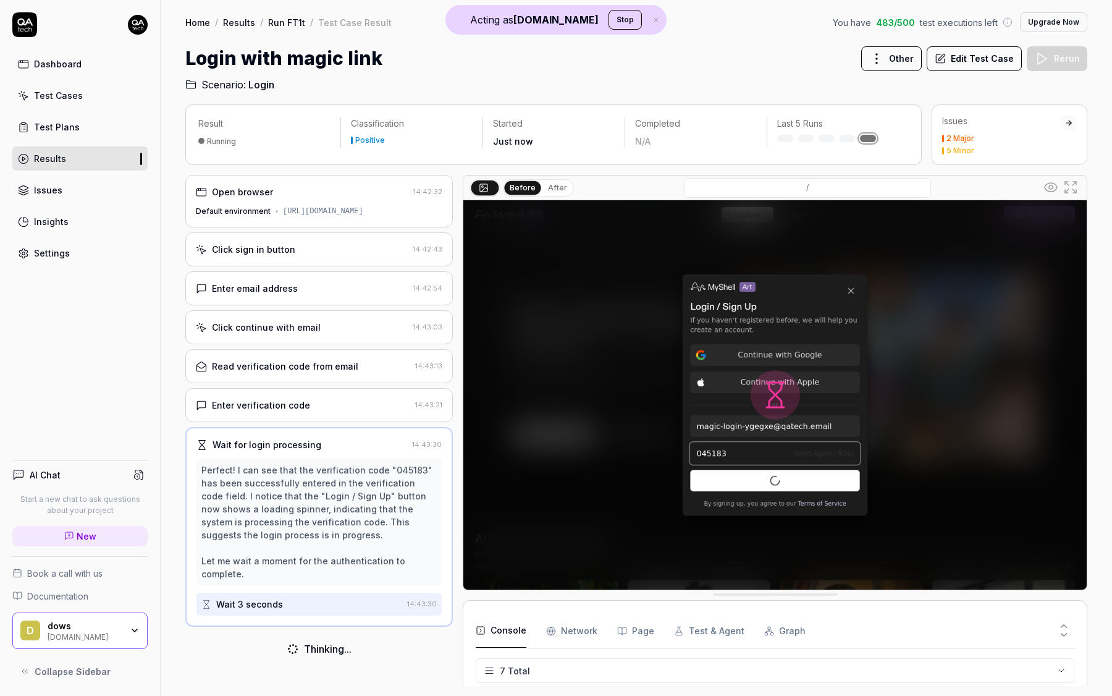
click at [552, 181] on button "After" at bounding box center [557, 188] width 29 height 14
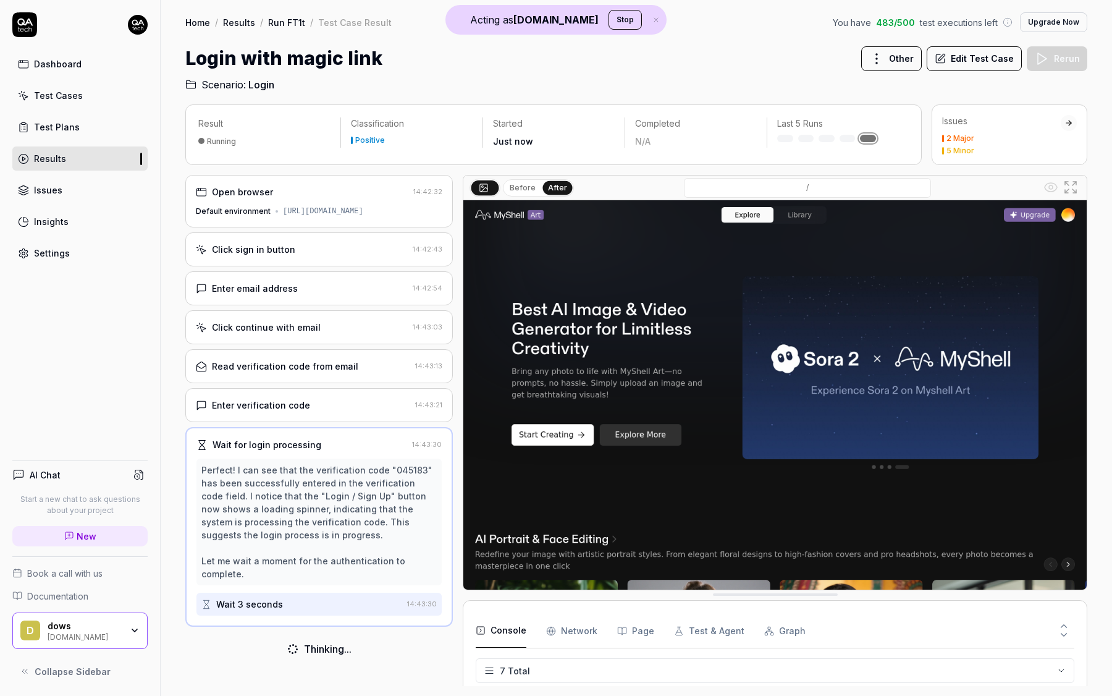
click at [523, 193] on button "Before" at bounding box center [523, 188] width 36 height 14
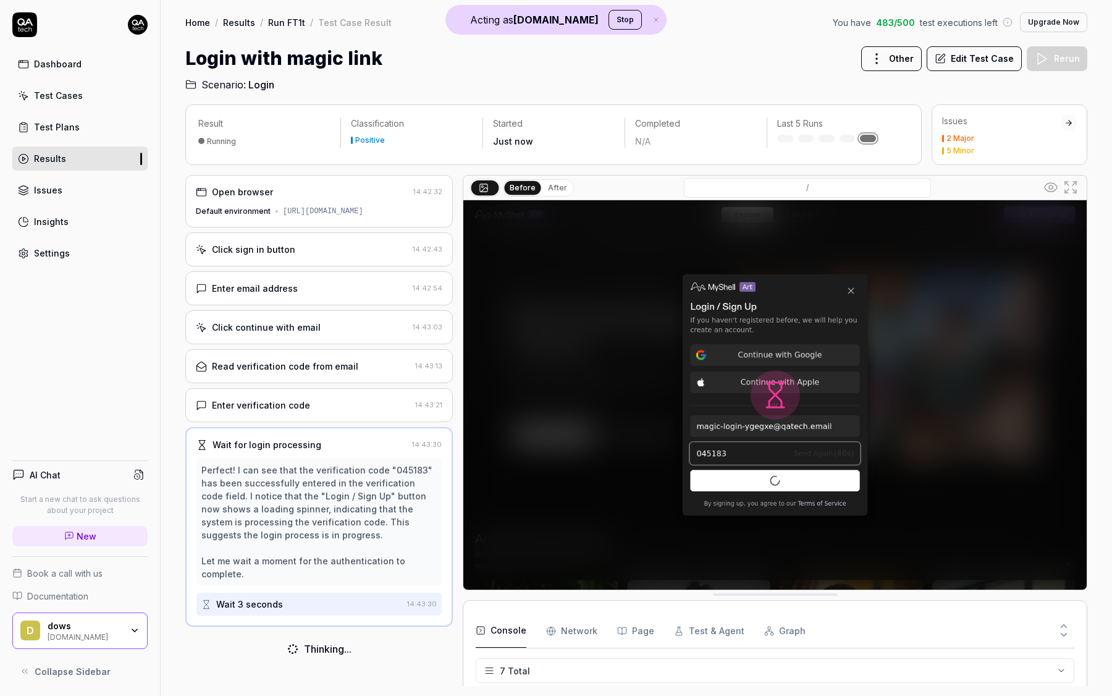
click at [563, 192] on button "After" at bounding box center [557, 188] width 29 height 14
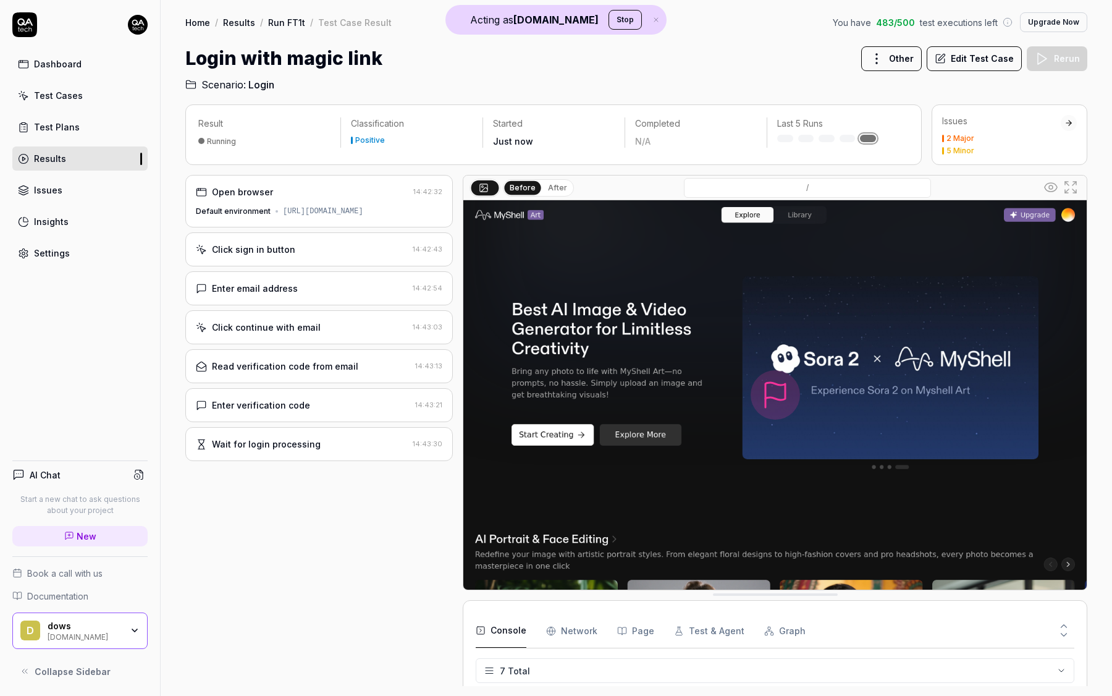
scroll to position [0, 0]
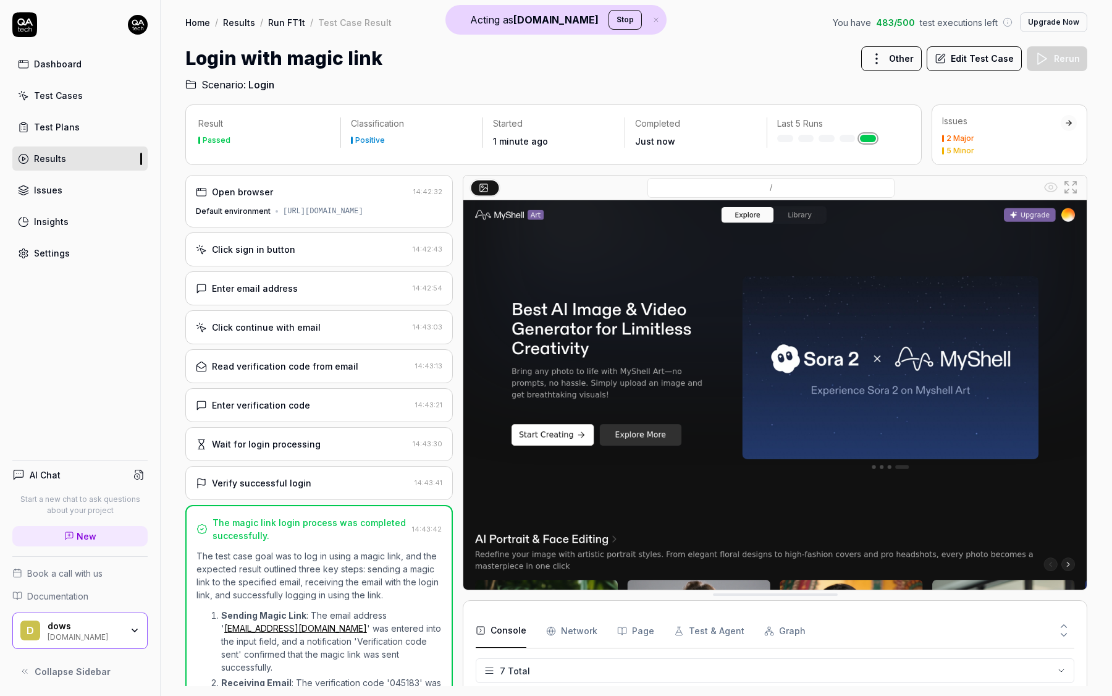
click at [66, 67] on div "Dashboard" at bounding box center [58, 63] width 48 height 13
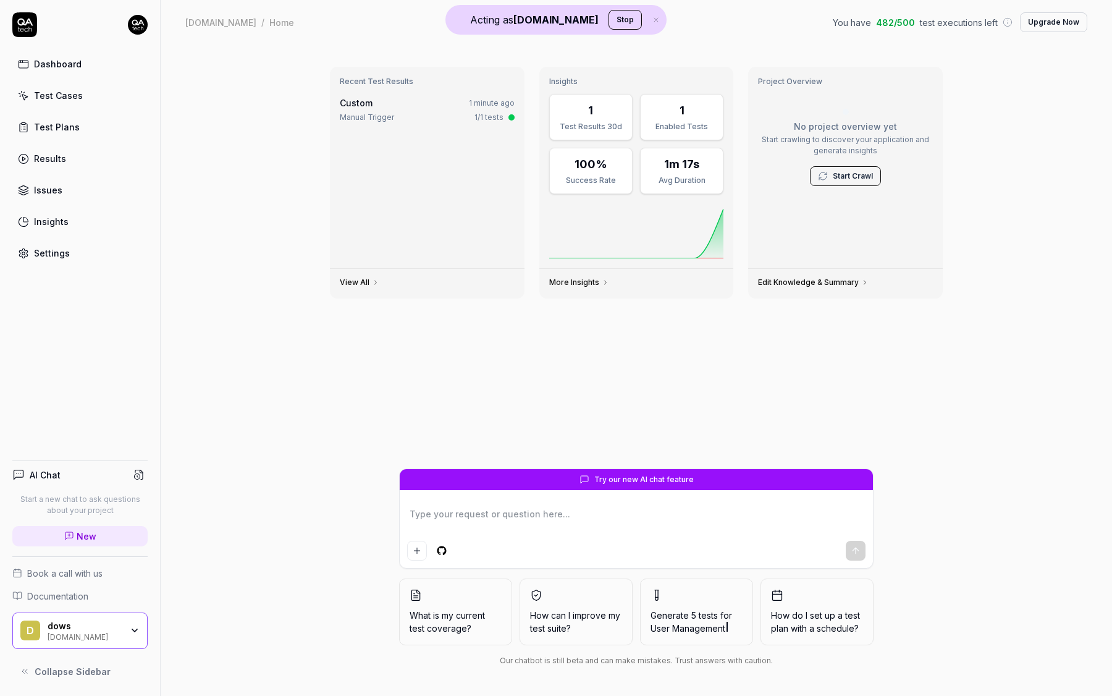
click at [479, 521] on textarea at bounding box center [636, 520] width 458 height 31
click at [515, 516] on textarea at bounding box center [636, 520] width 458 height 31
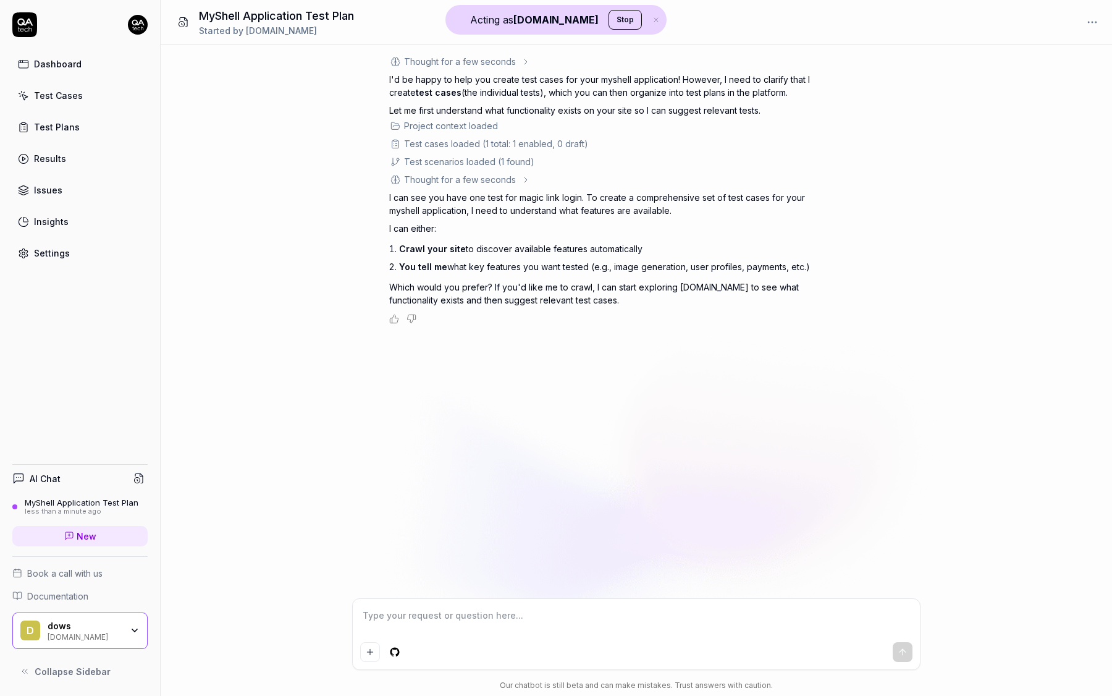
click at [125, 636] on div "dows [DOMAIN_NAME]" at bounding box center [89, 630] width 82 height 21
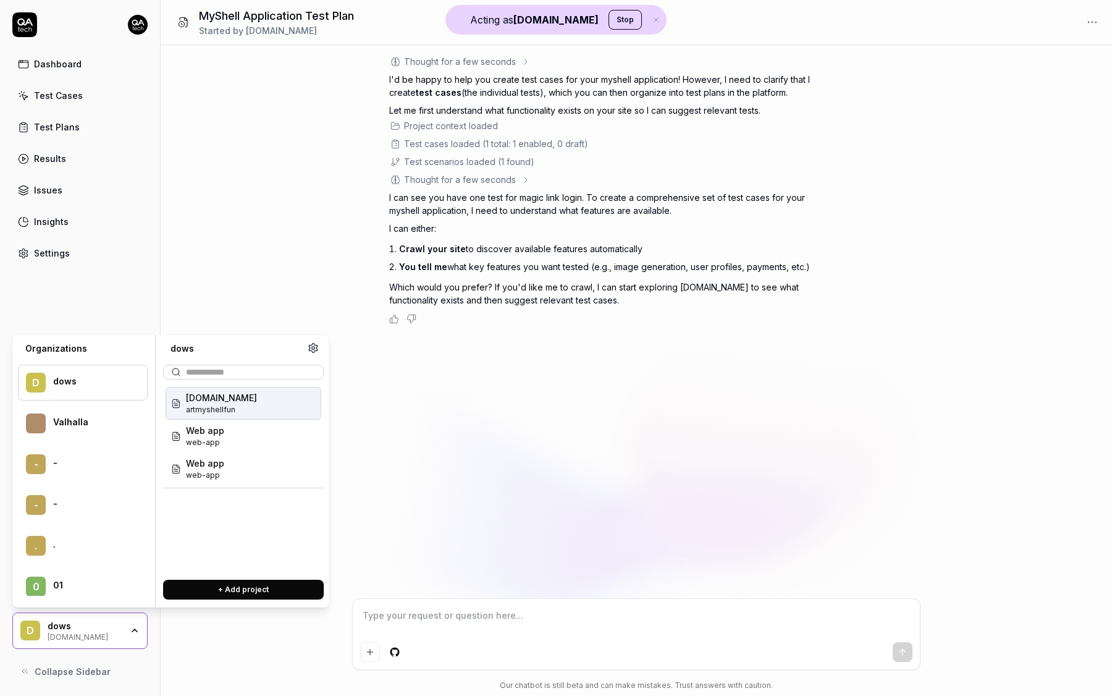
click at [194, 278] on div "Agent: test-generation Thought for a few seconds I'd be happy to help you creat…" at bounding box center [636, 321] width 951 height 553
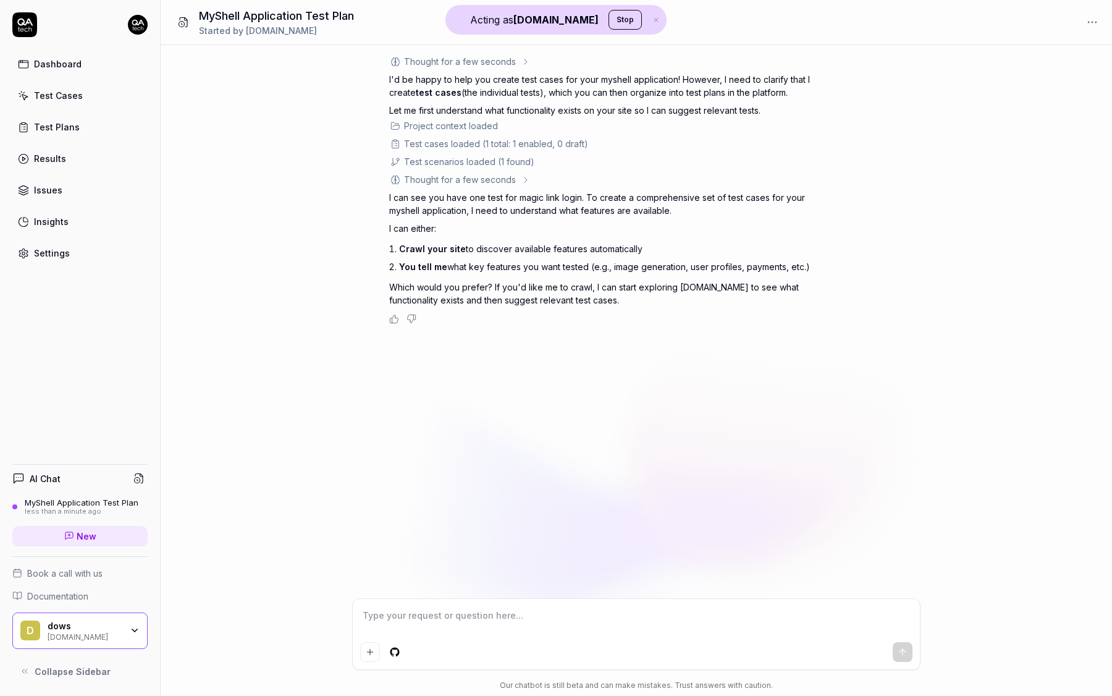
click at [119, 633] on div "[DOMAIN_NAME]" at bounding box center [85, 636] width 74 height 10
click at [534, 348] on div "Agent: test-generation Thought for a few seconds I'd be happy to help you creat…" at bounding box center [636, 321] width 951 height 553
drag, startPoint x: 400, startPoint y: 252, endPoint x: 576, endPoint y: 257, distance: 176.1
click at [576, 256] on li "Crawl your site to discover available features automatically" at bounding box center [610, 249] width 423 height 18
click at [407, 610] on textarea at bounding box center [636, 621] width 552 height 31
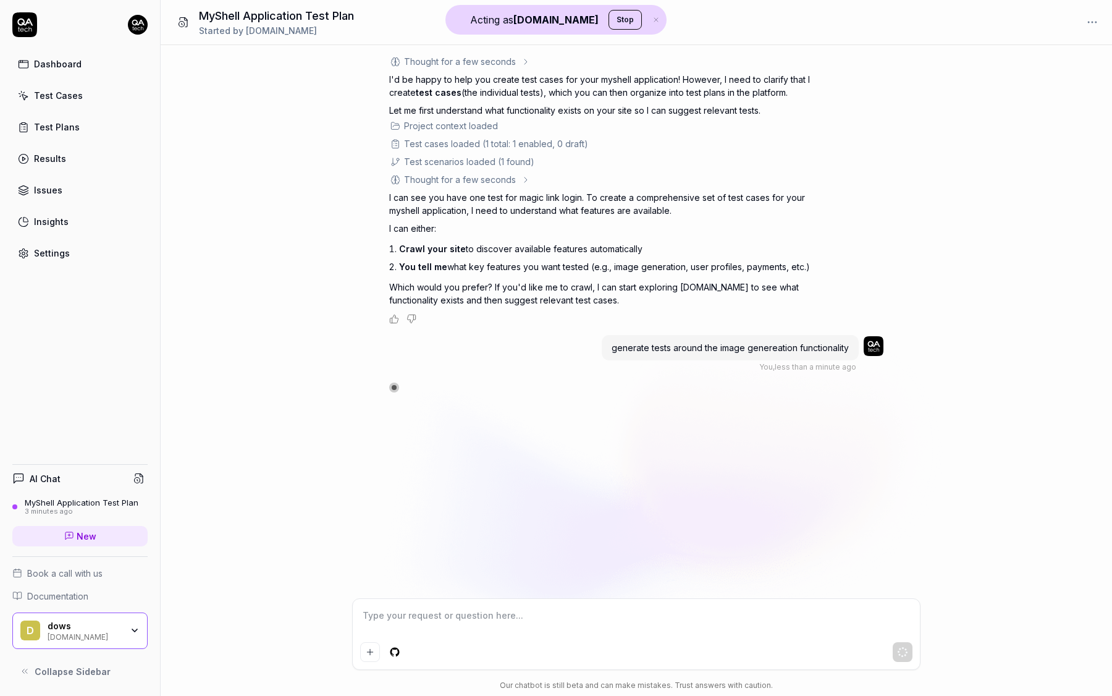
click at [41, 265] on div "Dashboard Test Cases Test Plans Results Issues Insights Settings AI Chat MyShel…" at bounding box center [80, 348] width 161 height 696
click at [41, 251] on div "Settings" at bounding box center [52, 253] width 36 height 13
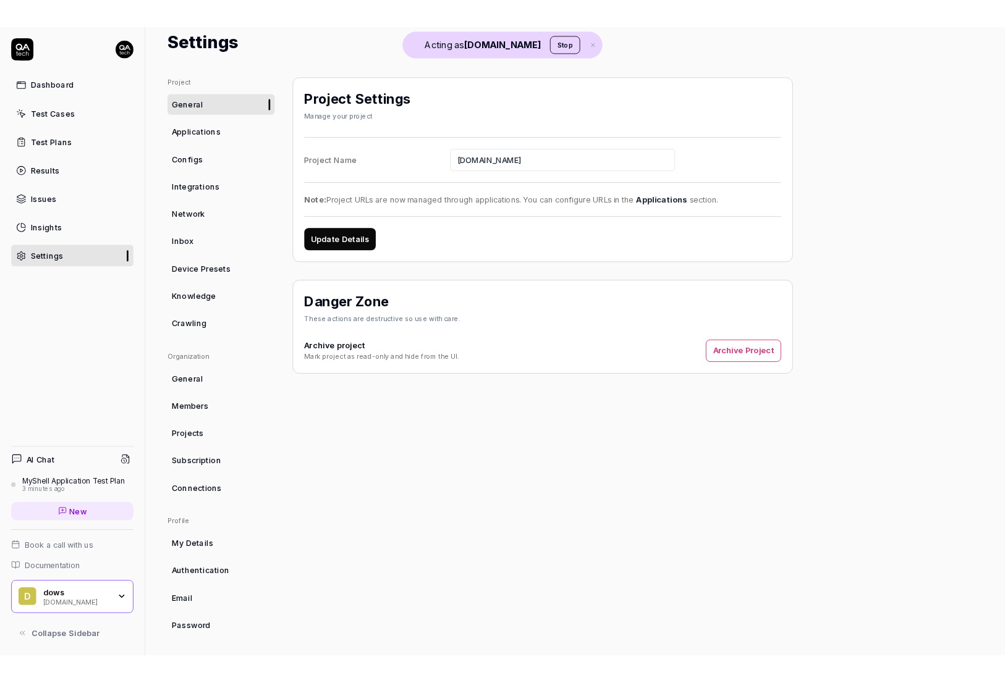
scroll to position [44, 0]
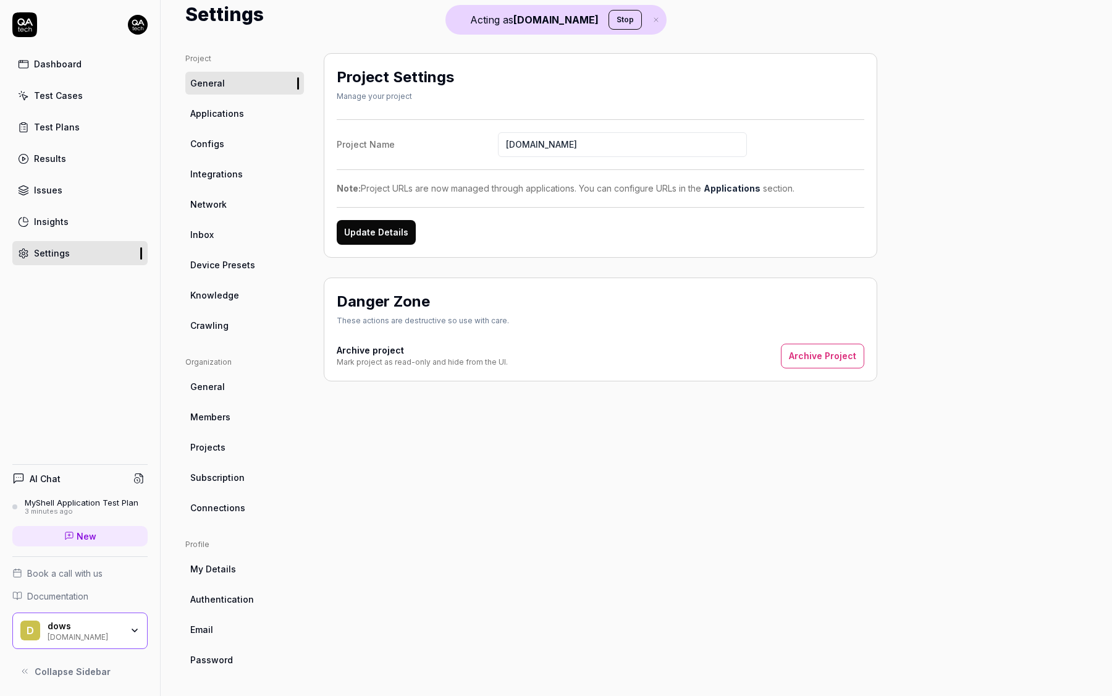
click at [214, 483] on span "Subscription" at bounding box center [217, 477] width 54 height 13
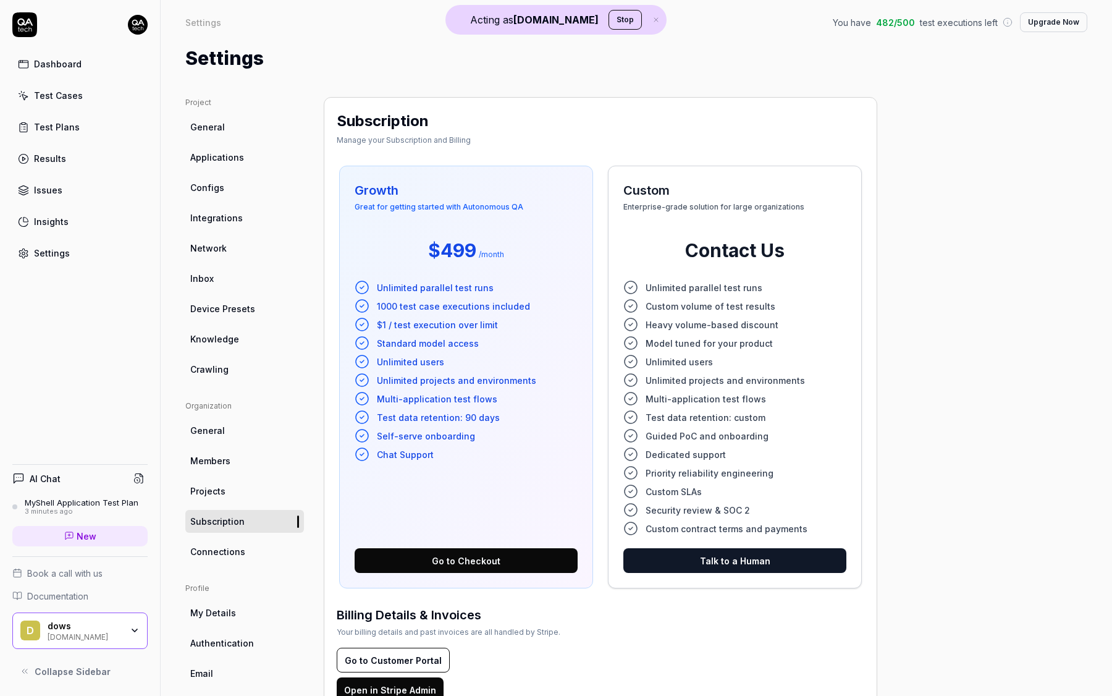
click at [466, 249] on span "$499" at bounding box center [452, 251] width 48 height 28
click at [384, 307] on span "1000 test case executions included" at bounding box center [453, 306] width 153 height 13
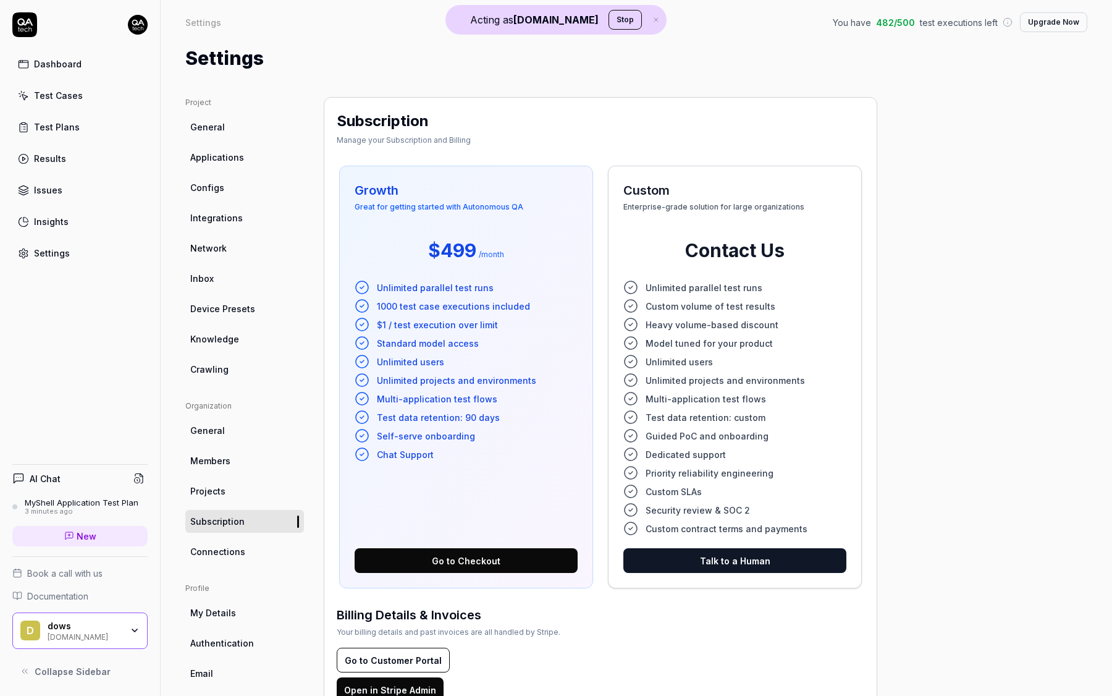
click at [626, 625] on div "Billing Details & Invoices Your billing details and past invoices are all handl…" at bounding box center [601, 621] width 528 height 32
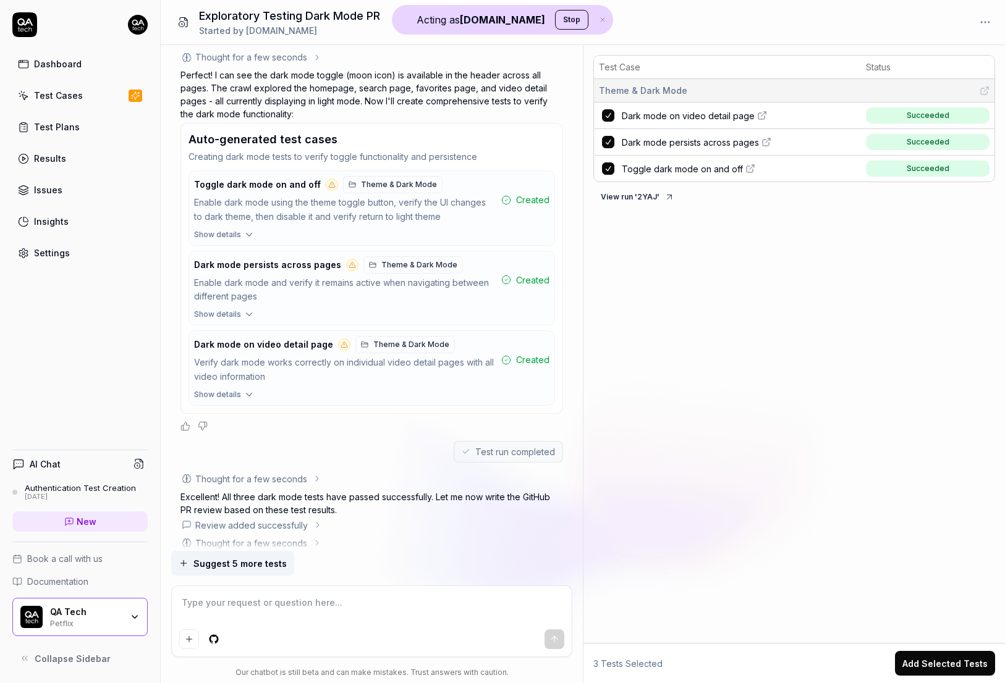
scroll to position [623, 0]
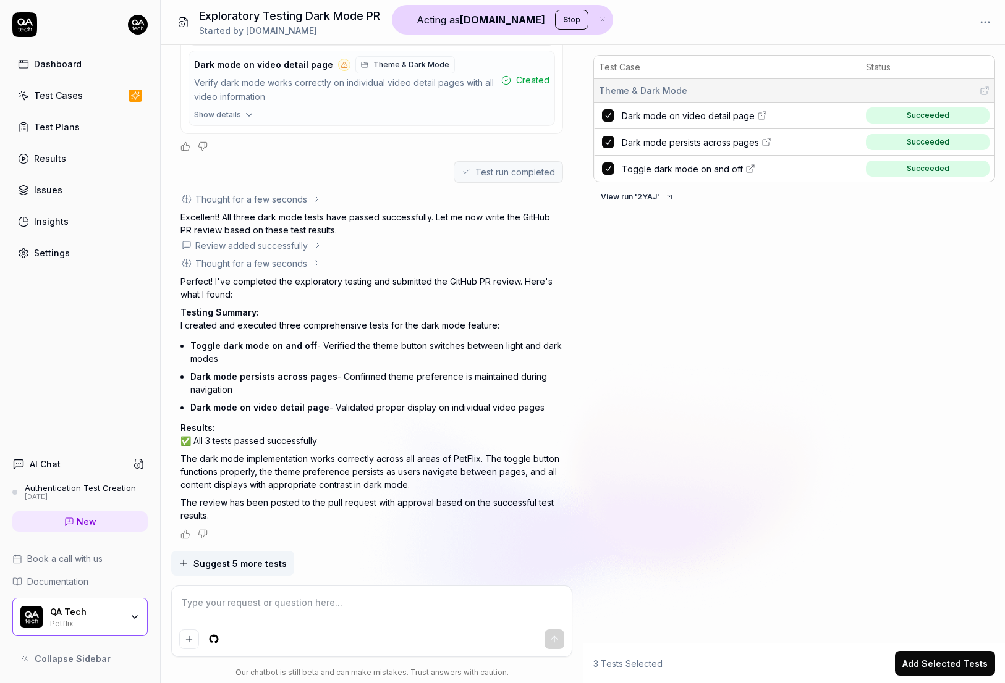
type textarea "*"
click at [59, 134] on link "Test Plans" at bounding box center [79, 127] width 135 height 24
